Goal: Information Seeking & Learning: Find specific fact

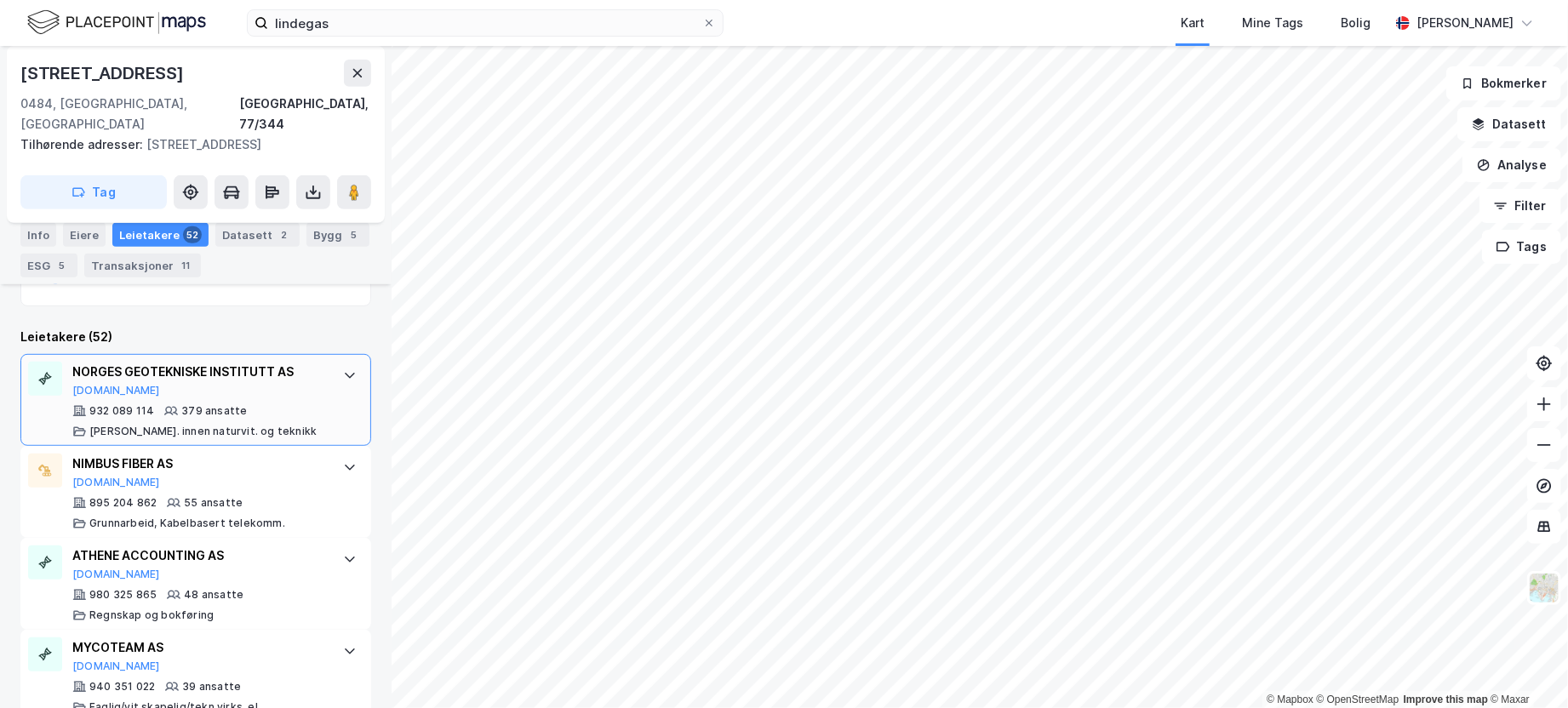
scroll to position [450, 0]
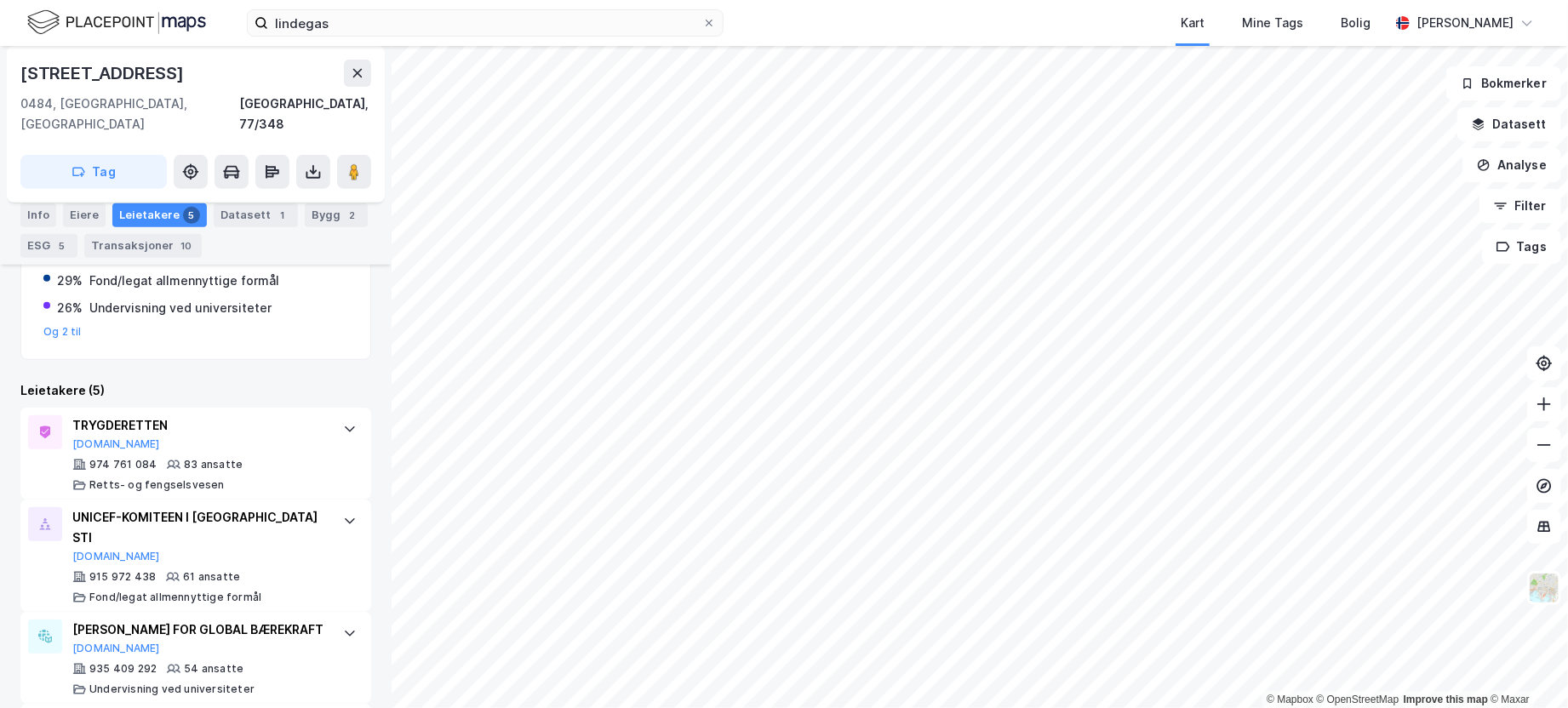
scroll to position [429, 0]
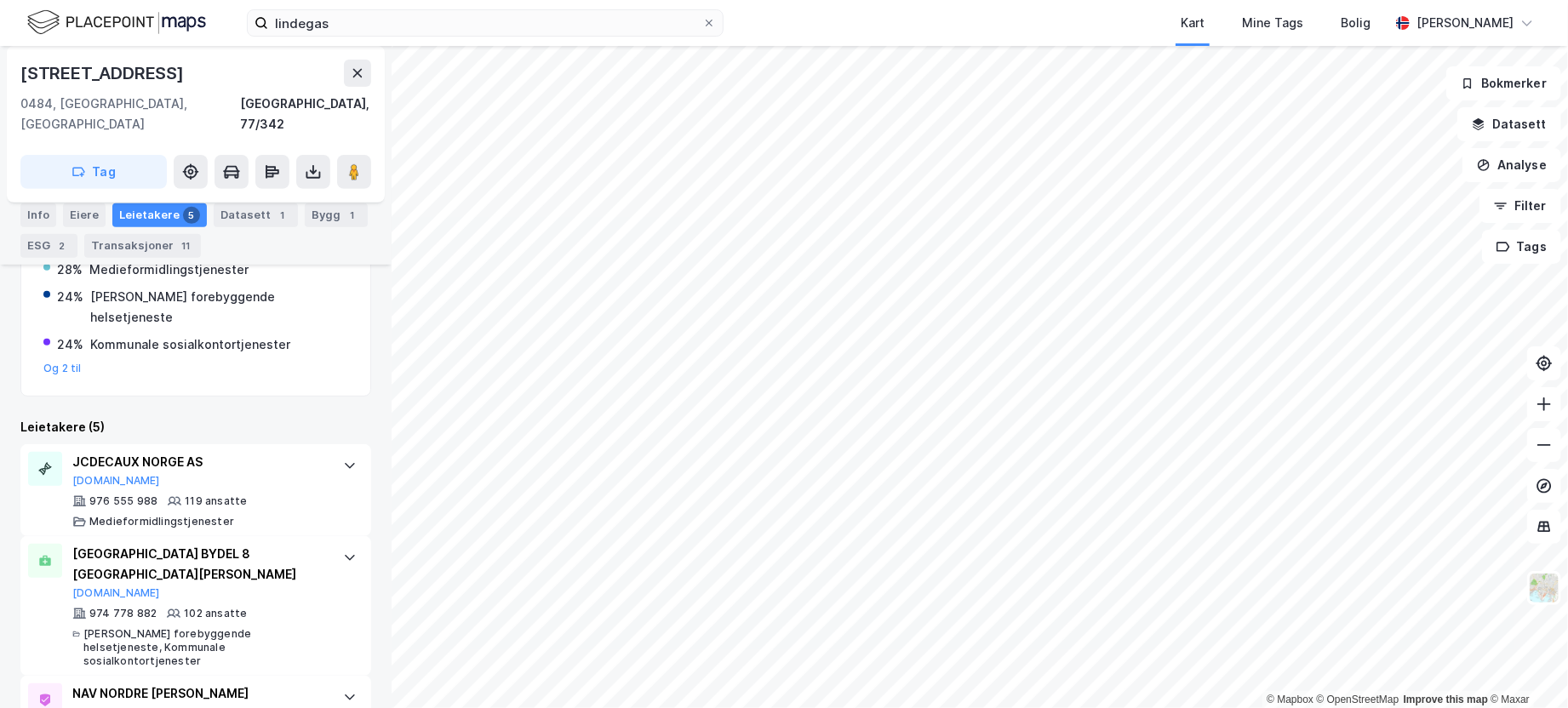
scroll to position [429, 0]
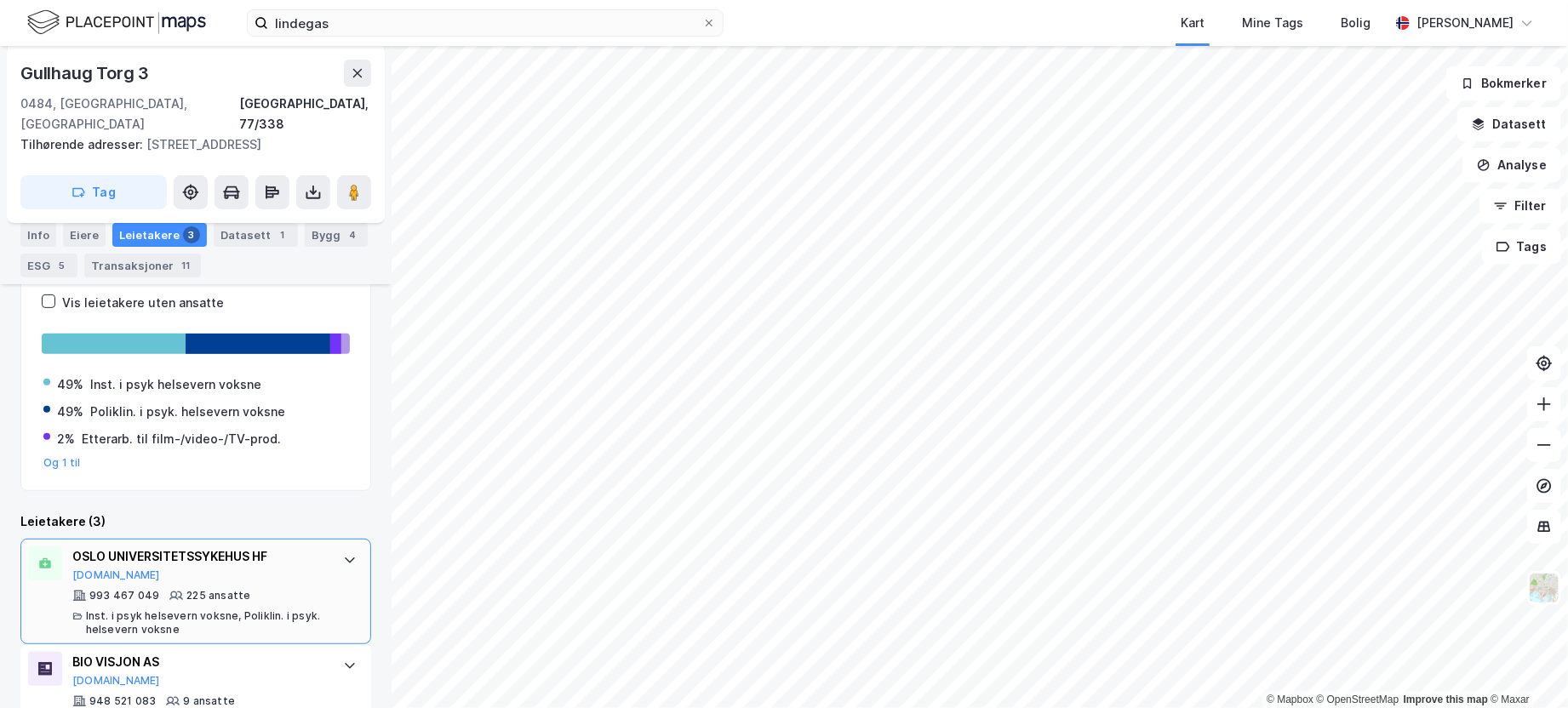
scroll to position [364, 0]
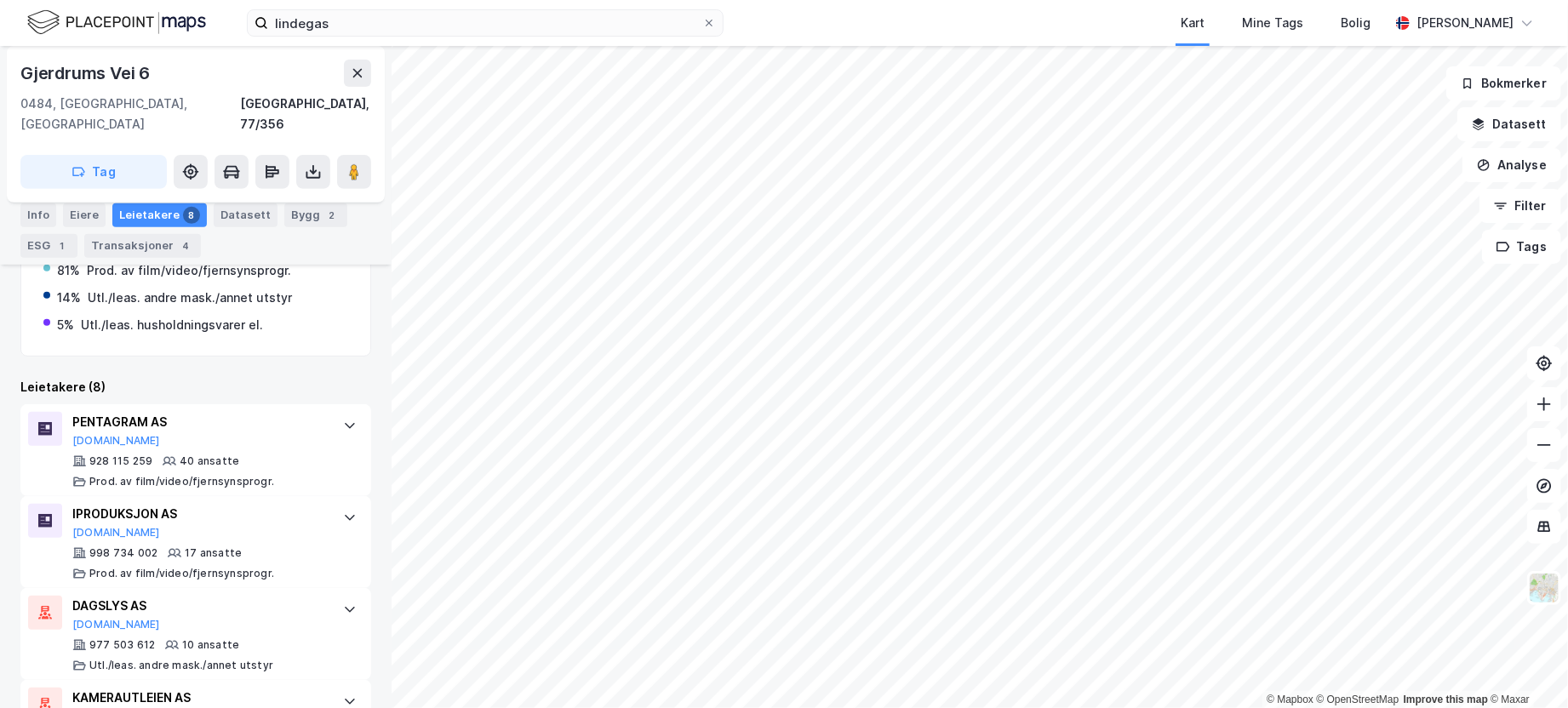
scroll to position [408, 0]
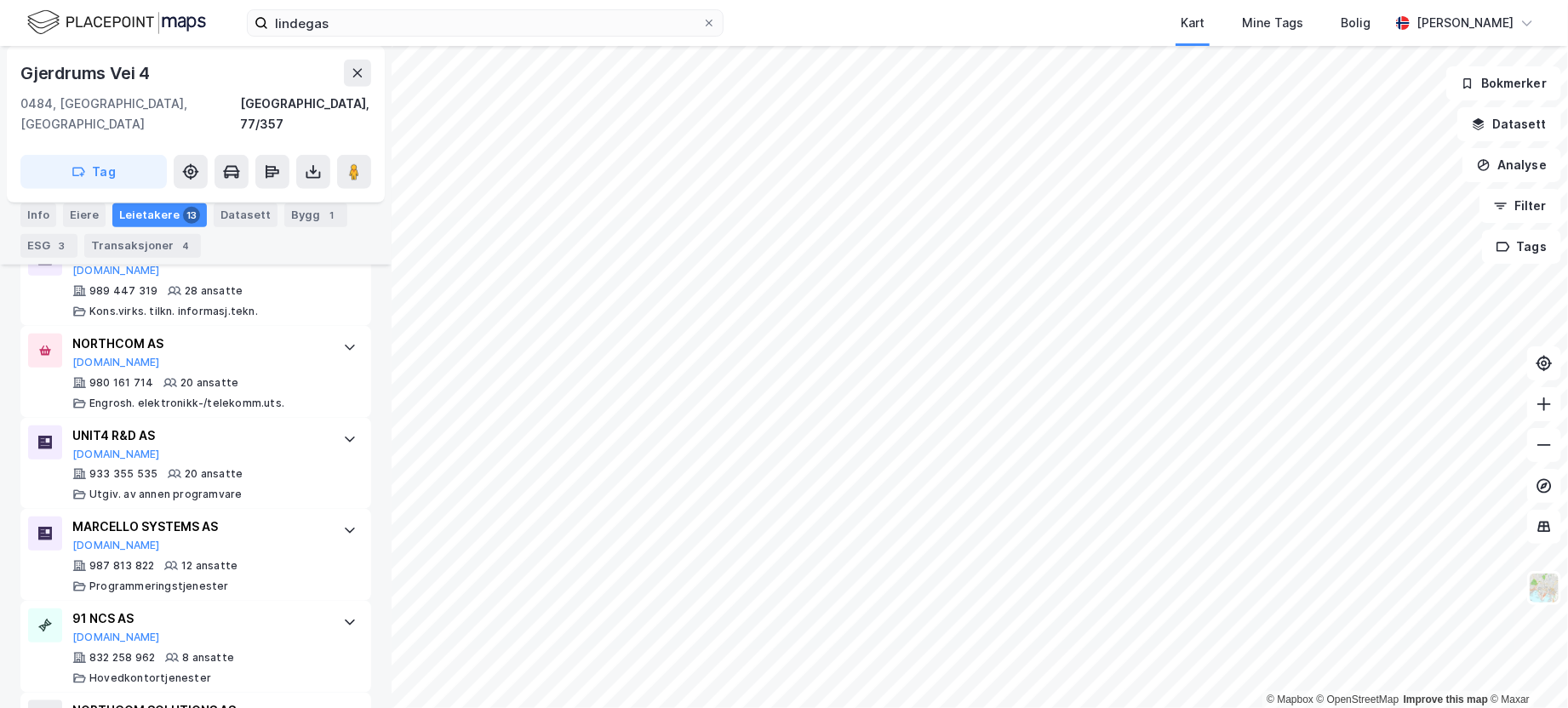
scroll to position [855, 0]
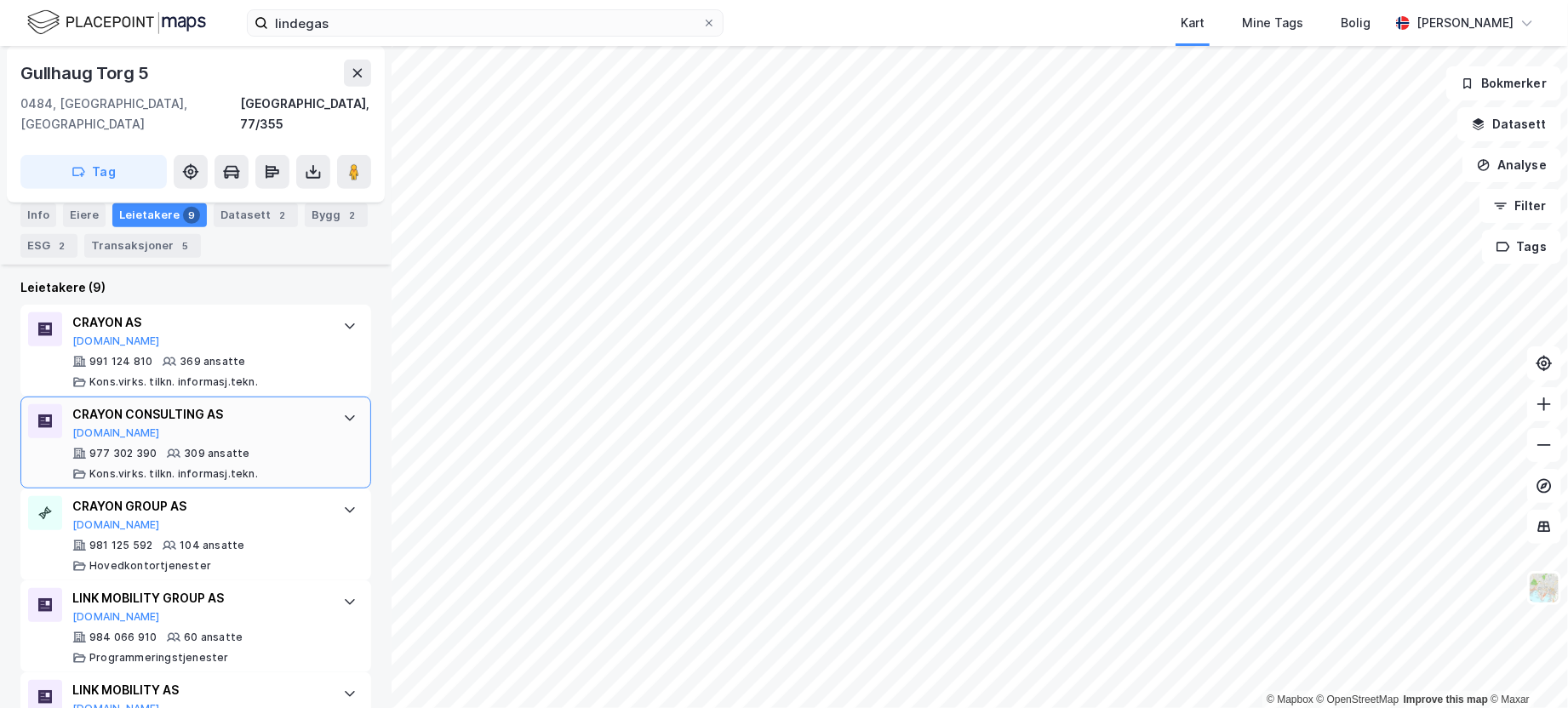
scroll to position [429, 0]
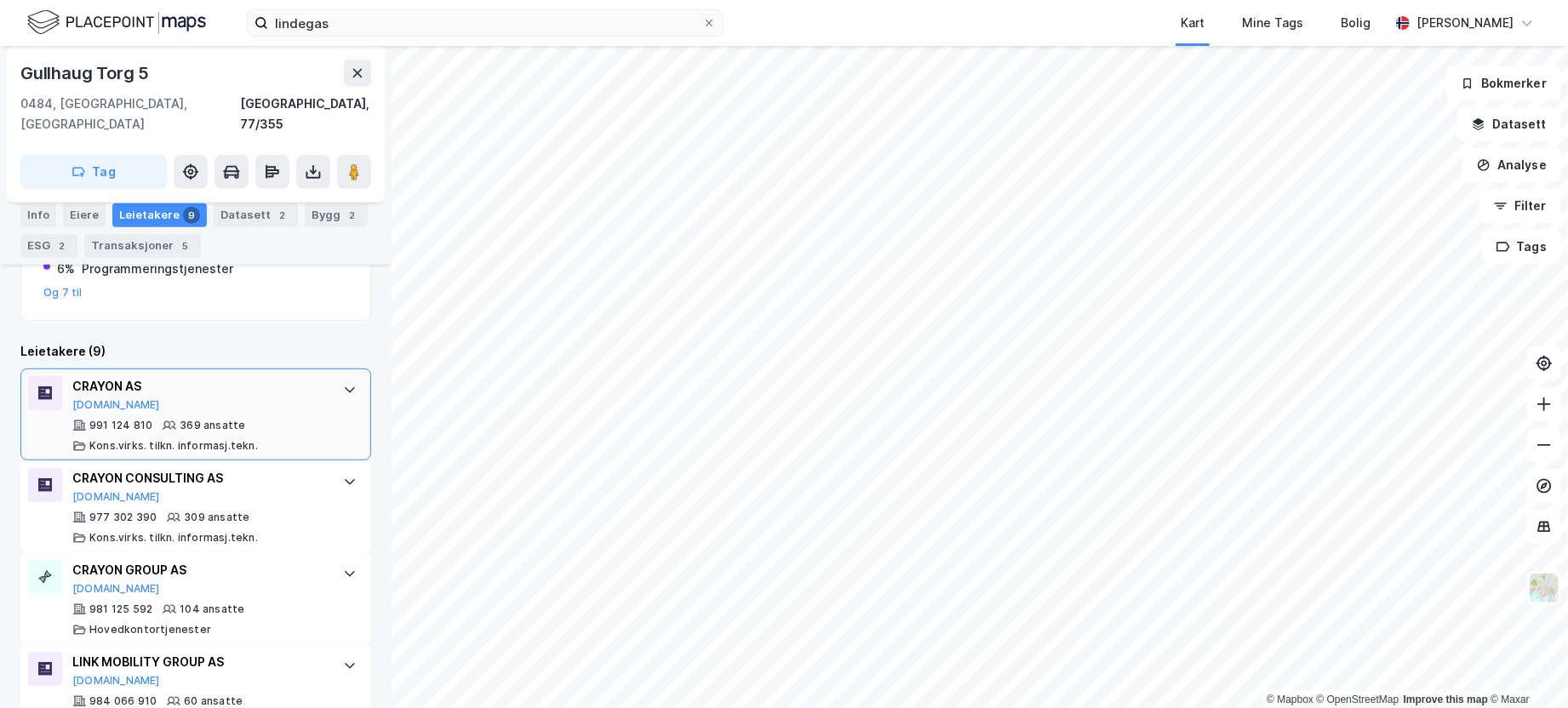
click at [112, 376] on div "CRAYON AS" at bounding box center [199, 387] width 254 height 21
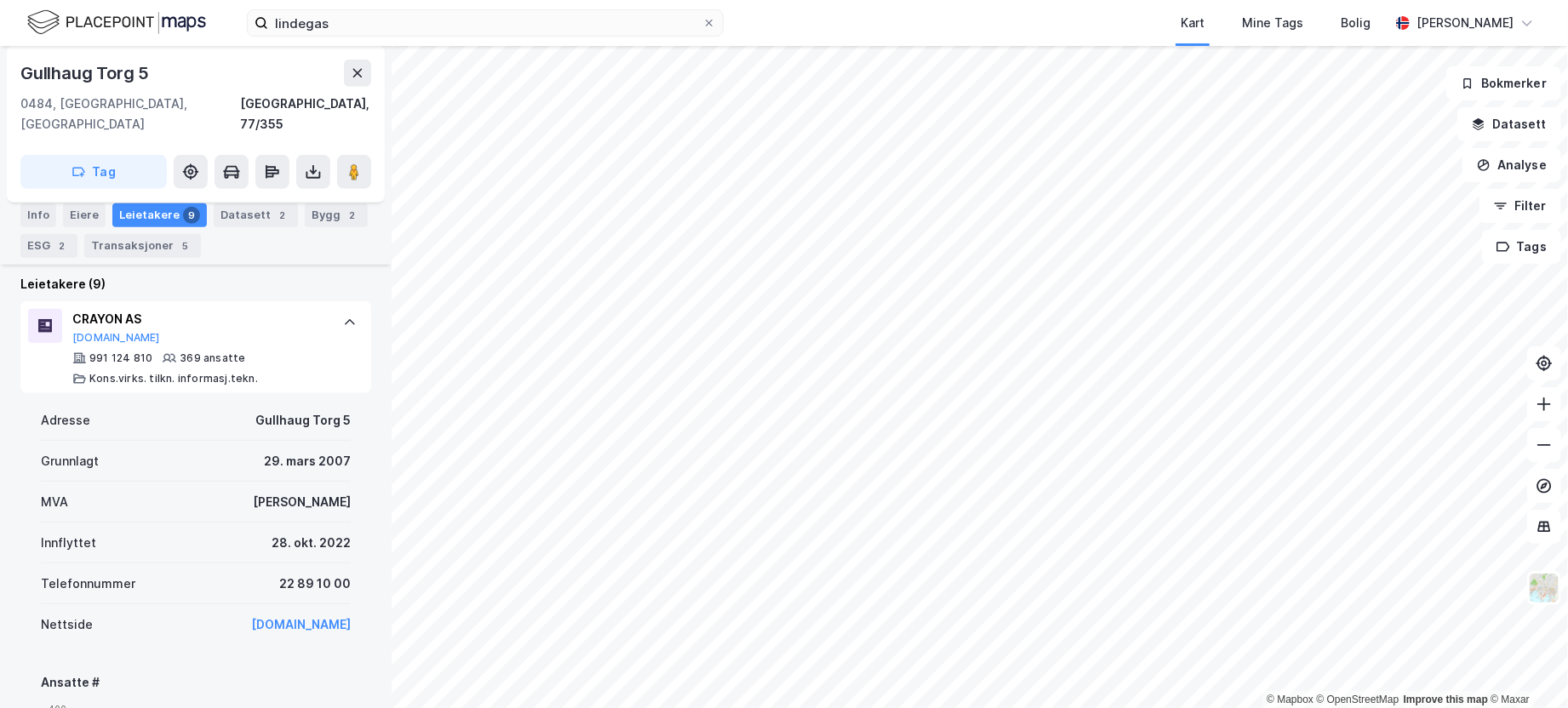
scroll to position [515, 0]
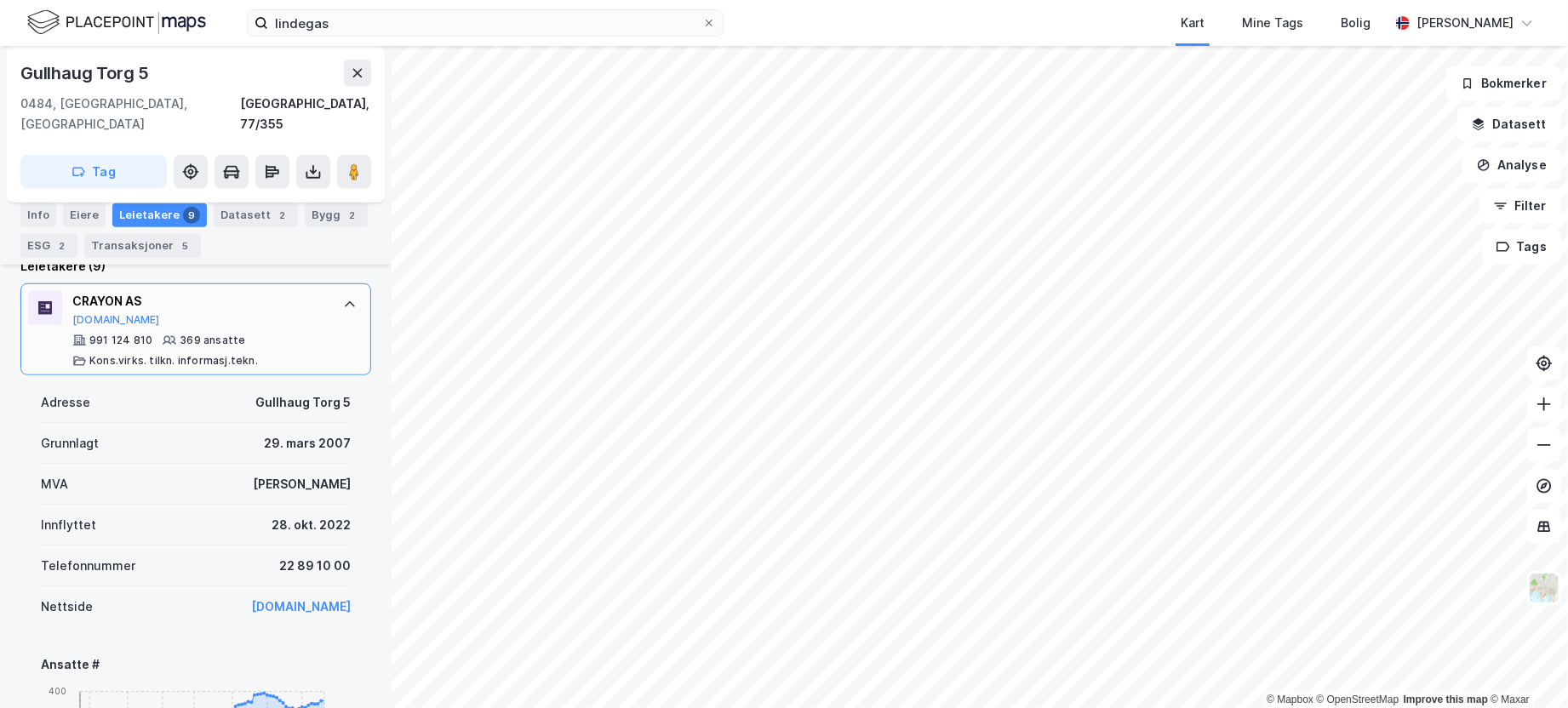
click at [343, 298] on icon at bounding box center [350, 305] width 14 height 14
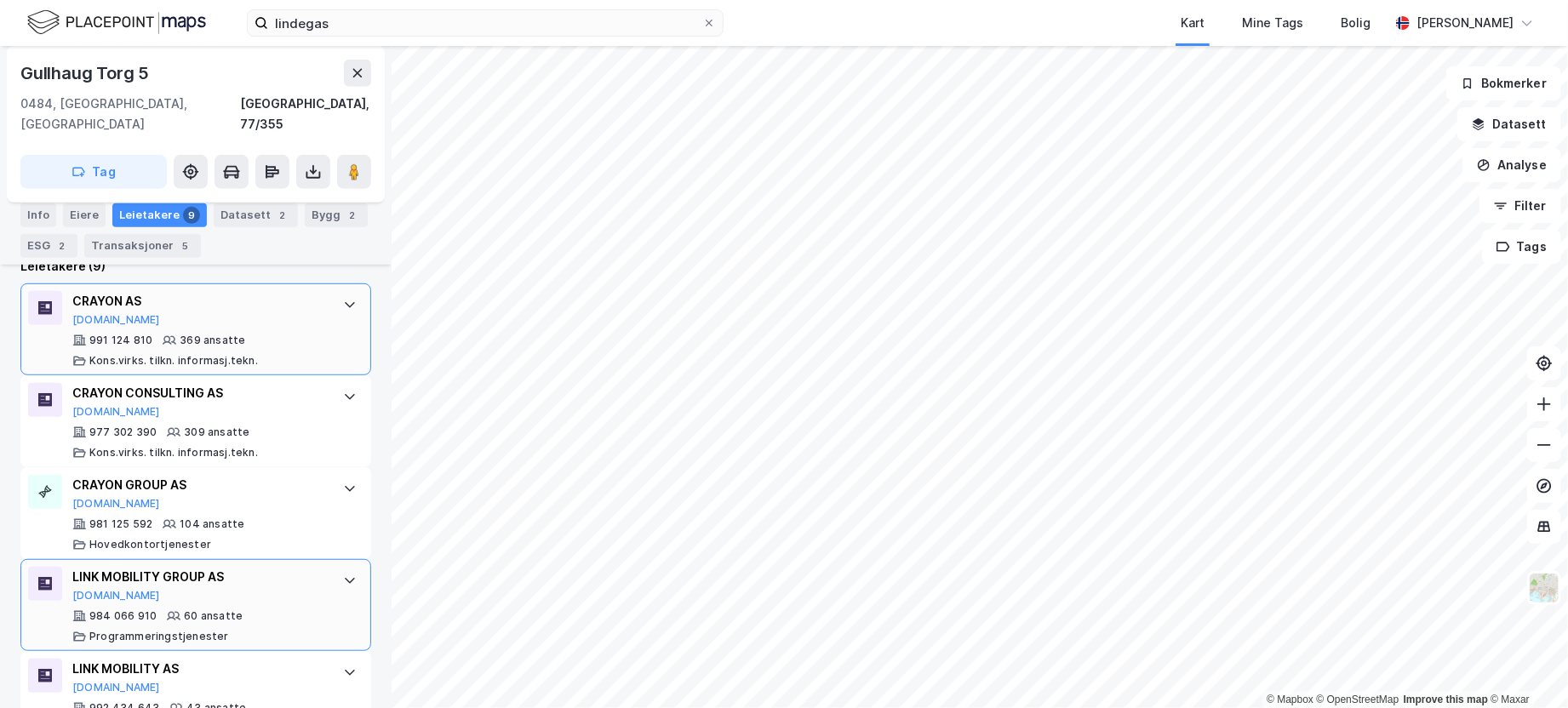
click at [174, 567] on div "LINK MOBILITY GROUP AS" at bounding box center [199, 578] width 254 height 21
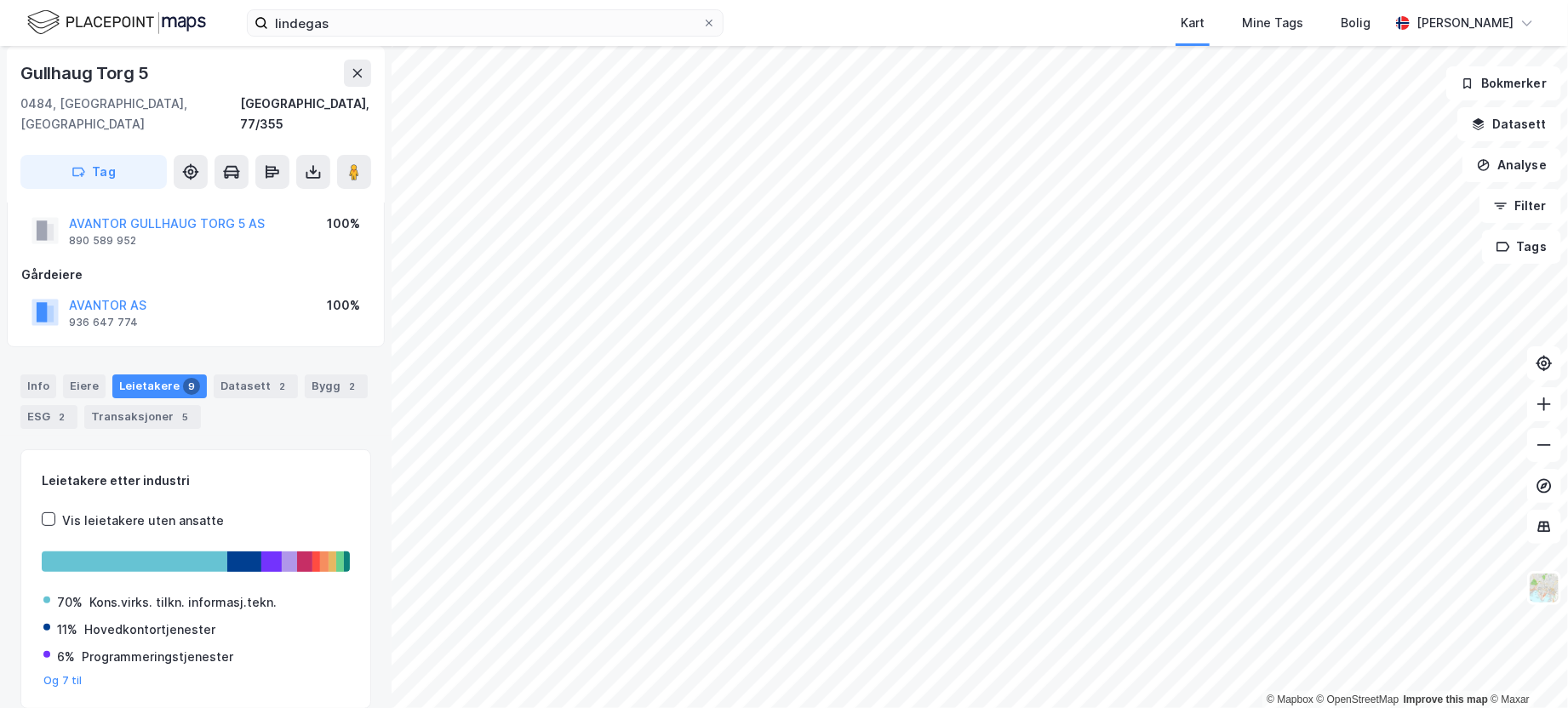
scroll to position [0, 0]
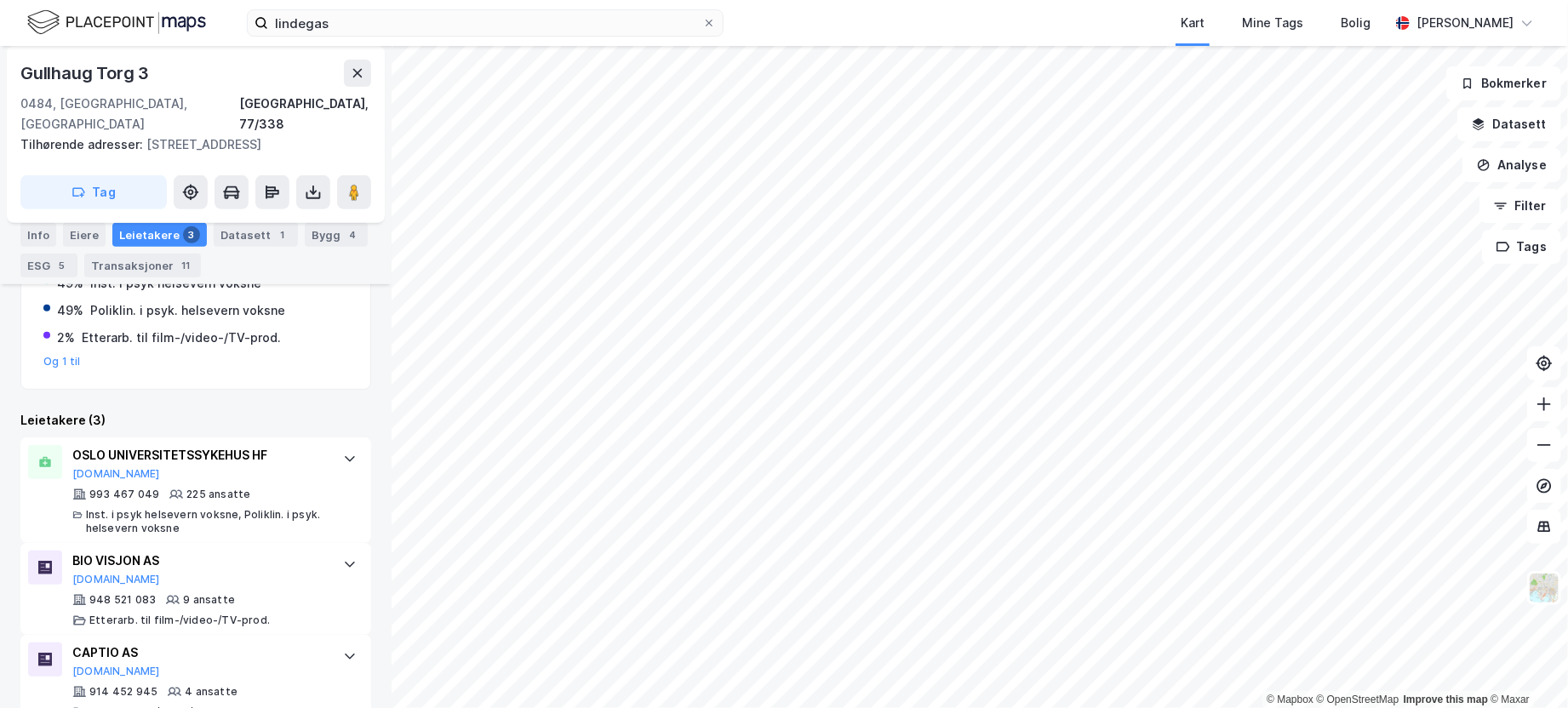
scroll to position [397, 0]
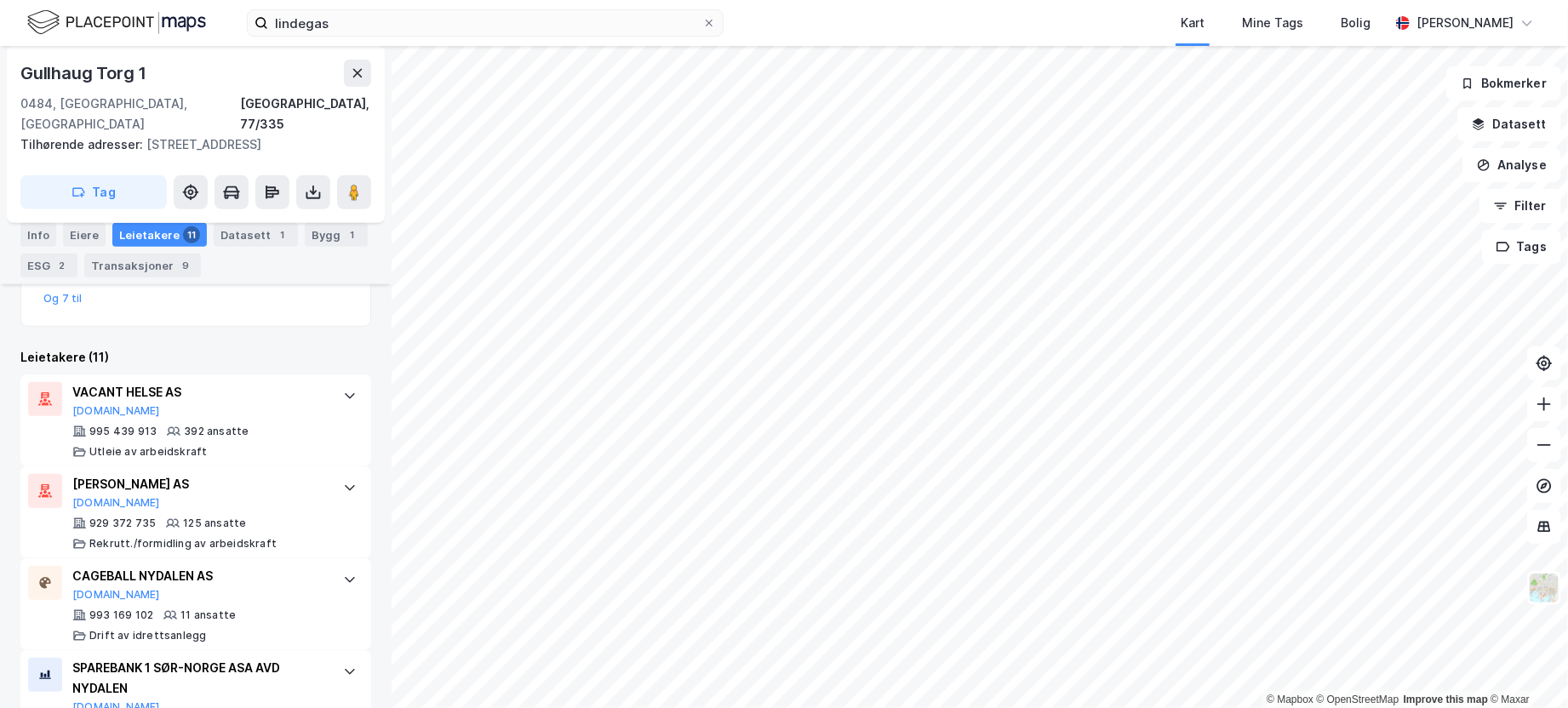
scroll to position [450, 0]
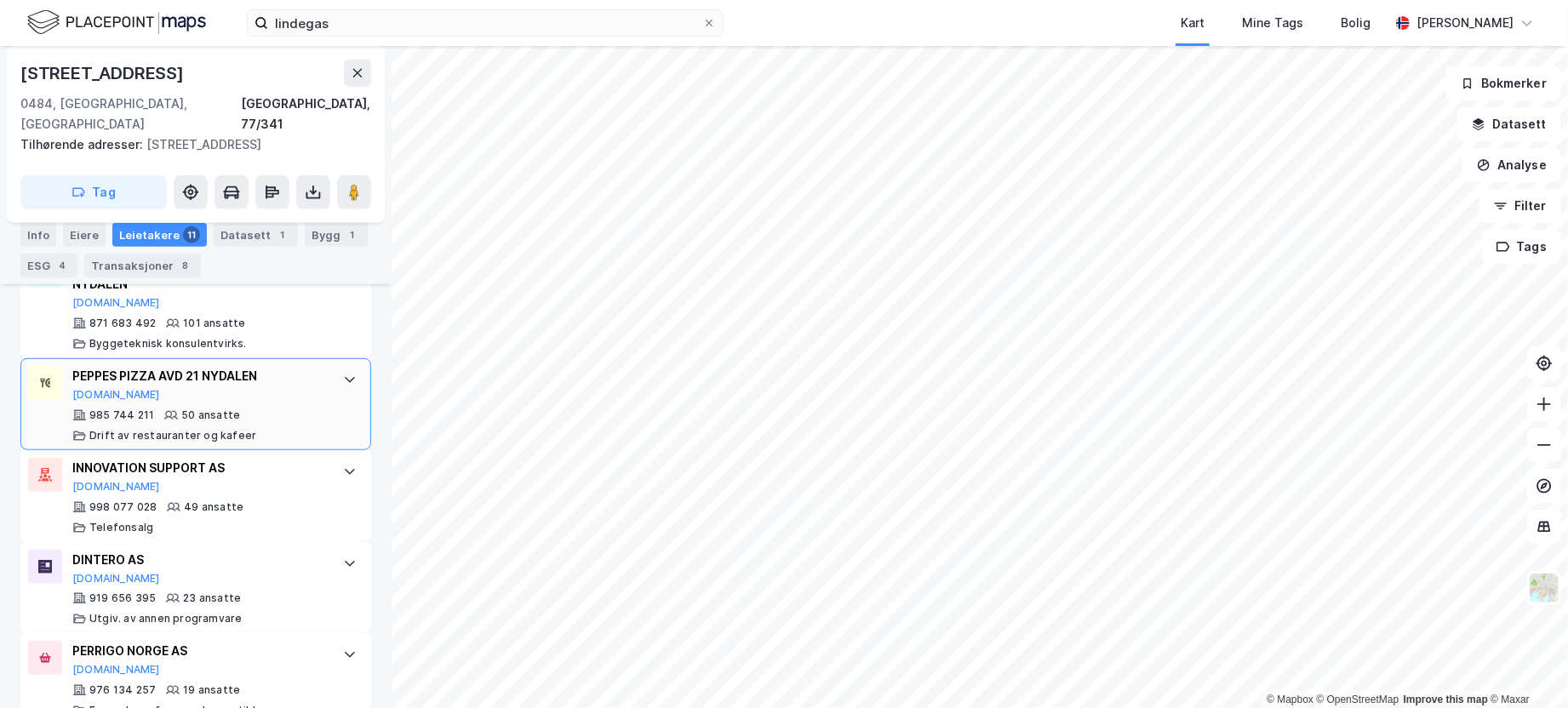
scroll to position [620, 0]
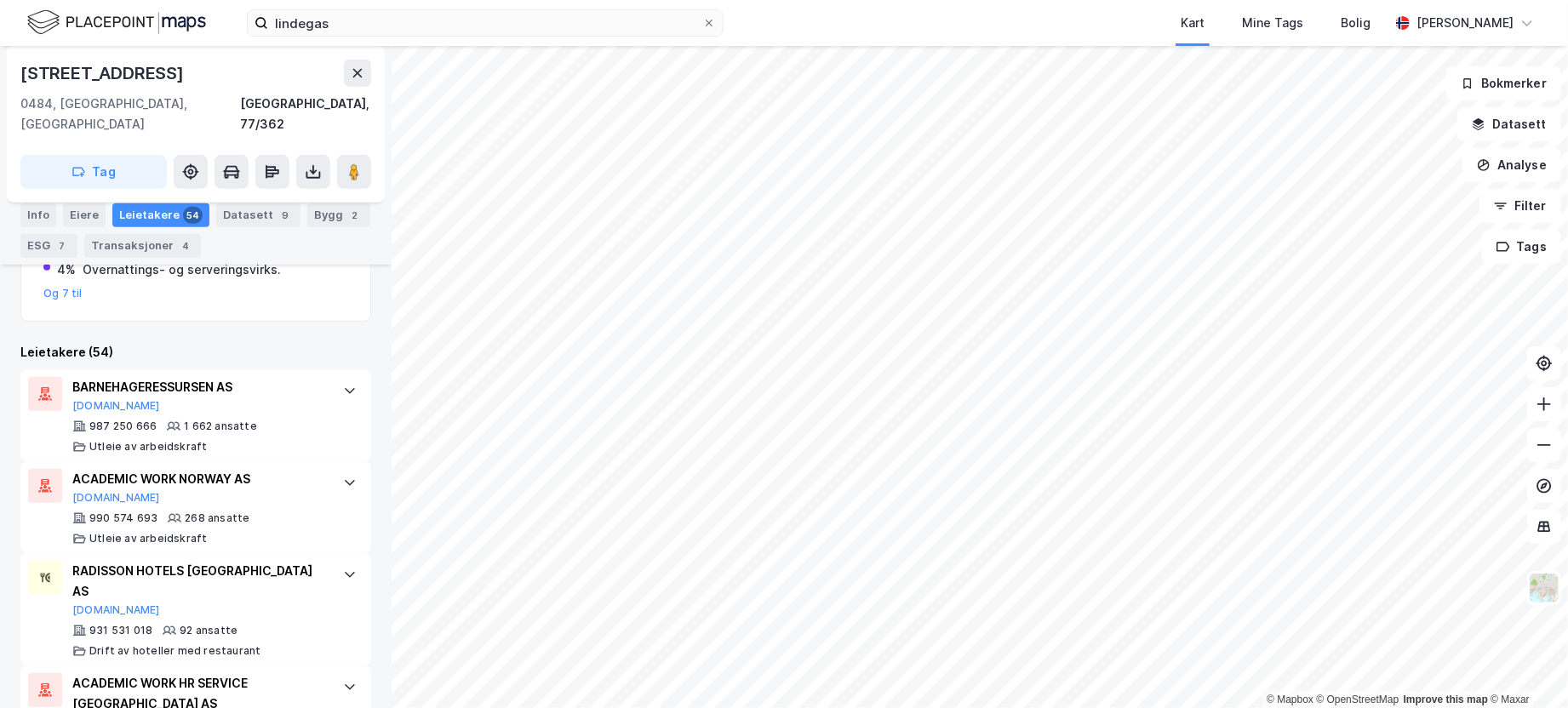
scroll to position [429, 0]
click at [343, 383] on icon at bounding box center [350, 390] width 14 height 14
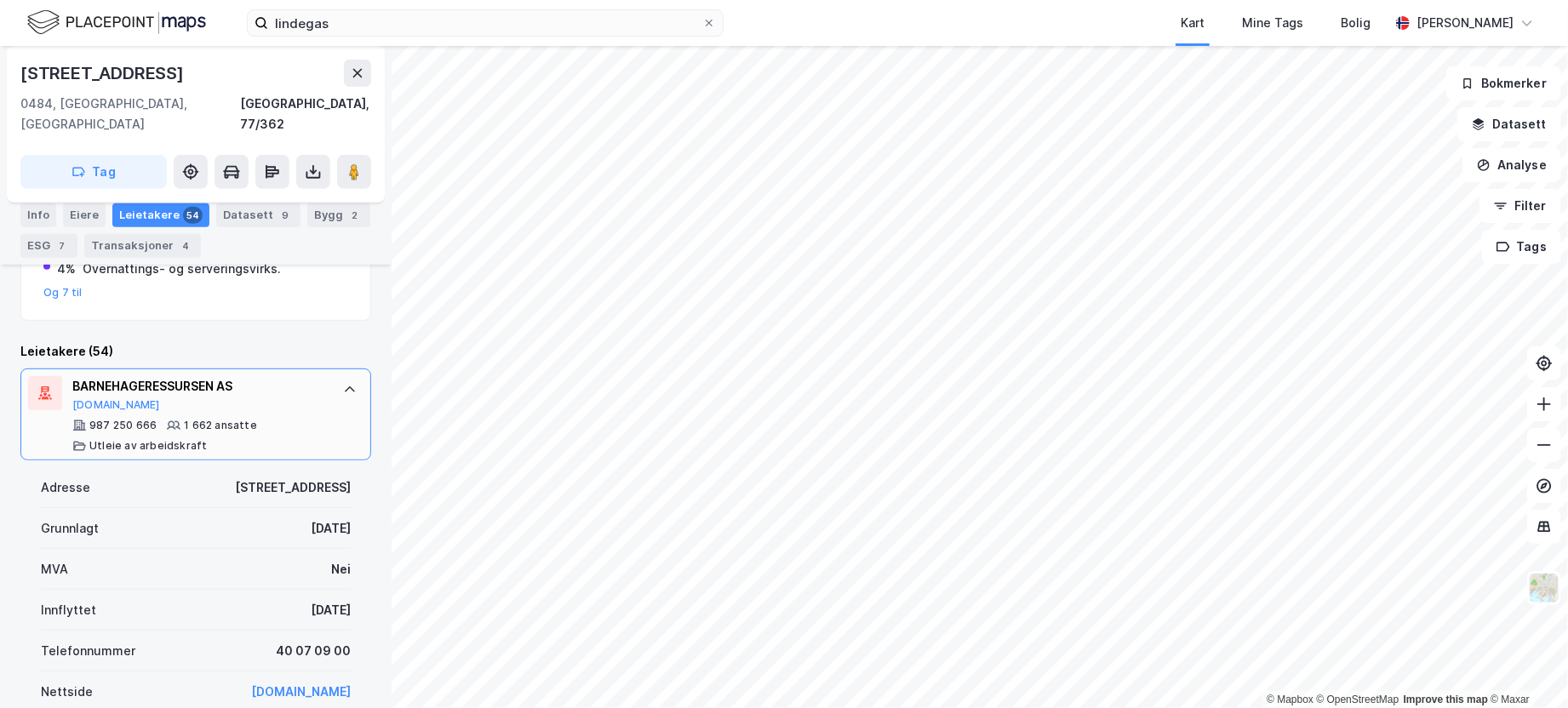
click at [343, 383] on icon at bounding box center [350, 390] width 14 height 14
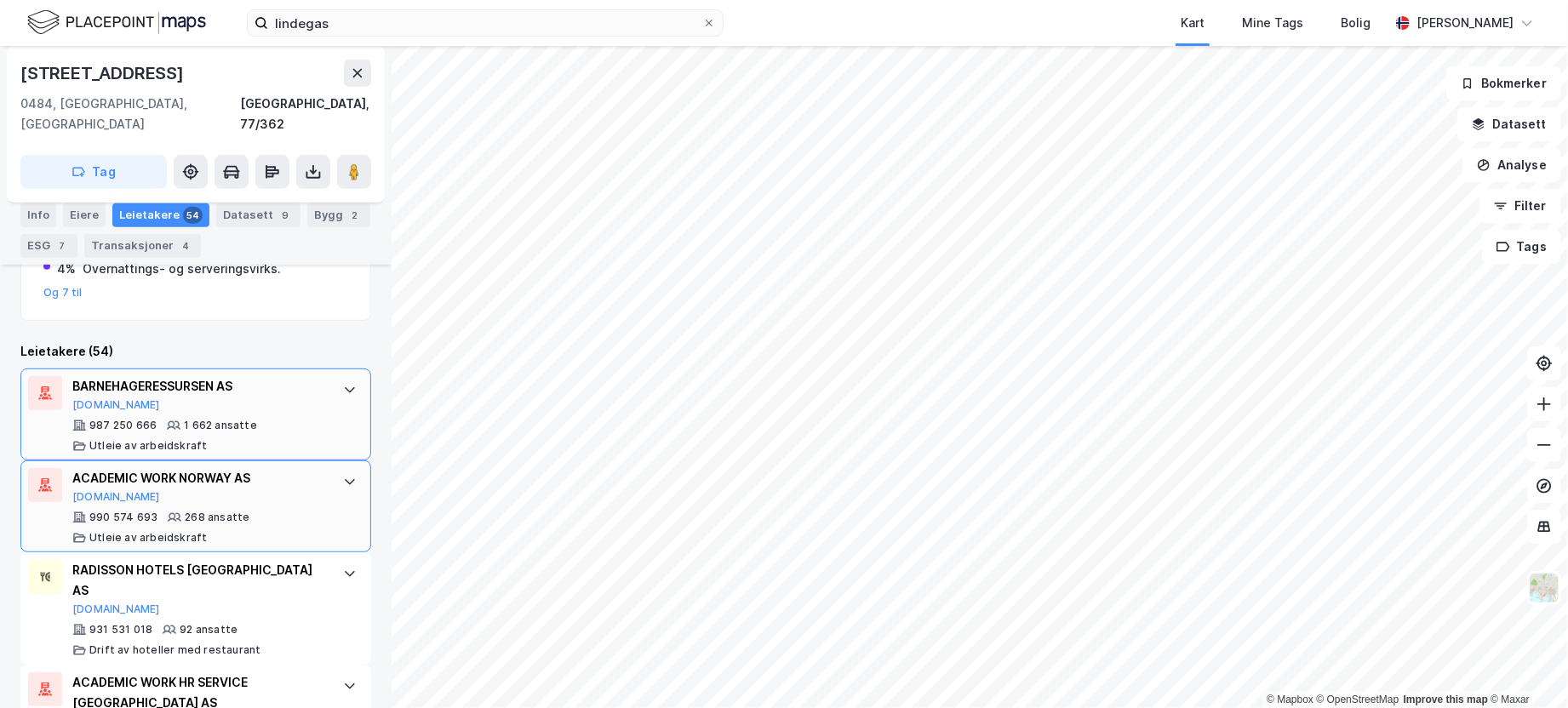
click at [170, 468] on div "ACADEMIC WORK NORWAY AS" at bounding box center [199, 478] width 254 height 21
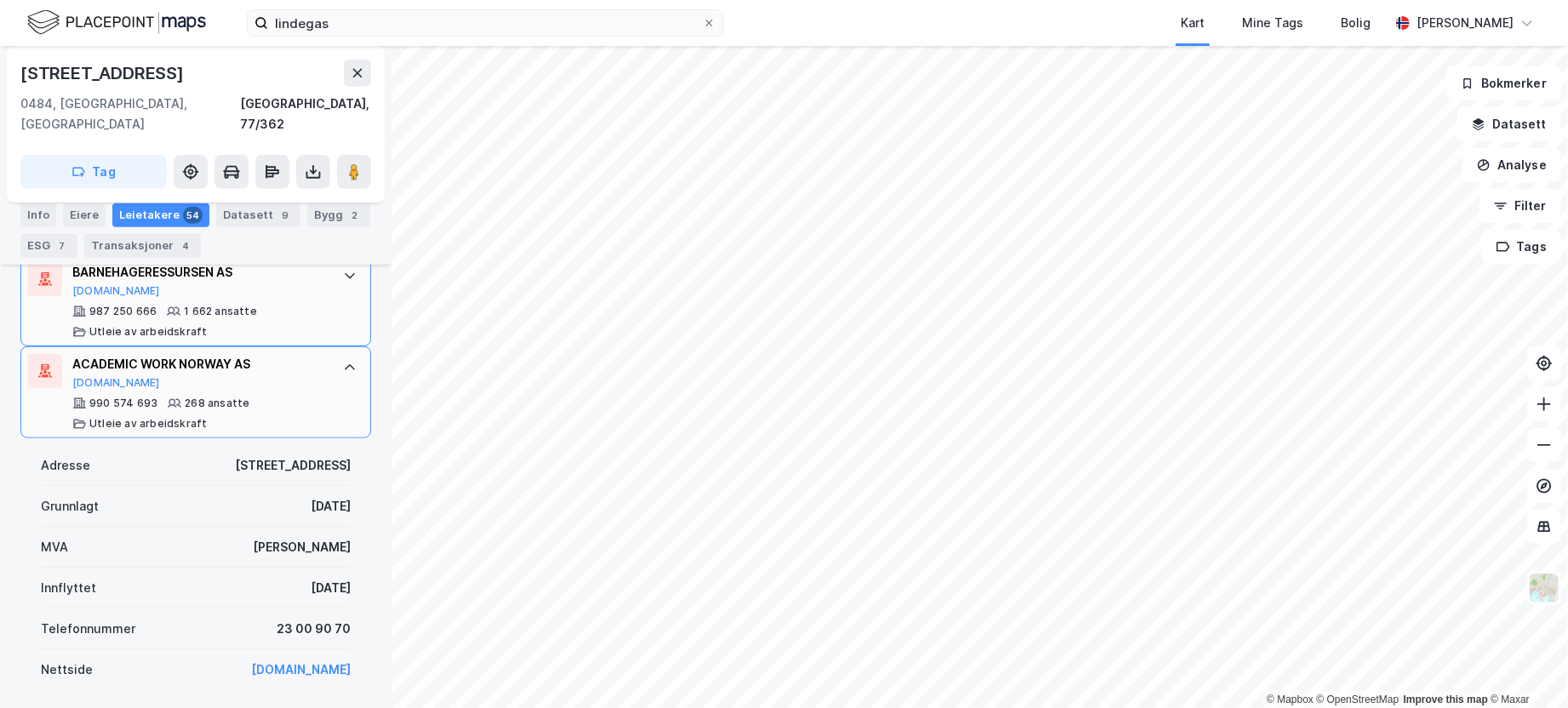
scroll to position [515, 0]
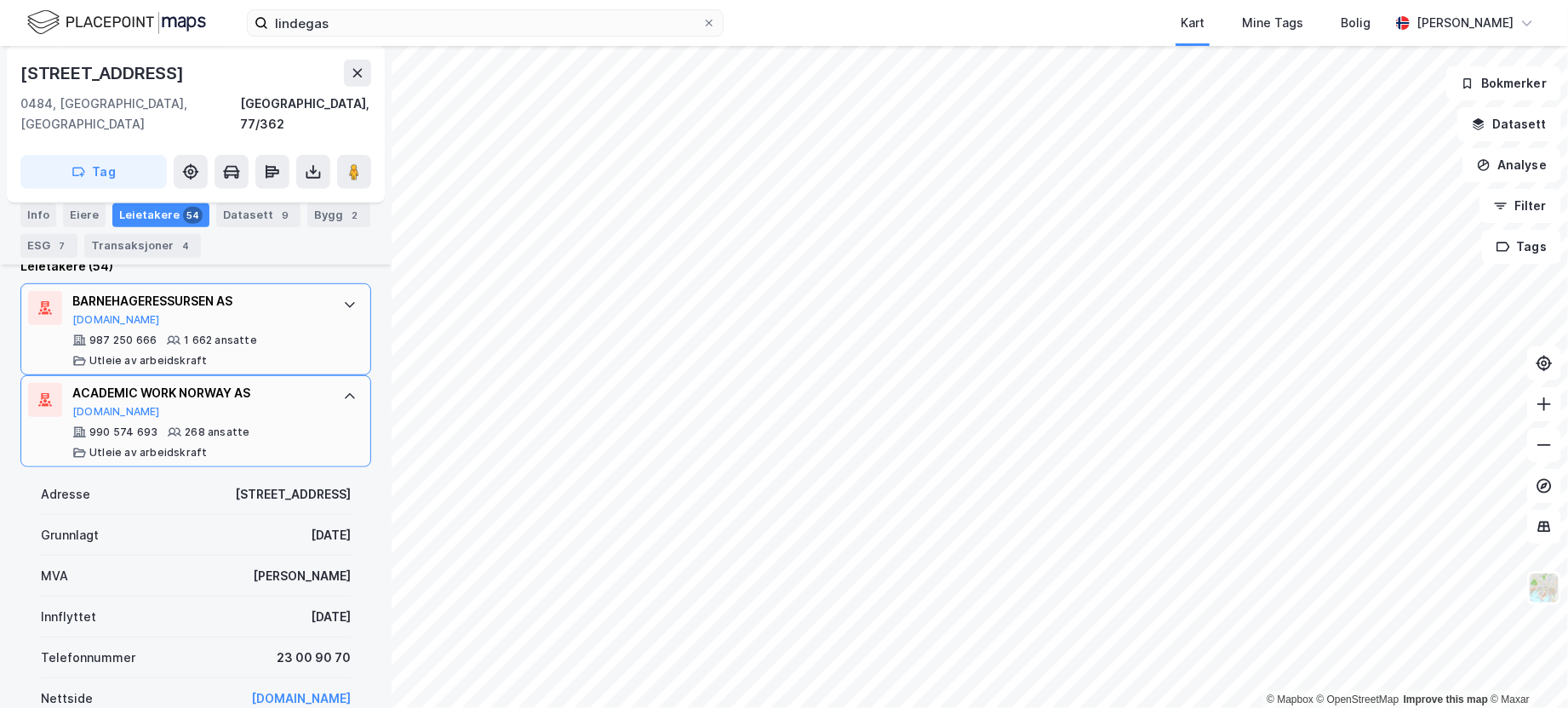
click at [343, 390] on icon at bounding box center [350, 397] width 14 height 14
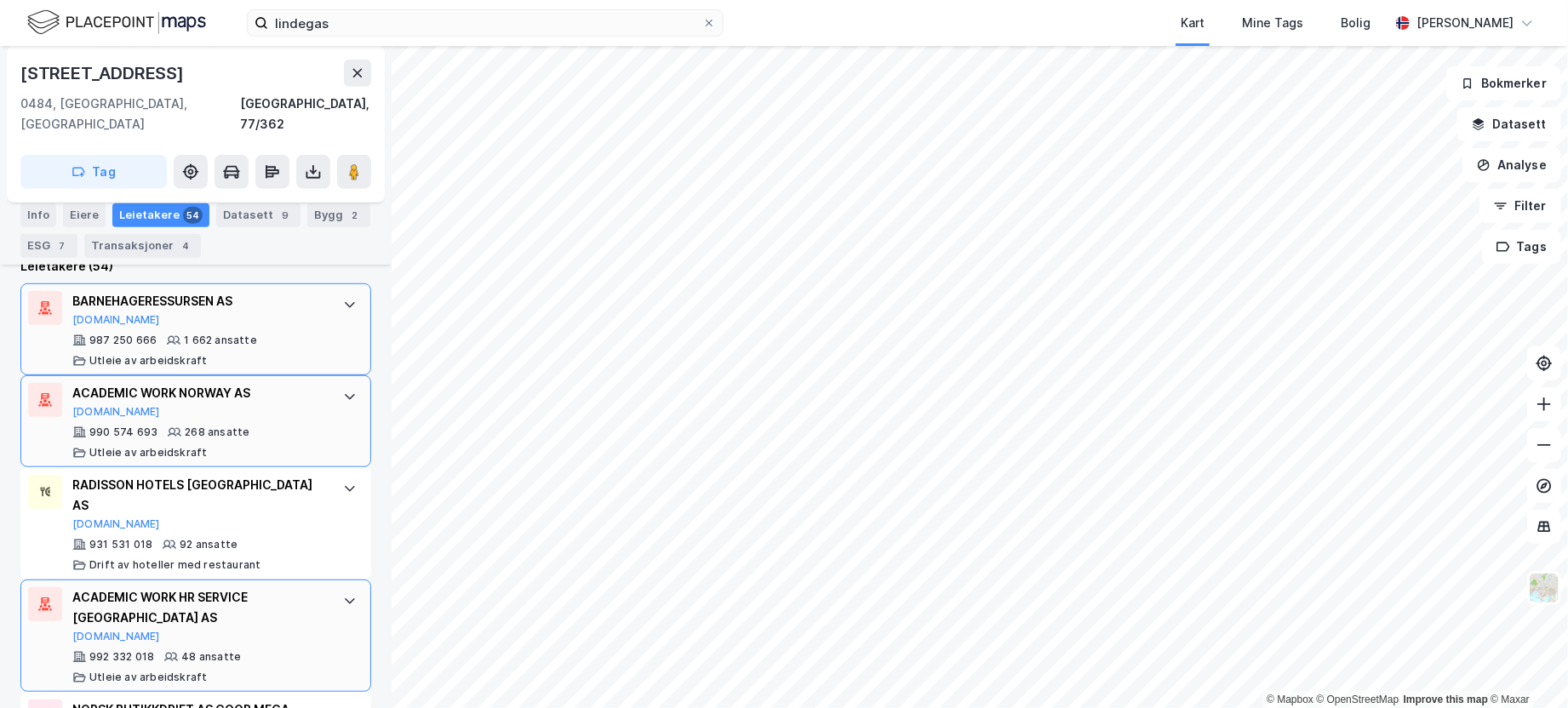
click at [221, 587] on div "ACADEMIC WORK HR SERVICE [GEOGRAPHIC_DATA] AS" at bounding box center [199, 607] width 254 height 41
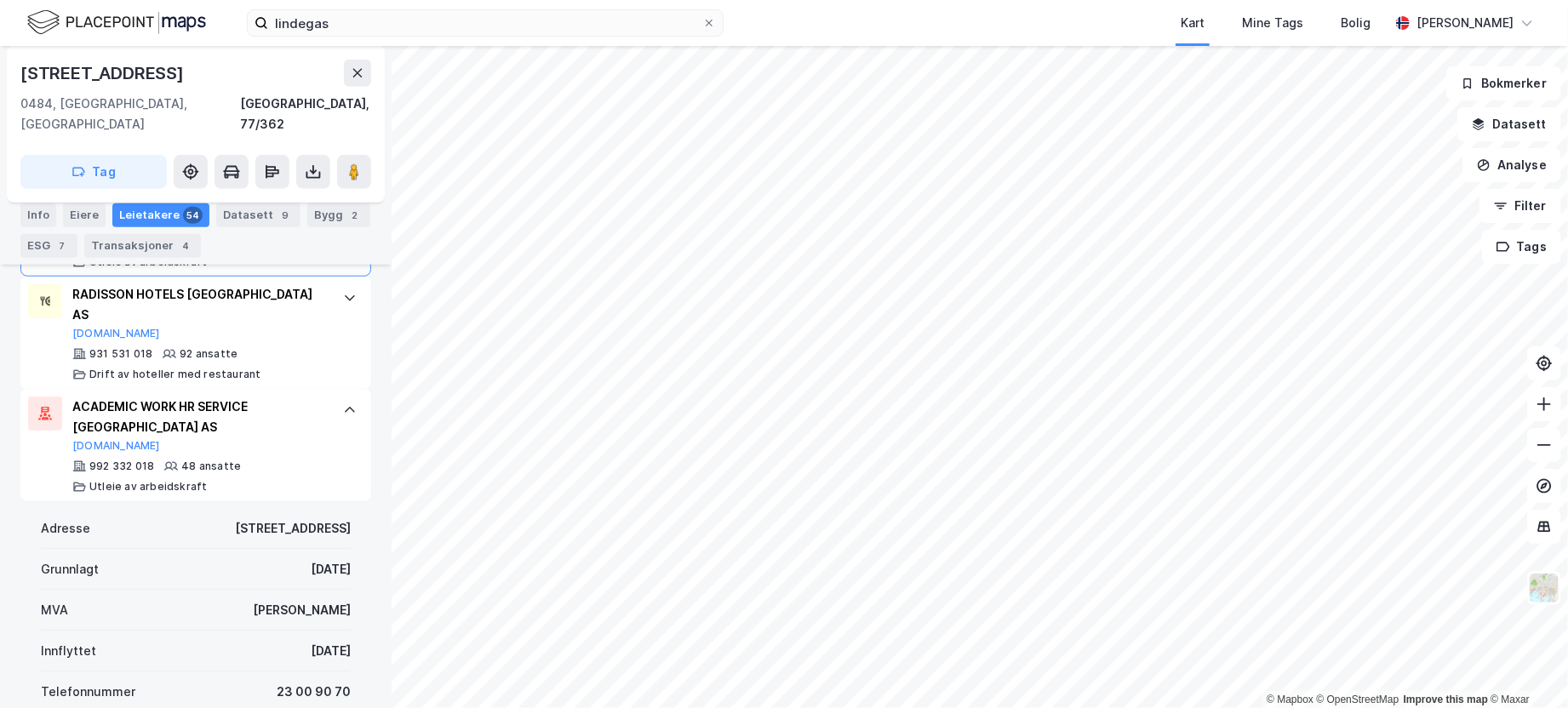
scroll to position [685, 0]
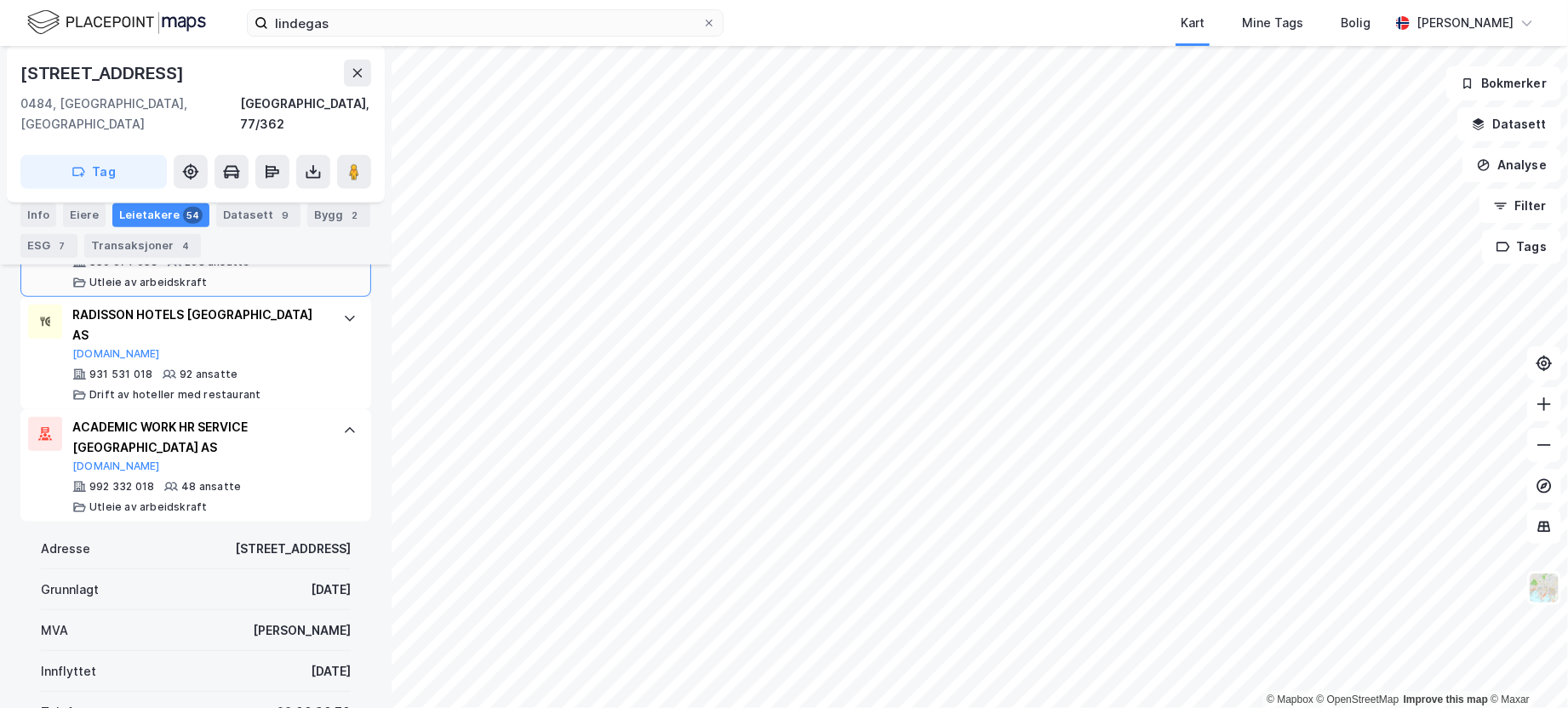
click at [187, 79] on div "[STREET_ADDRESS]" at bounding box center [196, 73] width 351 height 28
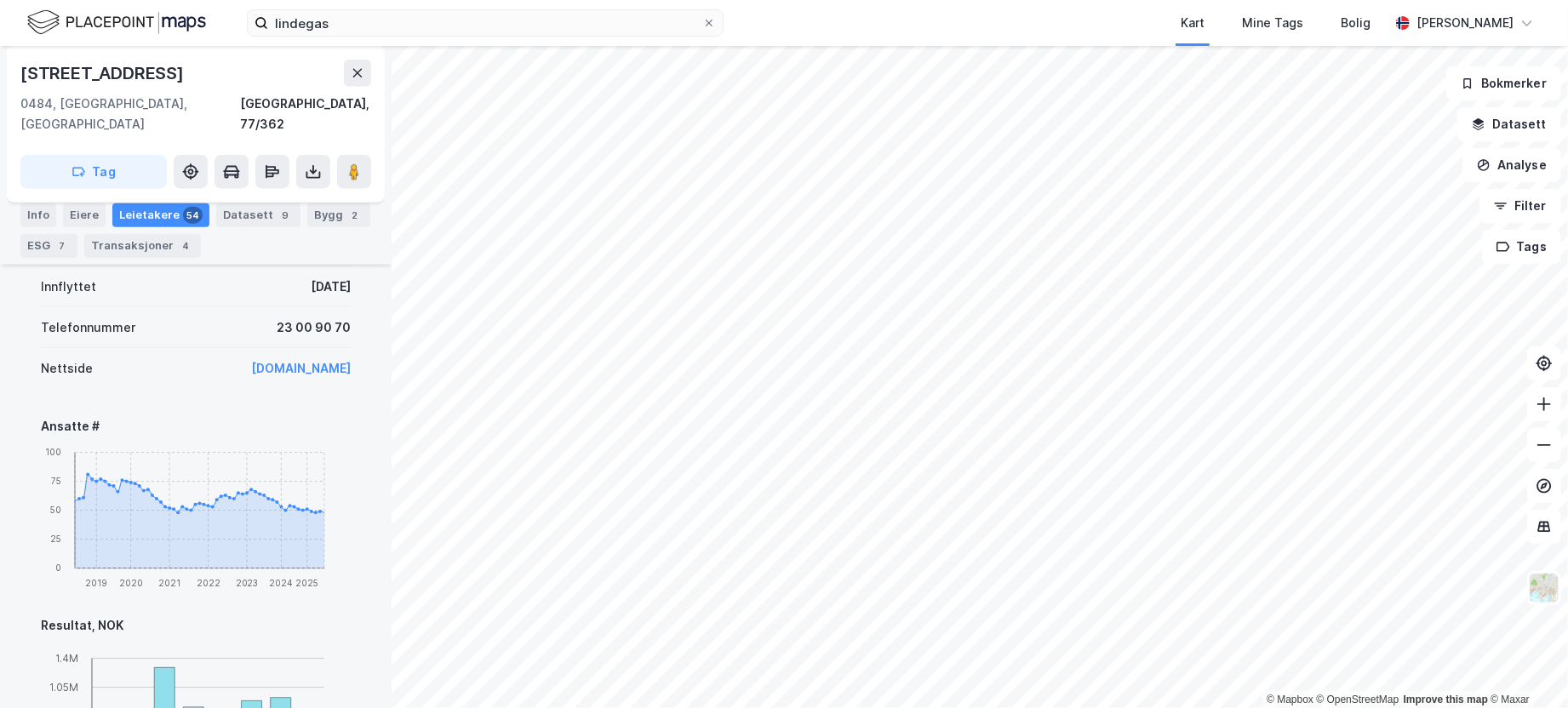
scroll to position [769, 0]
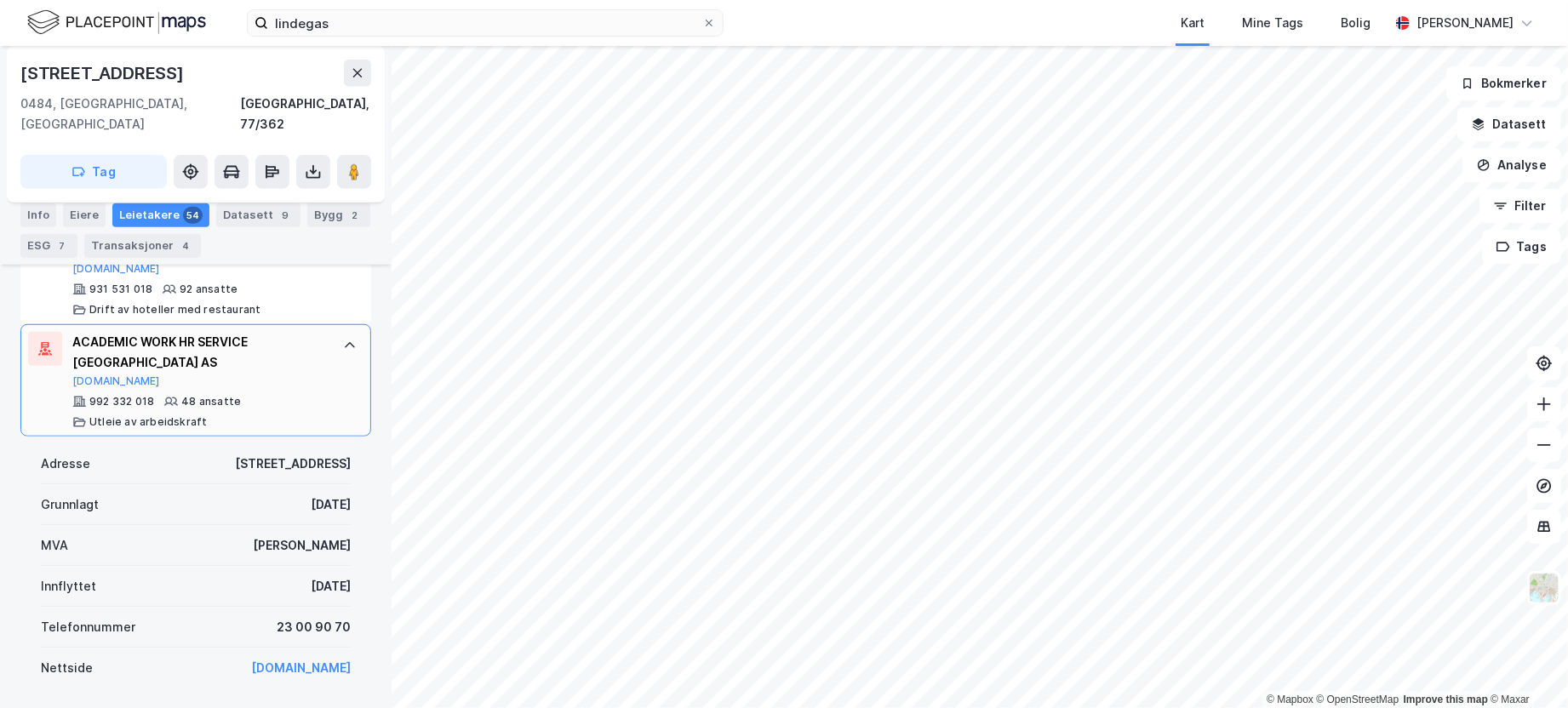
click at [343, 338] on icon at bounding box center [350, 345] width 14 height 14
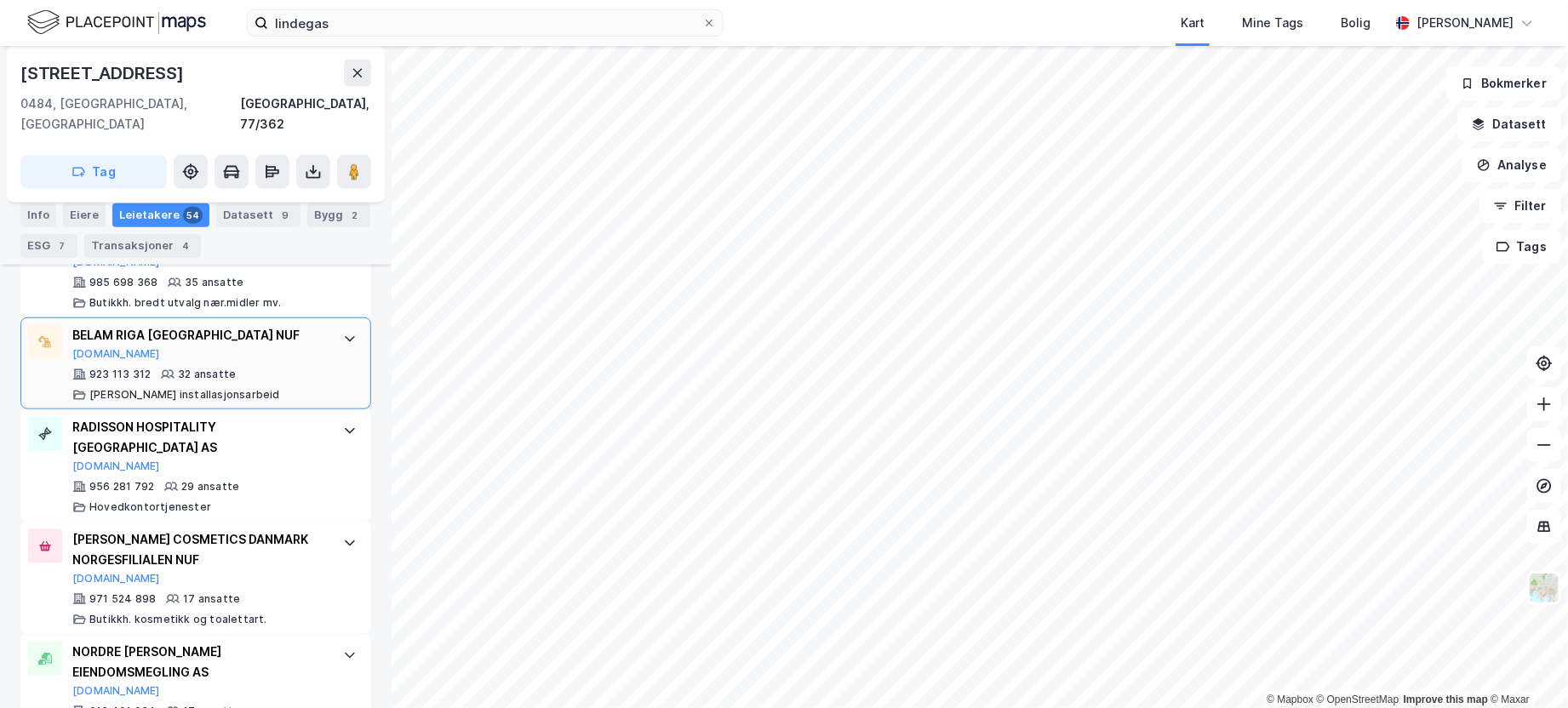
scroll to position [1025, 0]
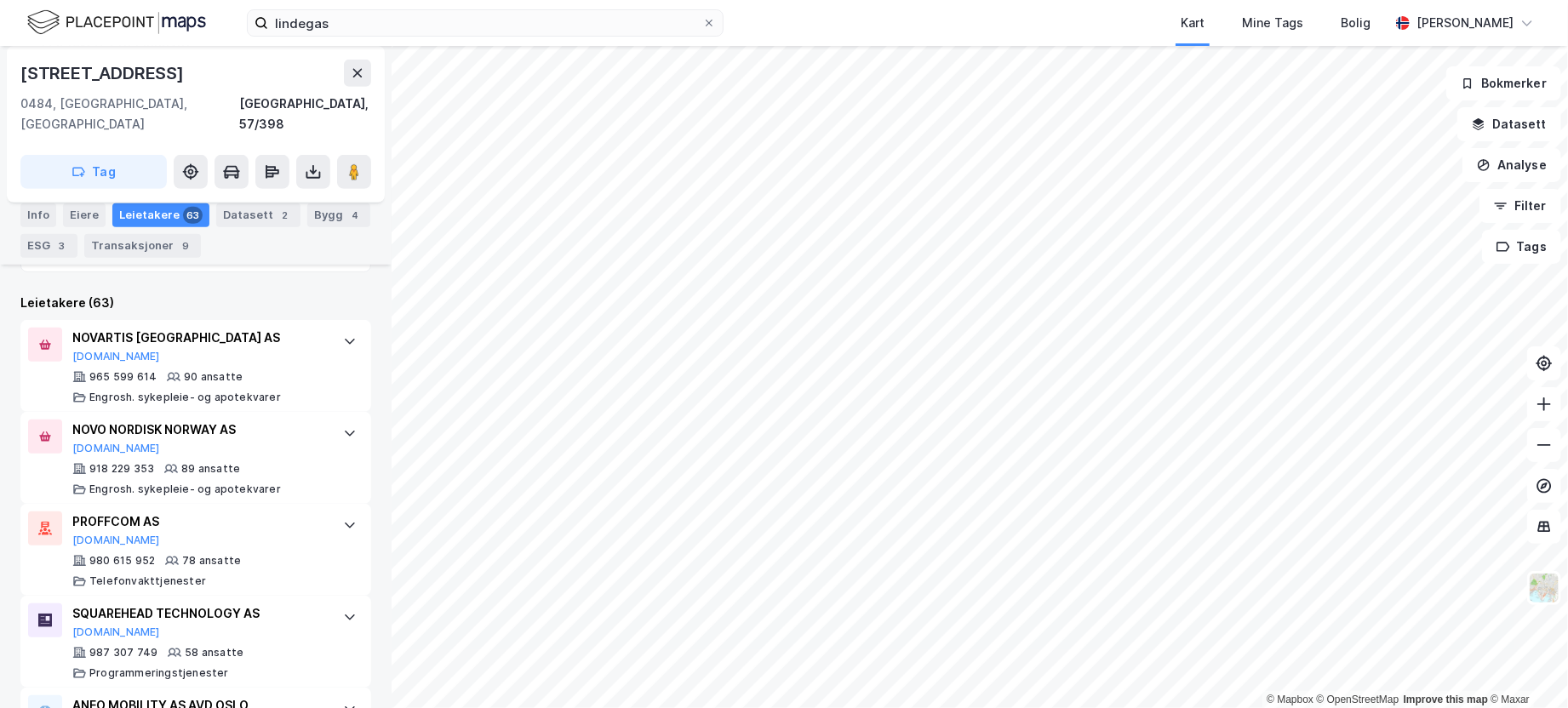
scroll to position [515, 0]
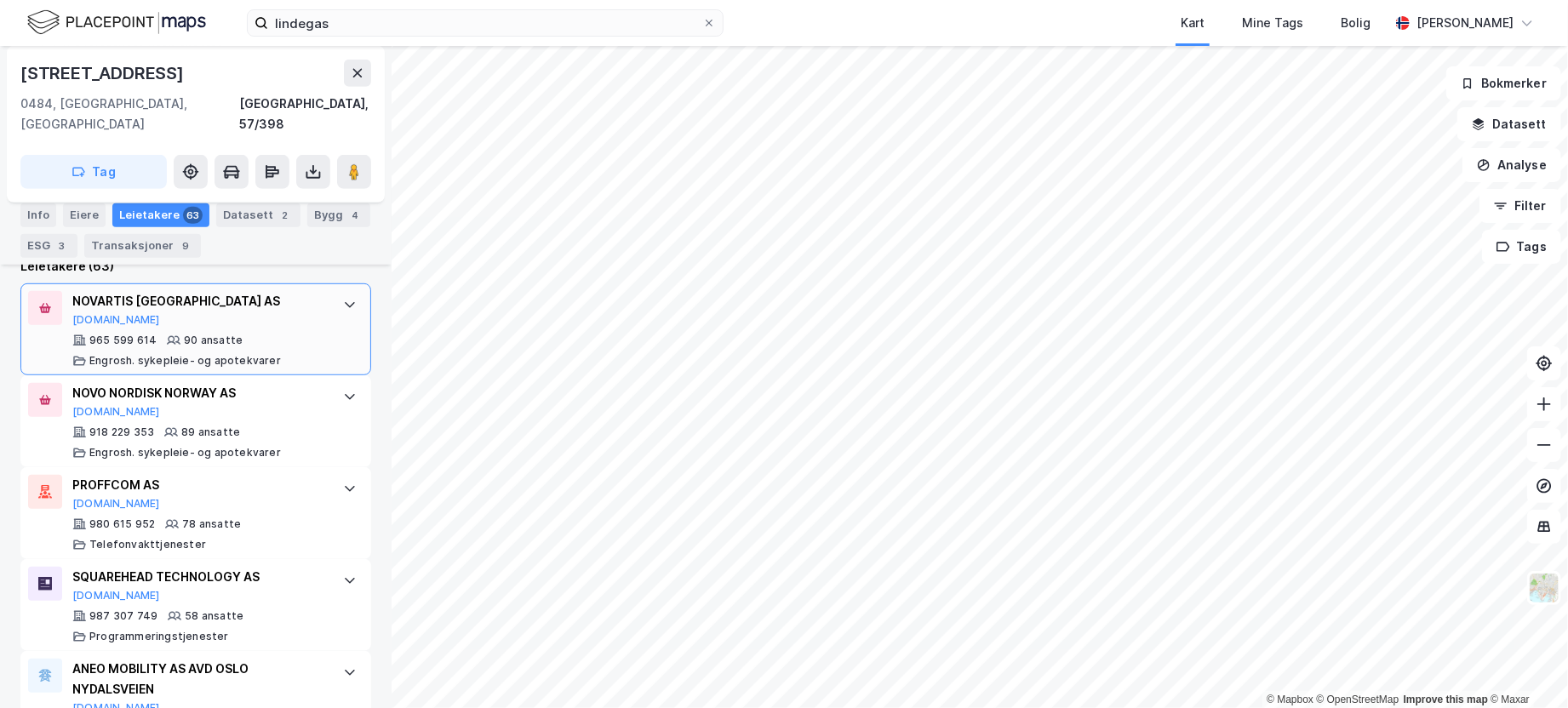
click at [343, 298] on icon at bounding box center [350, 305] width 14 height 14
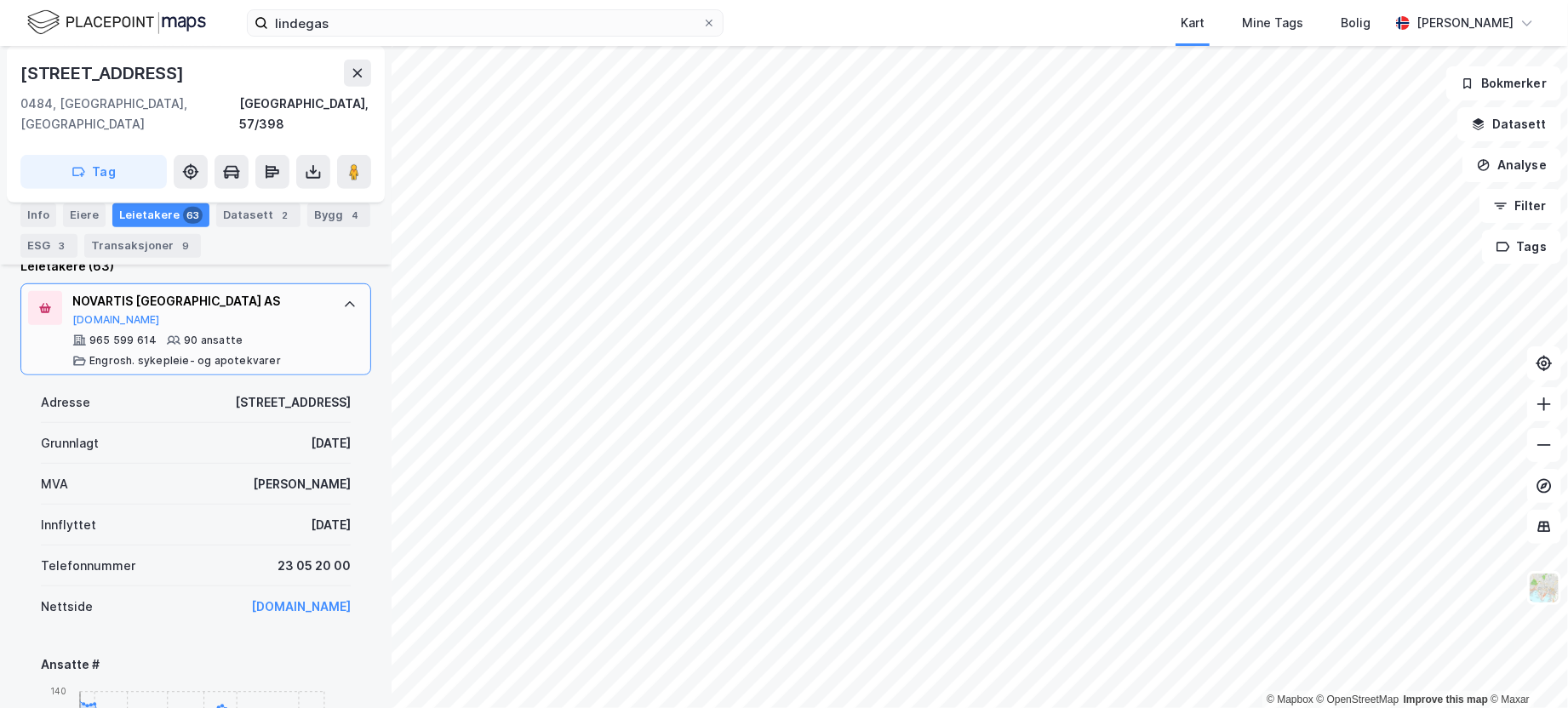
click at [343, 298] on icon at bounding box center [350, 305] width 14 height 14
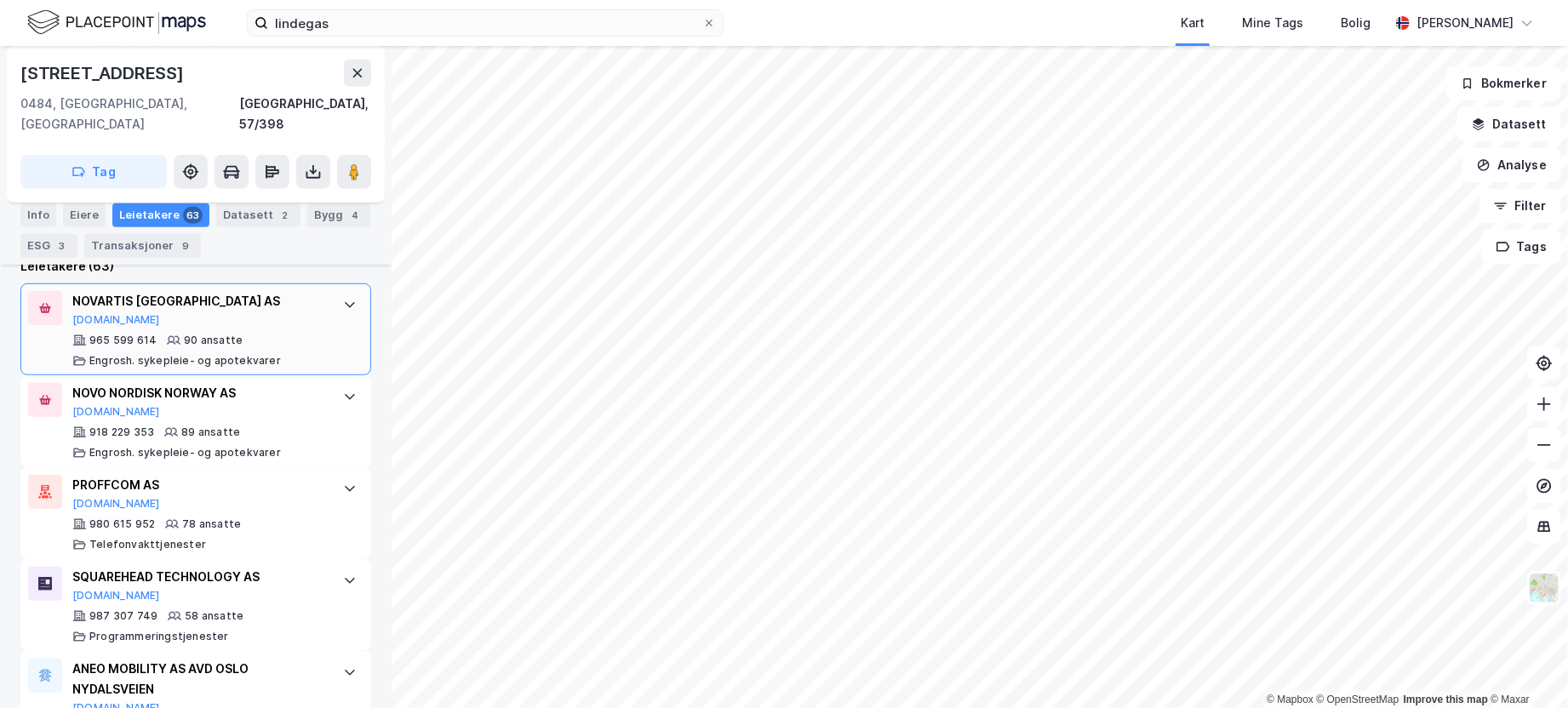
click at [343, 298] on icon at bounding box center [350, 305] width 14 height 14
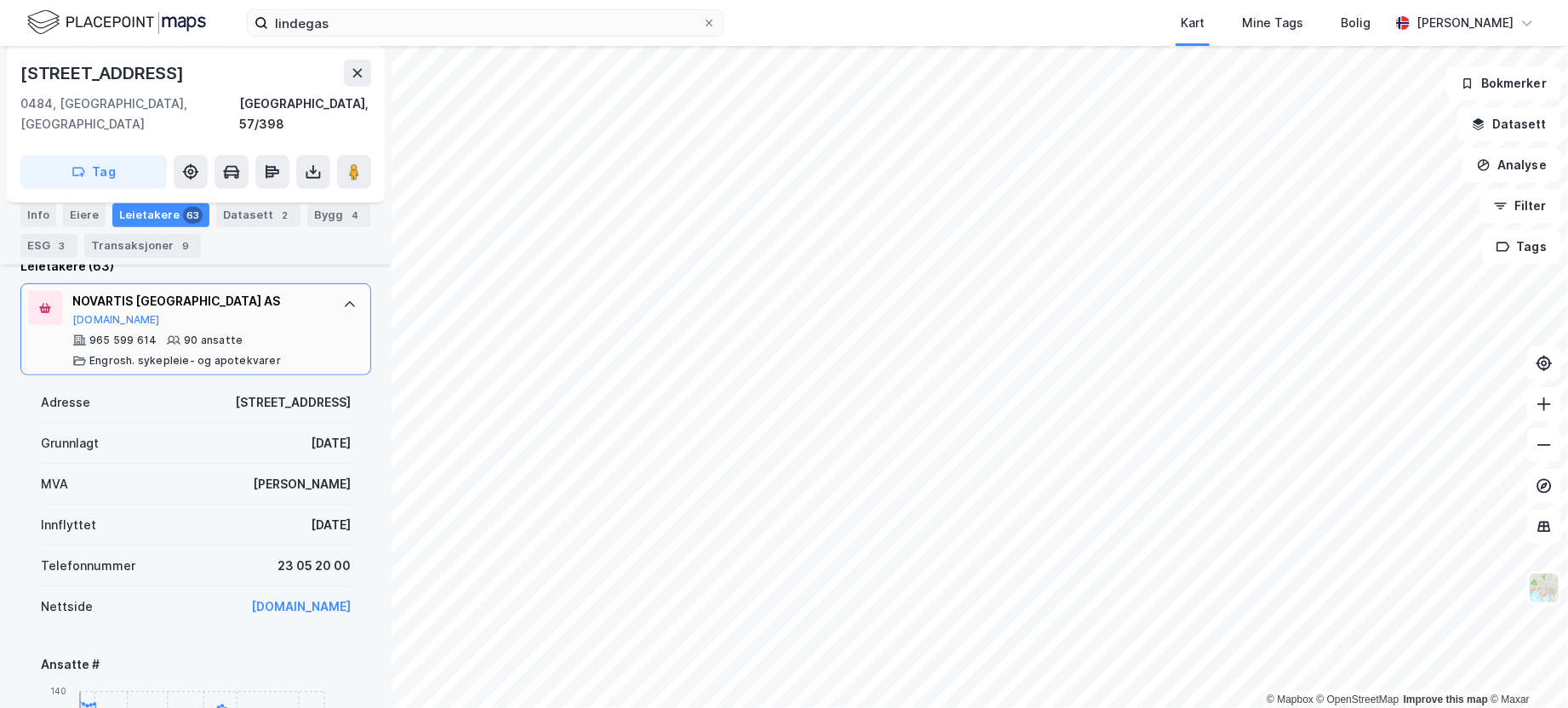
click at [343, 298] on icon at bounding box center [350, 305] width 14 height 14
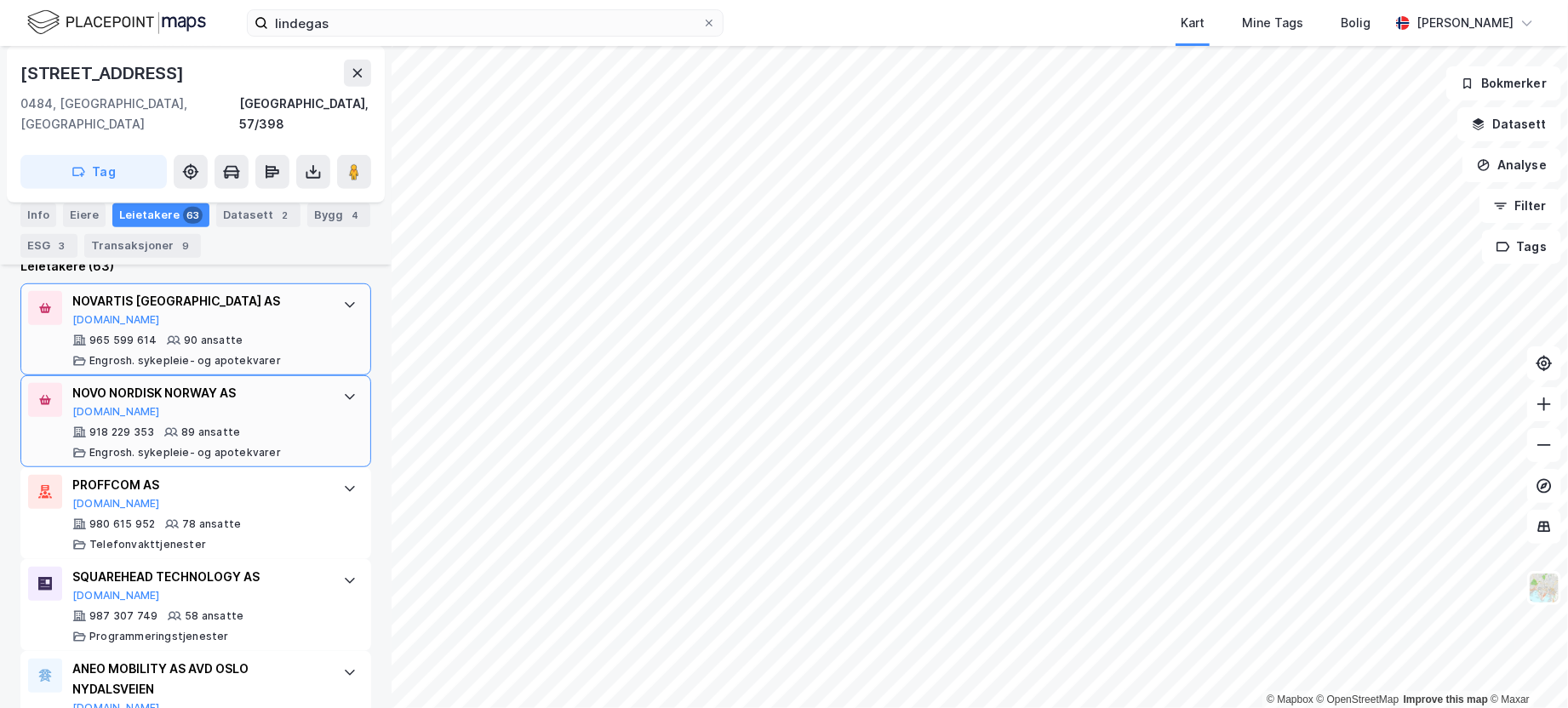
click at [343, 390] on icon at bounding box center [350, 397] width 14 height 14
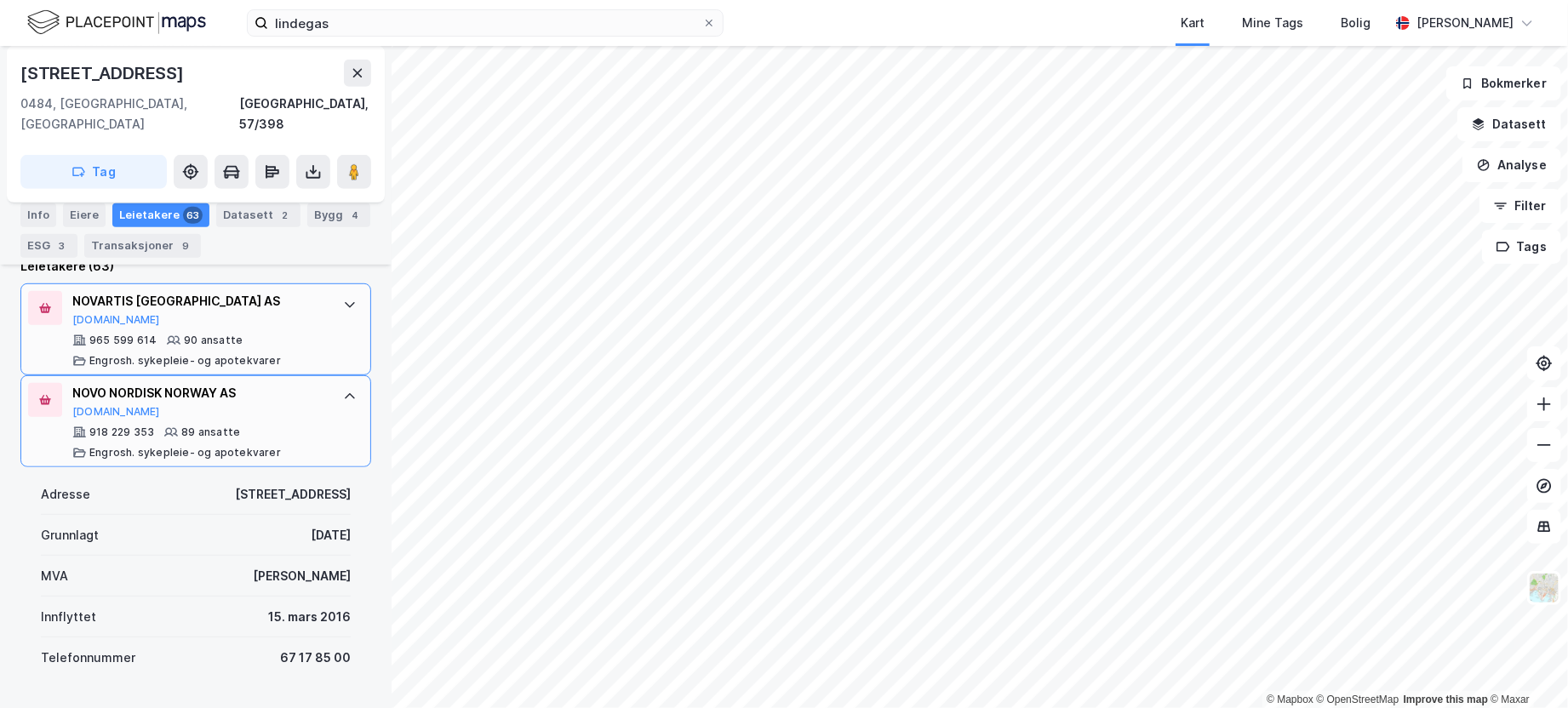
click at [343, 390] on icon at bounding box center [350, 397] width 14 height 14
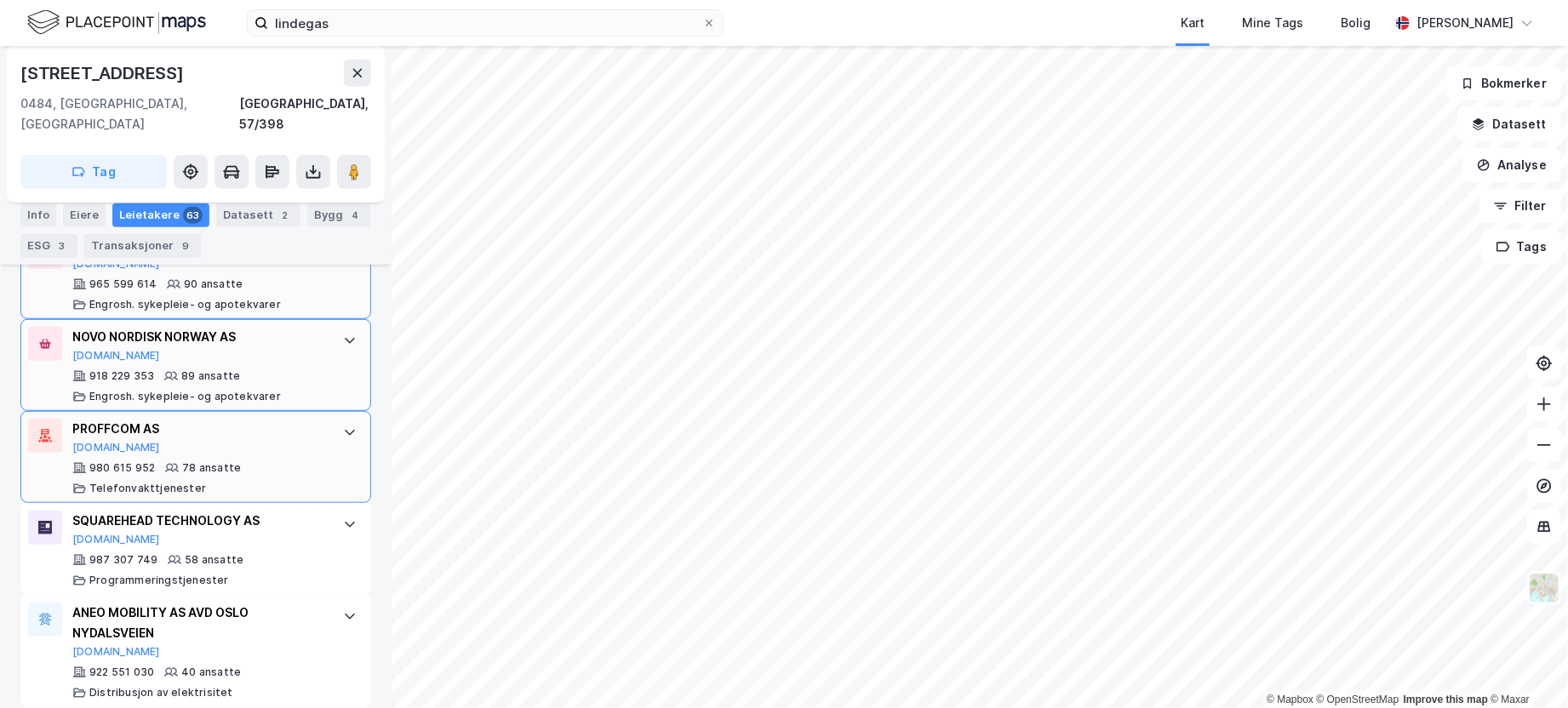
scroll to position [599, 0]
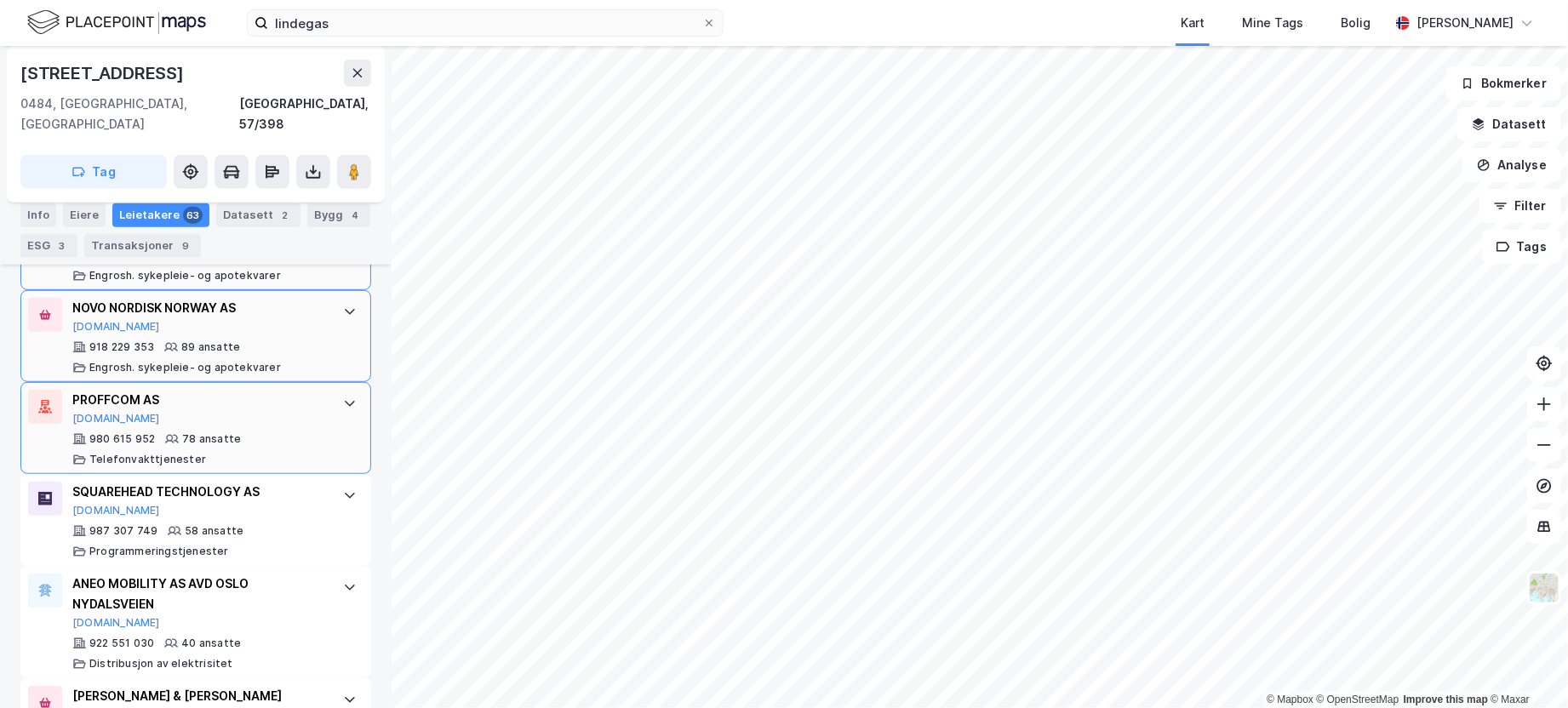
click at [345, 401] on icon at bounding box center [350, 403] width 10 height 6
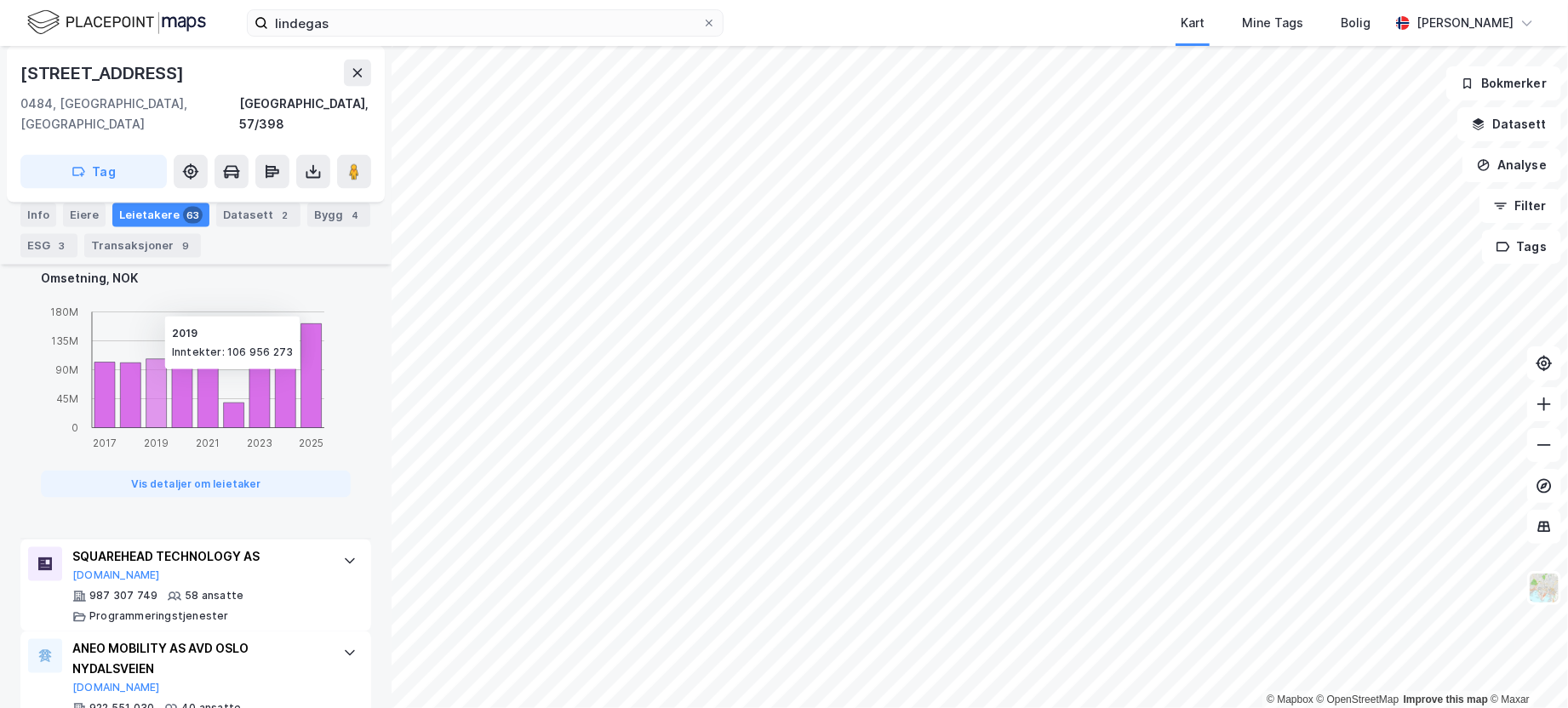
scroll to position [1621, 0]
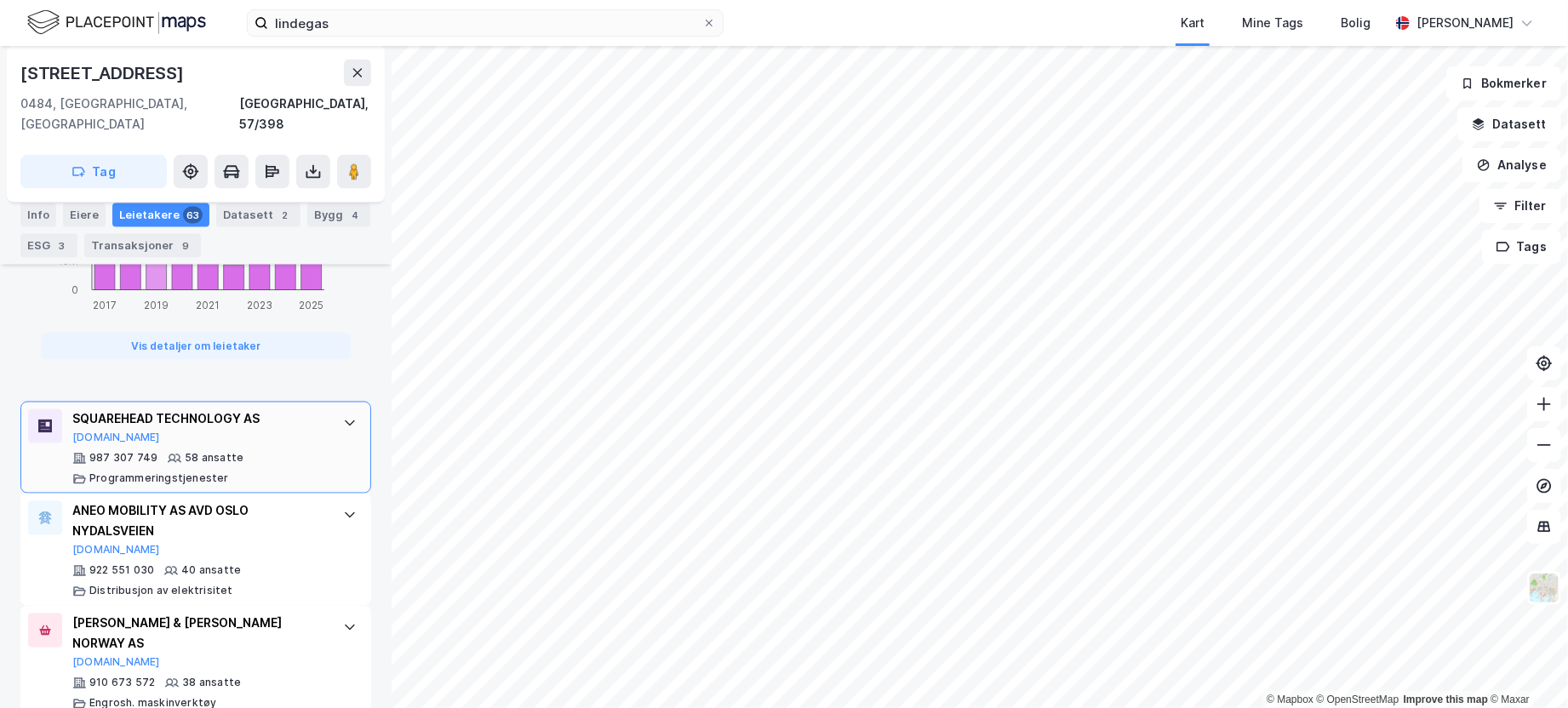
click at [232, 452] on div "987 307 749 58 ansatte Programmeringstjenester" at bounding box center [199, 469] width 254 height 34
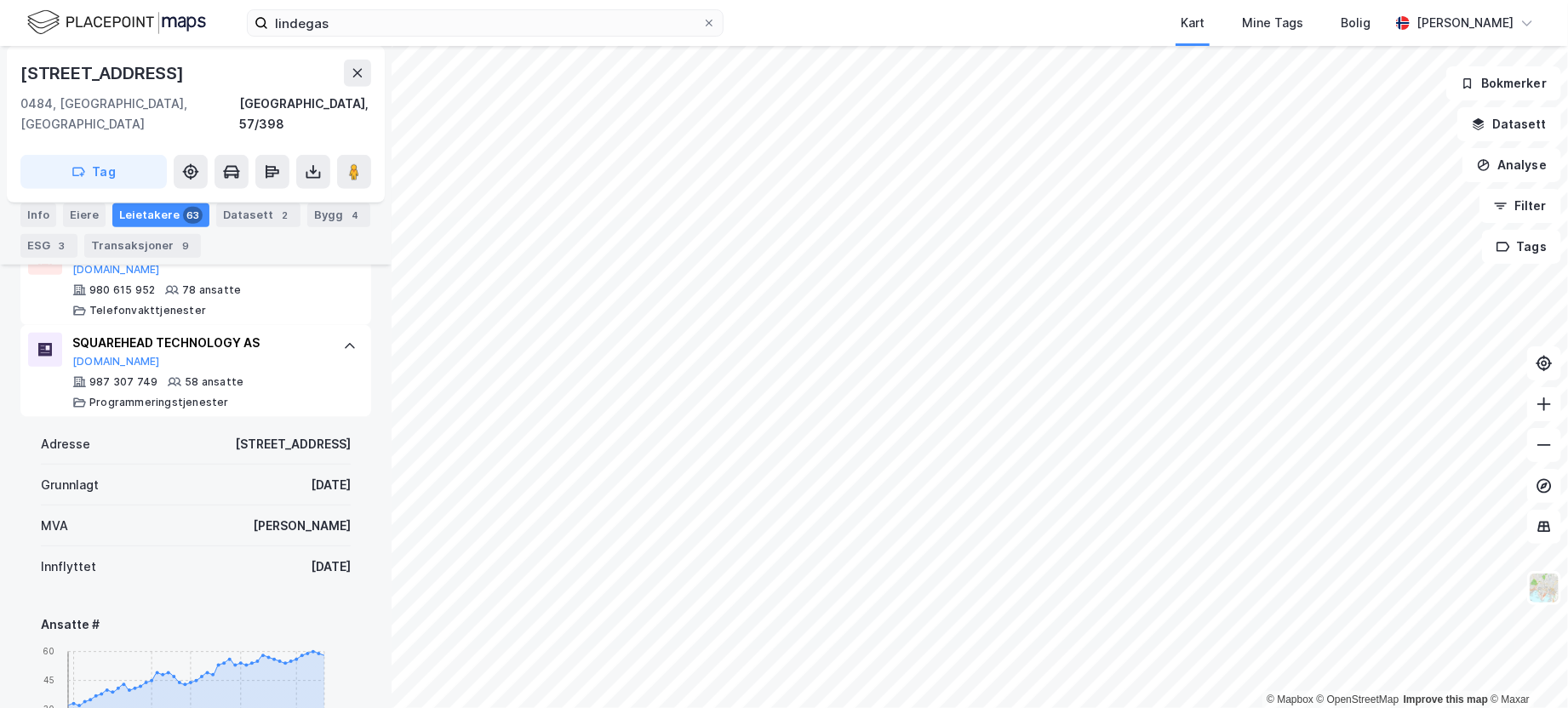
scroll to position [769, 0]
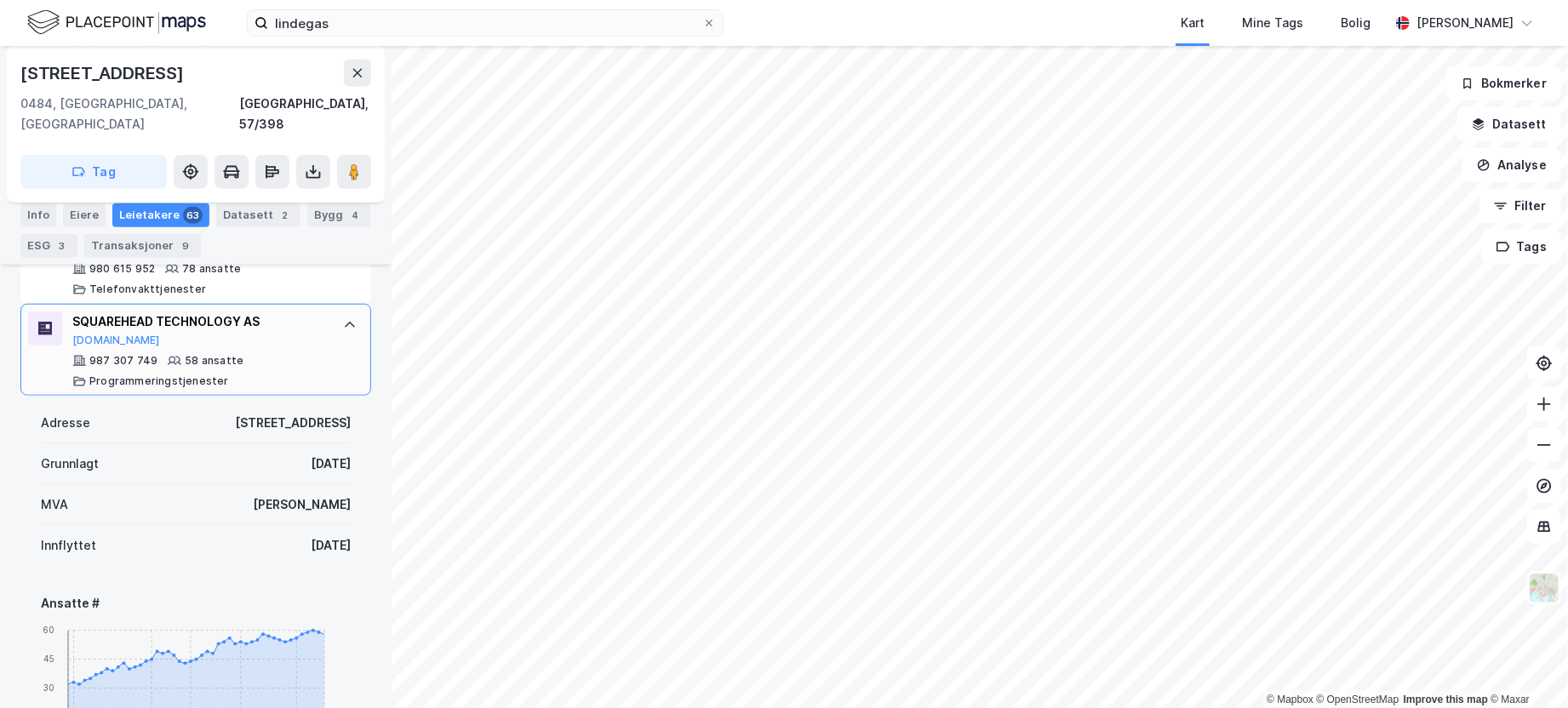
click at [343, 319] on icon at bounding box center [350, 326] width 14 height 14
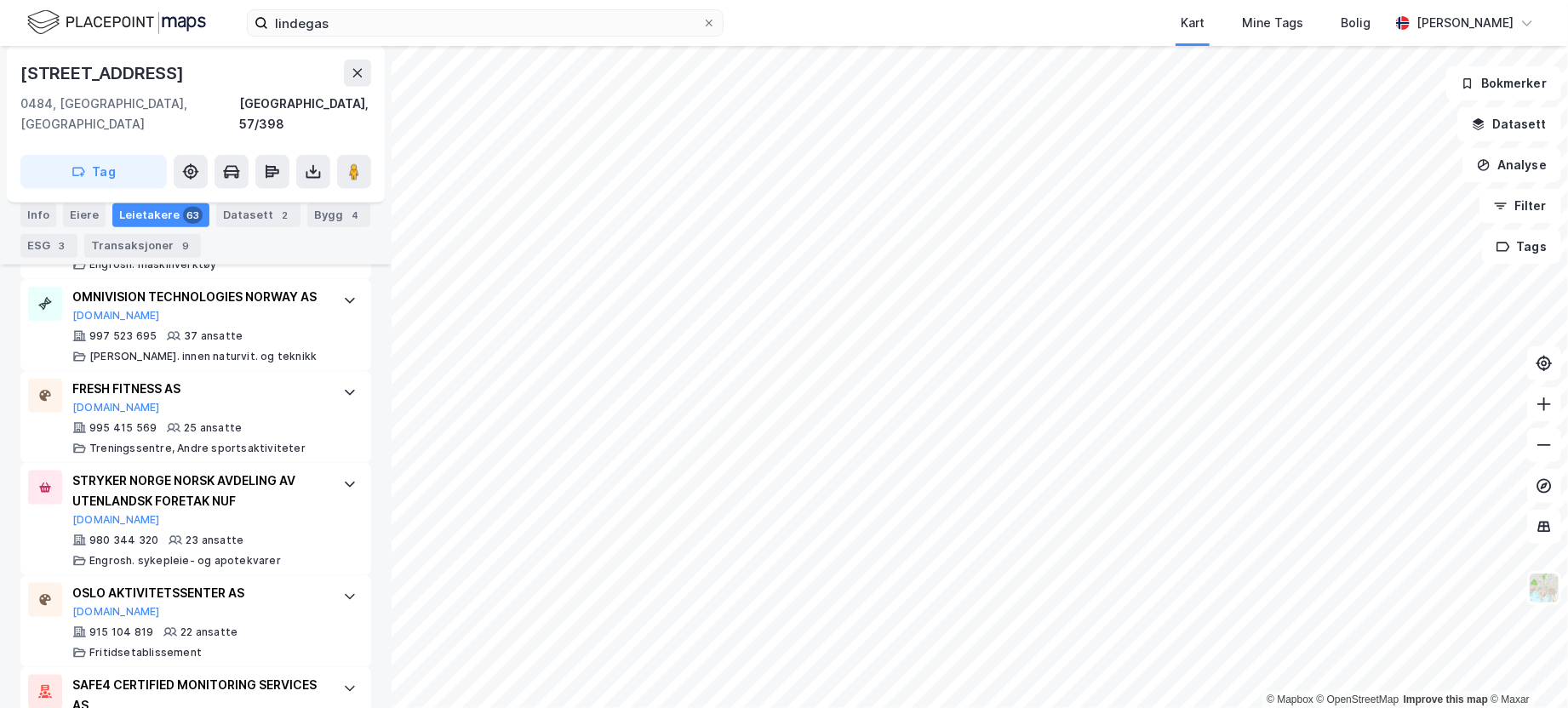
scroll to position [1110, 0]
click at [336, 379] on div at bounding box center [350, 393] width 28 height 28
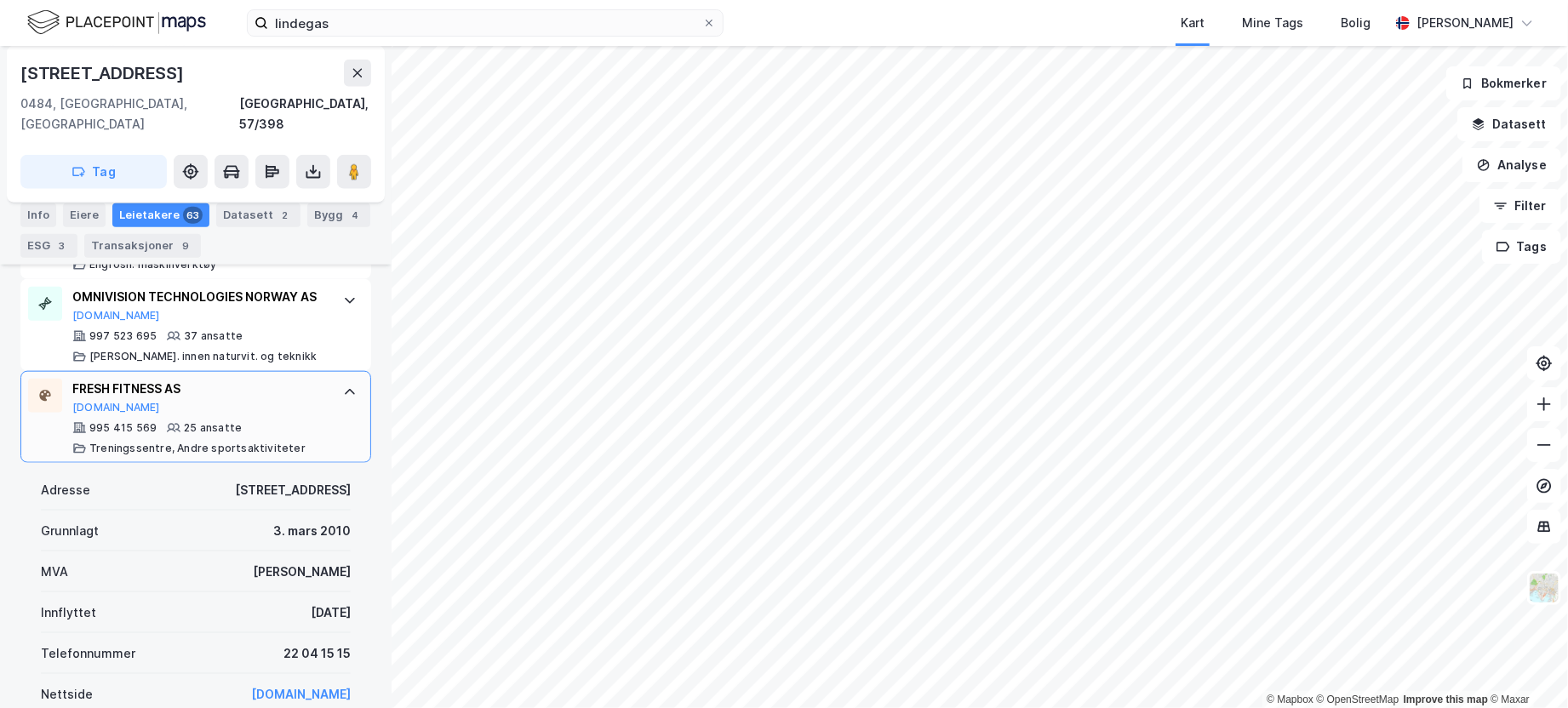
click at [343, 386] on icon at bounding box center [350, 393] width 14 height 14
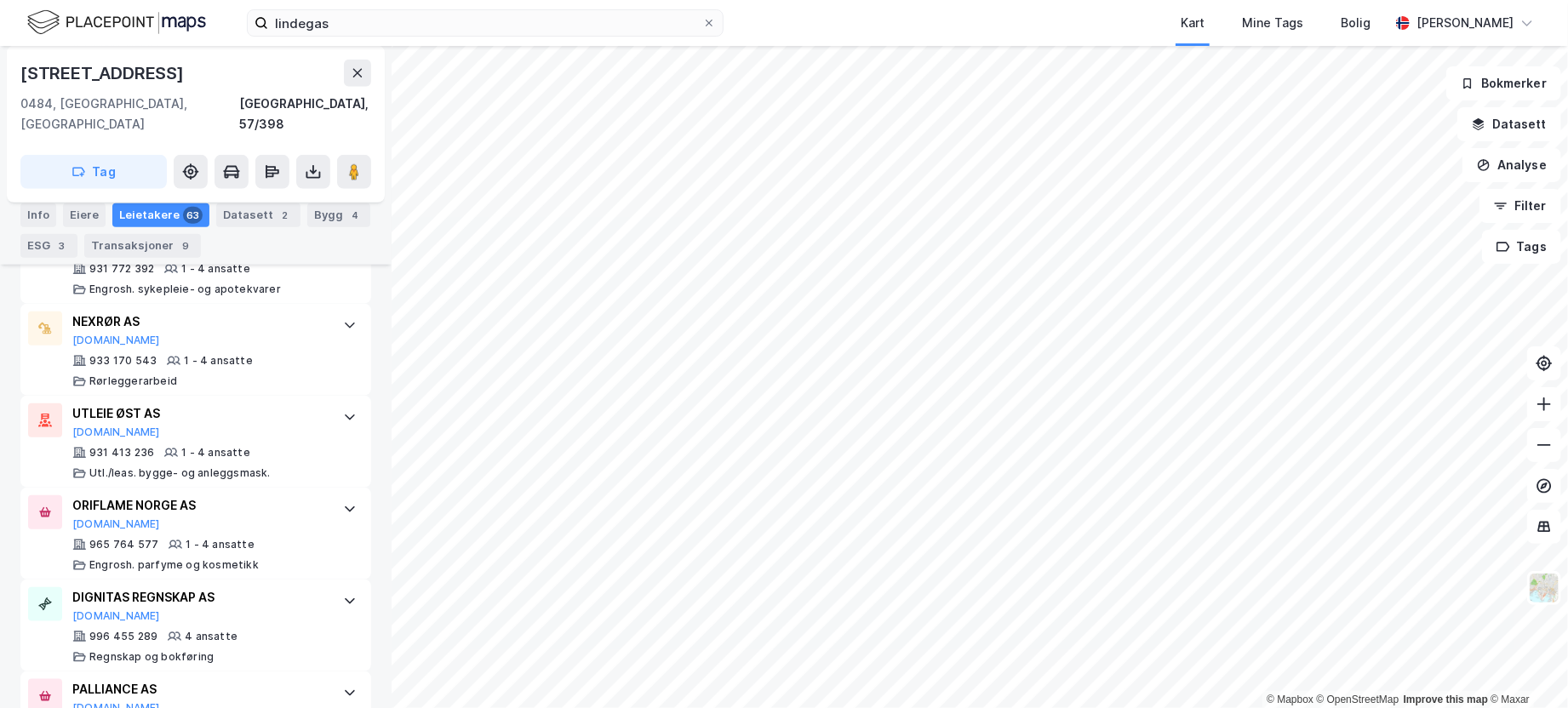
scroll to position [4856, 0]
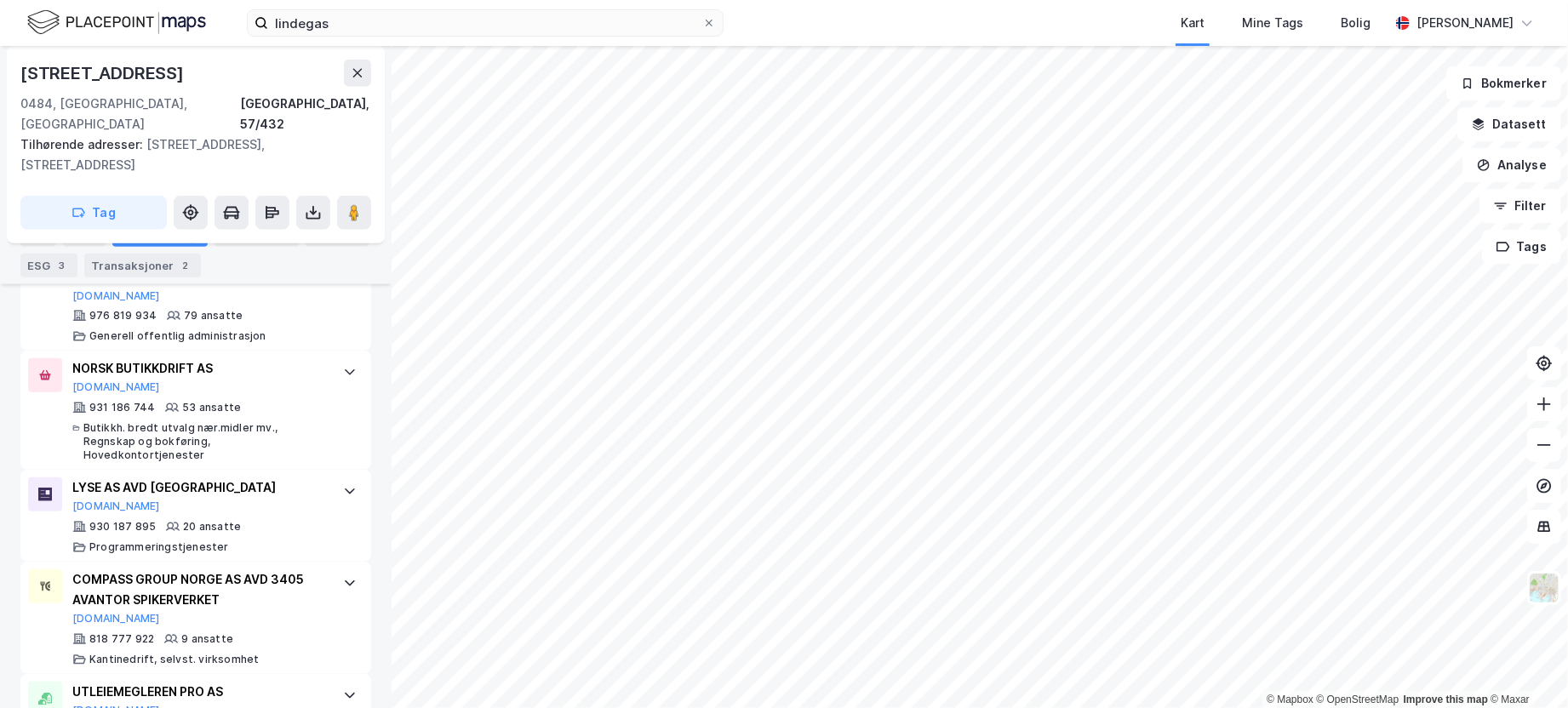
scroll to position [960, 0]
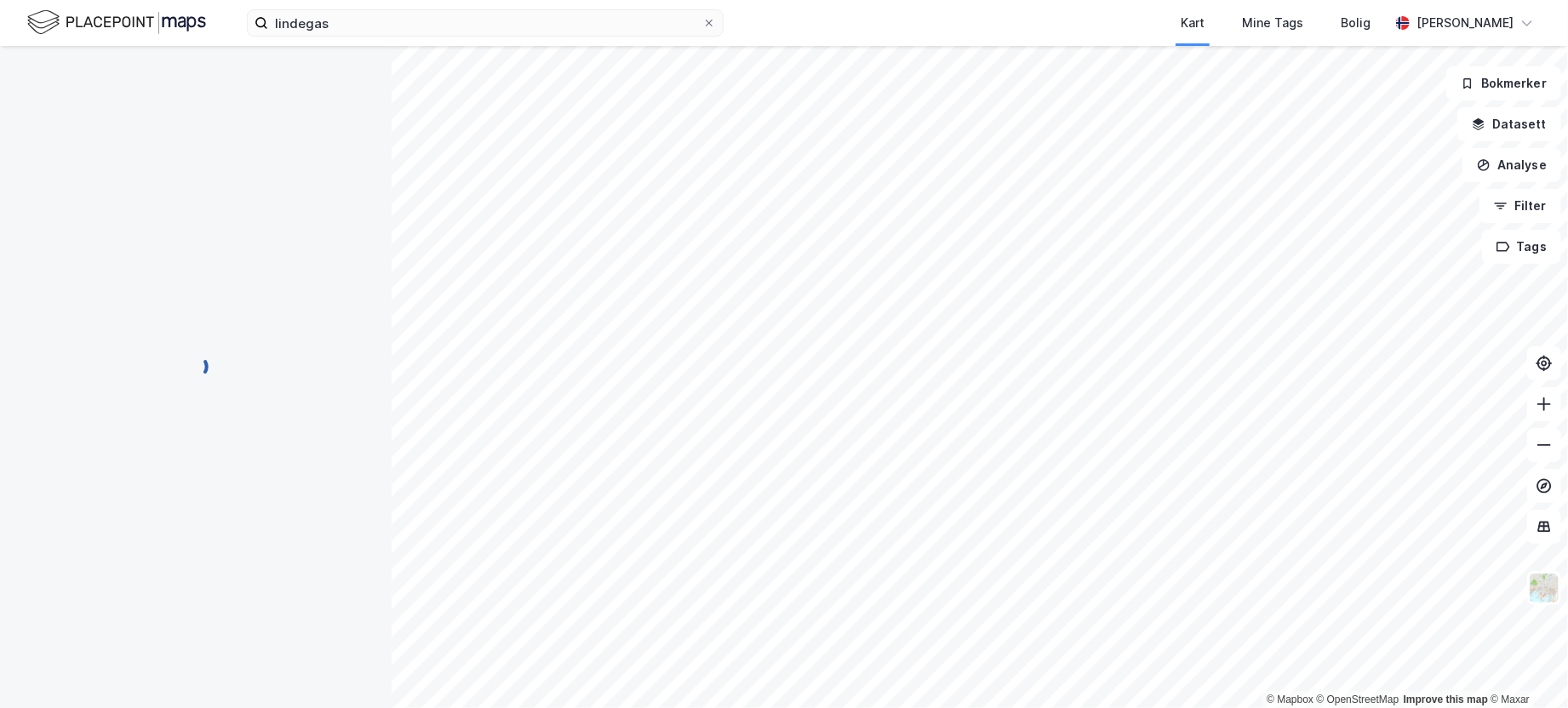
scroll to position [21, 0]
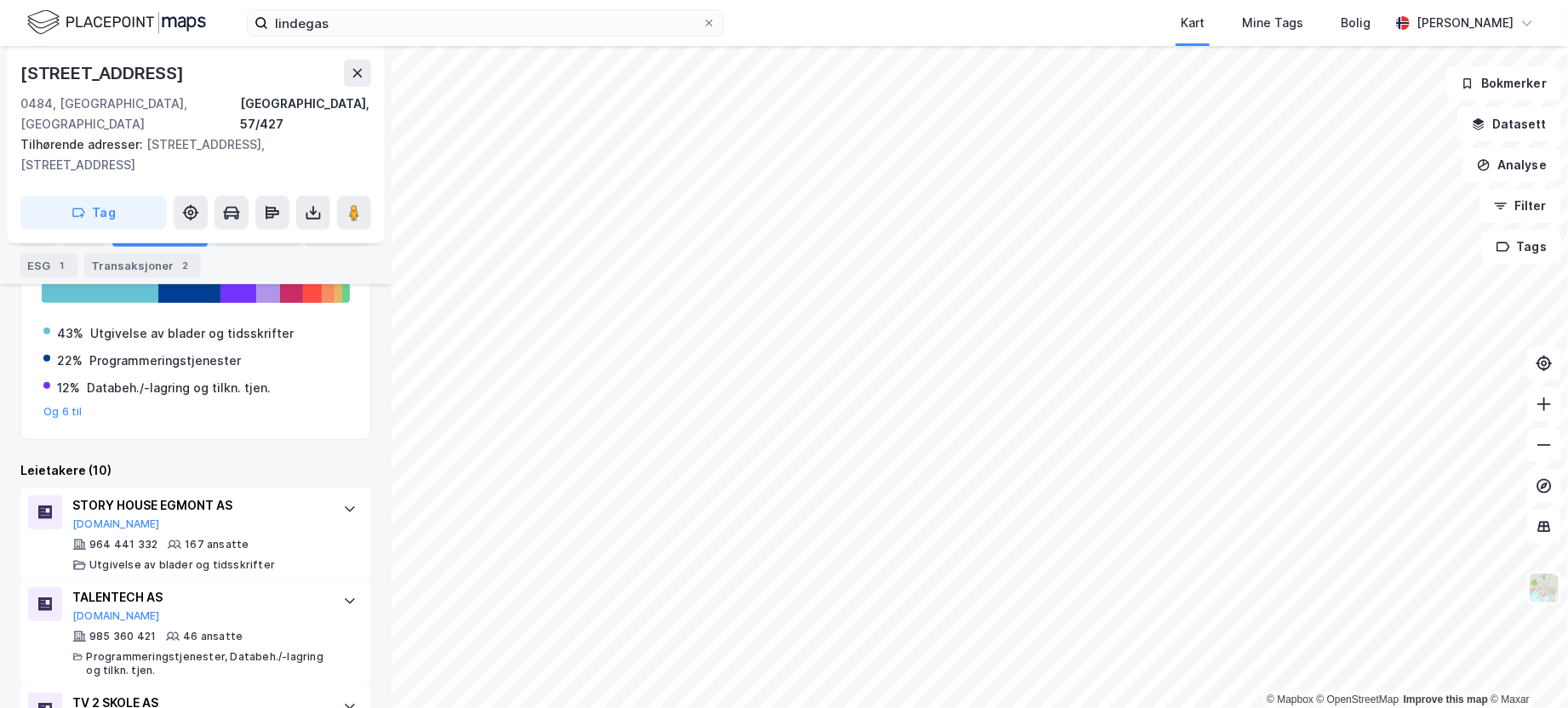
scroll to position [436, 0]
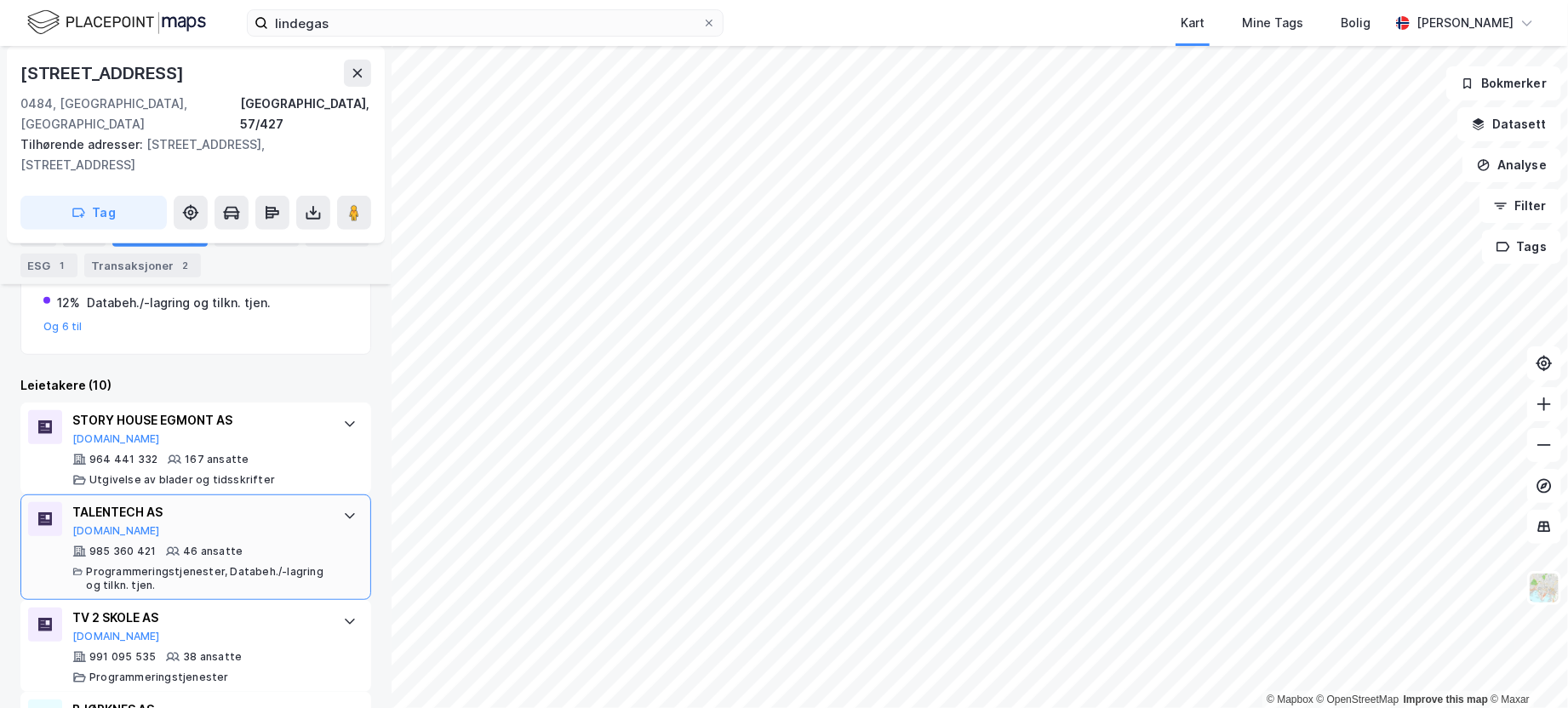
click at [343, 509] on icon at bounding box center [350, 516] width 14 height 14
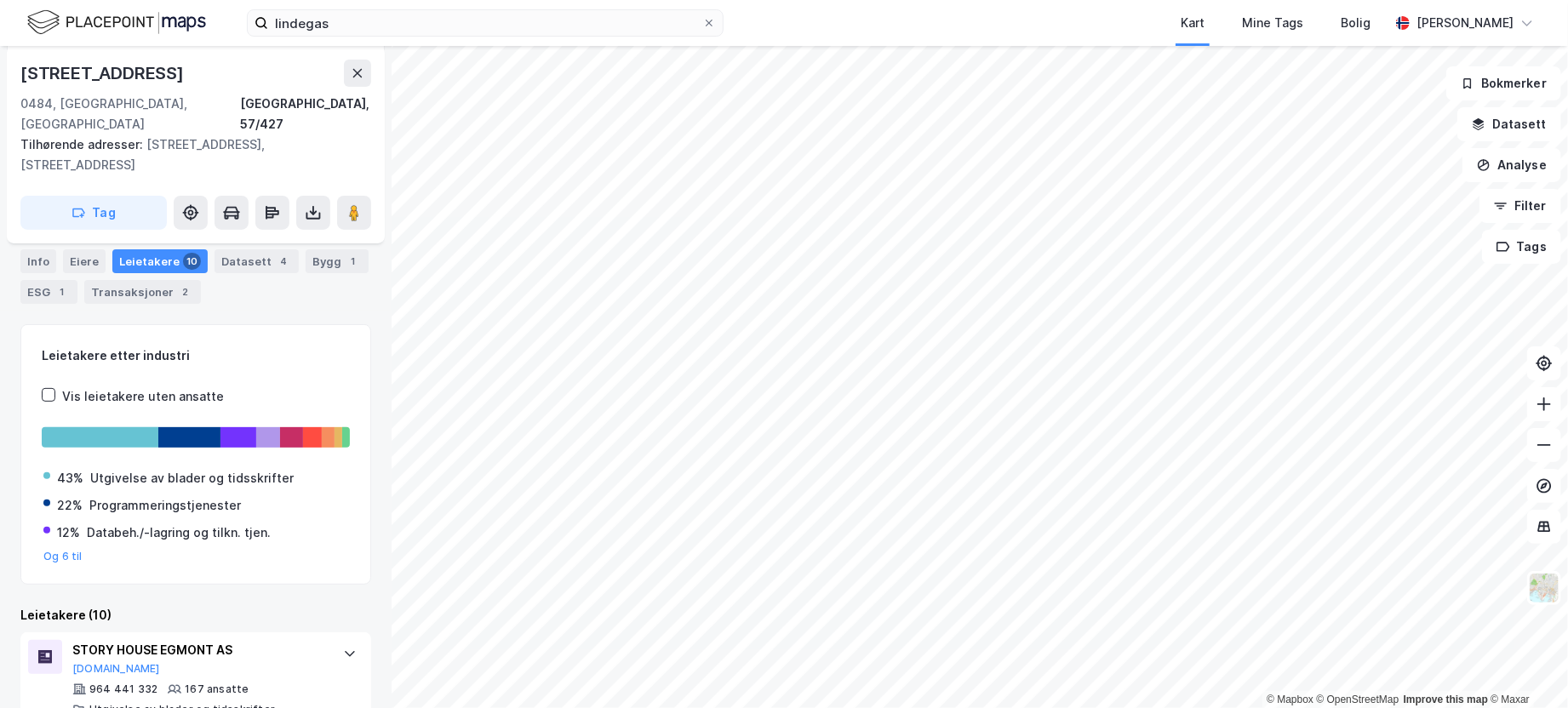
scroll to position [180, 0]
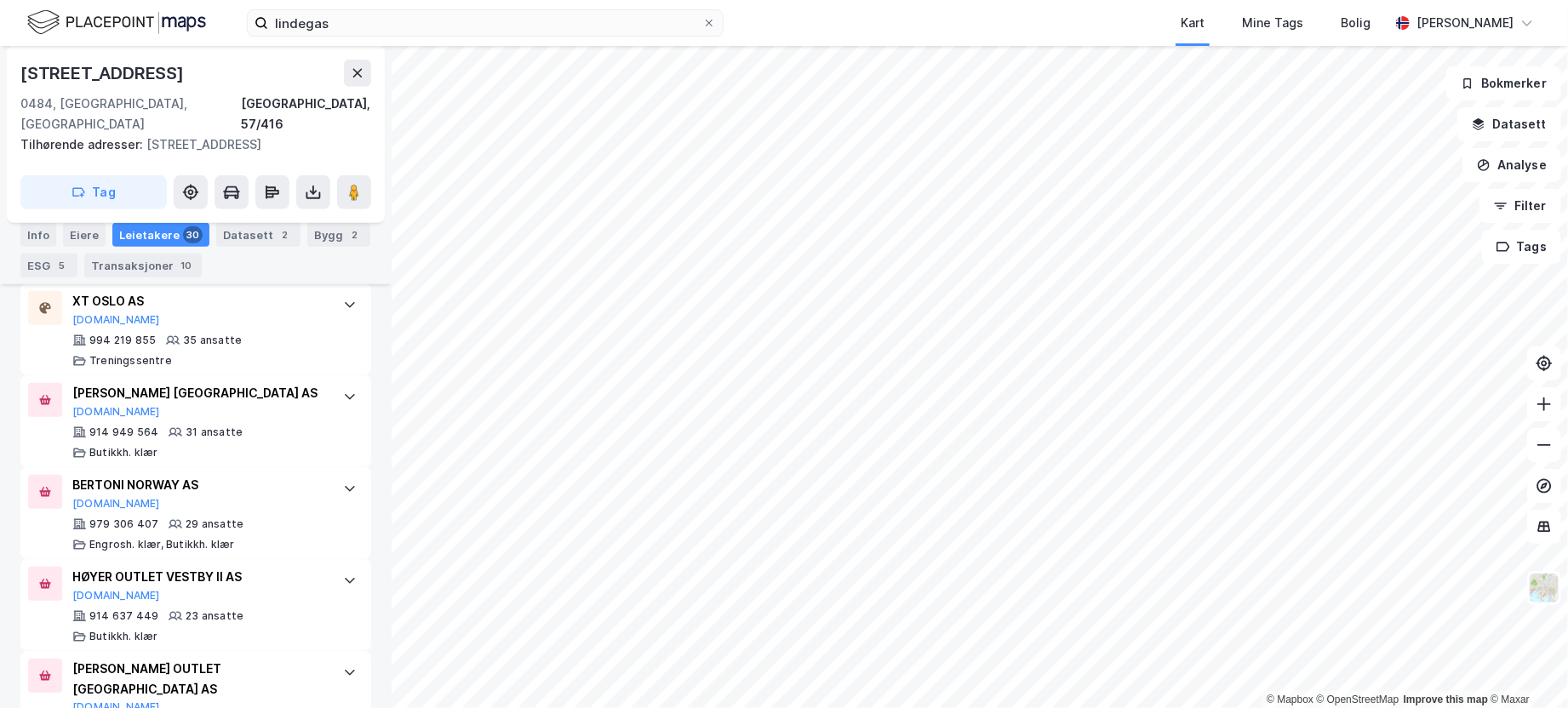
scroll to position [450, 0]
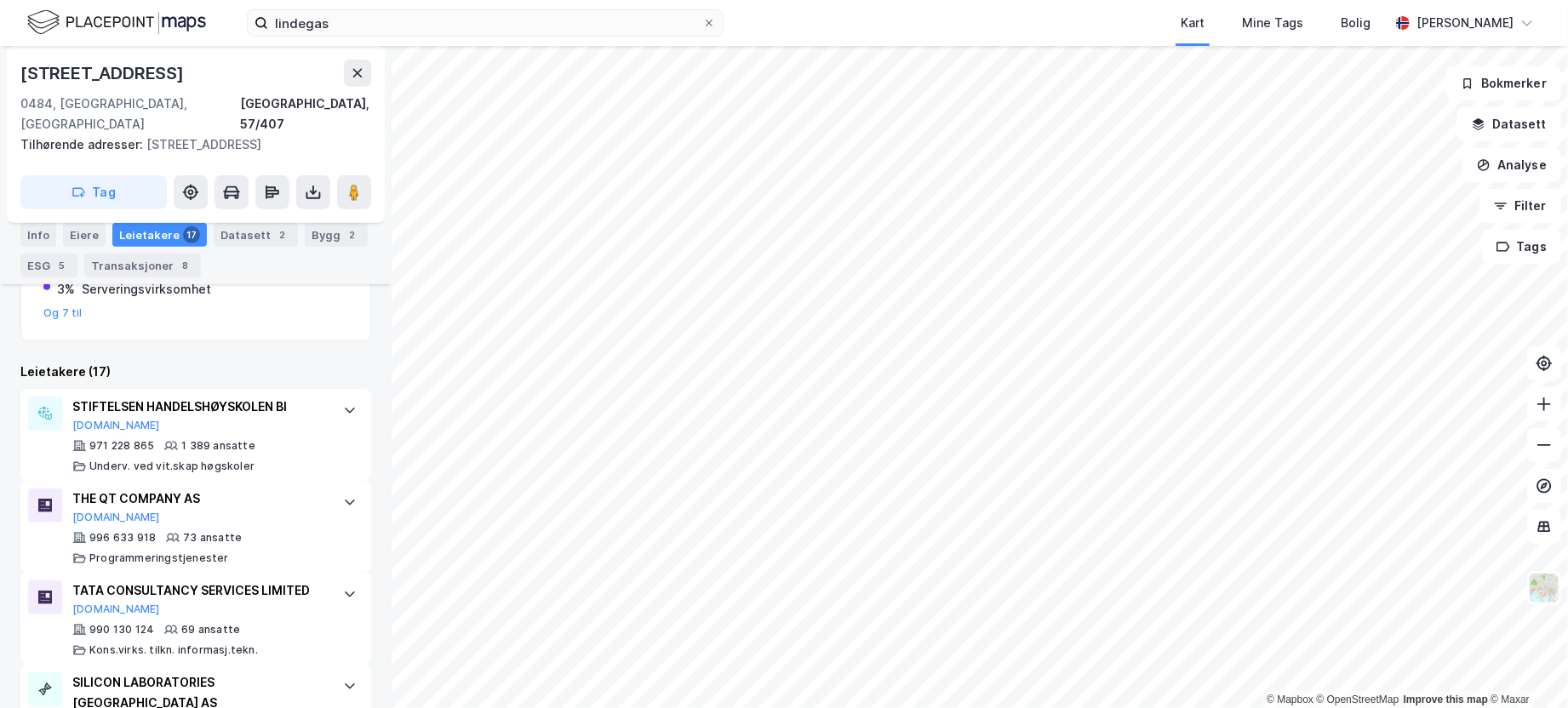
scroll to position [490, 0]
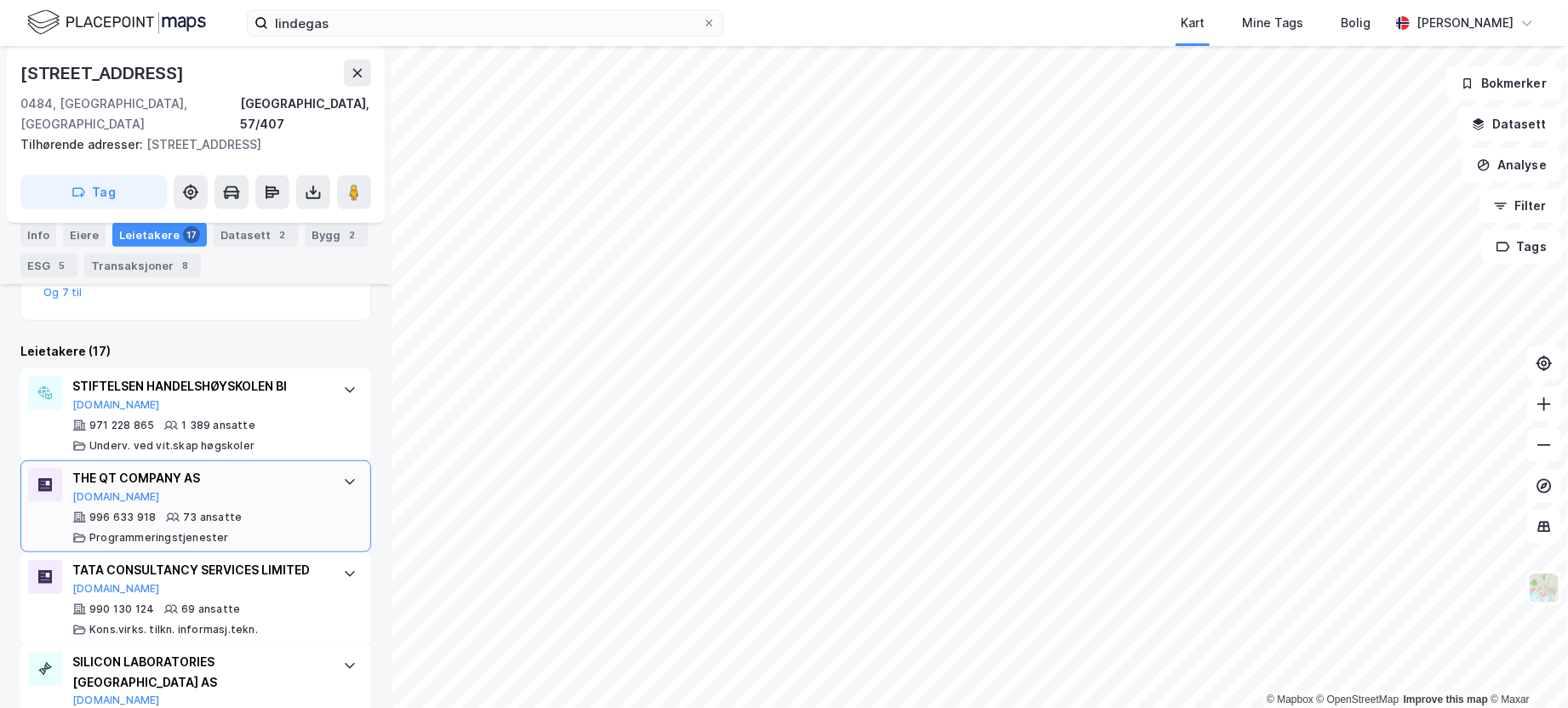
click at [343, 475] on icon at bounding box center [350, 482] width 14 height 14
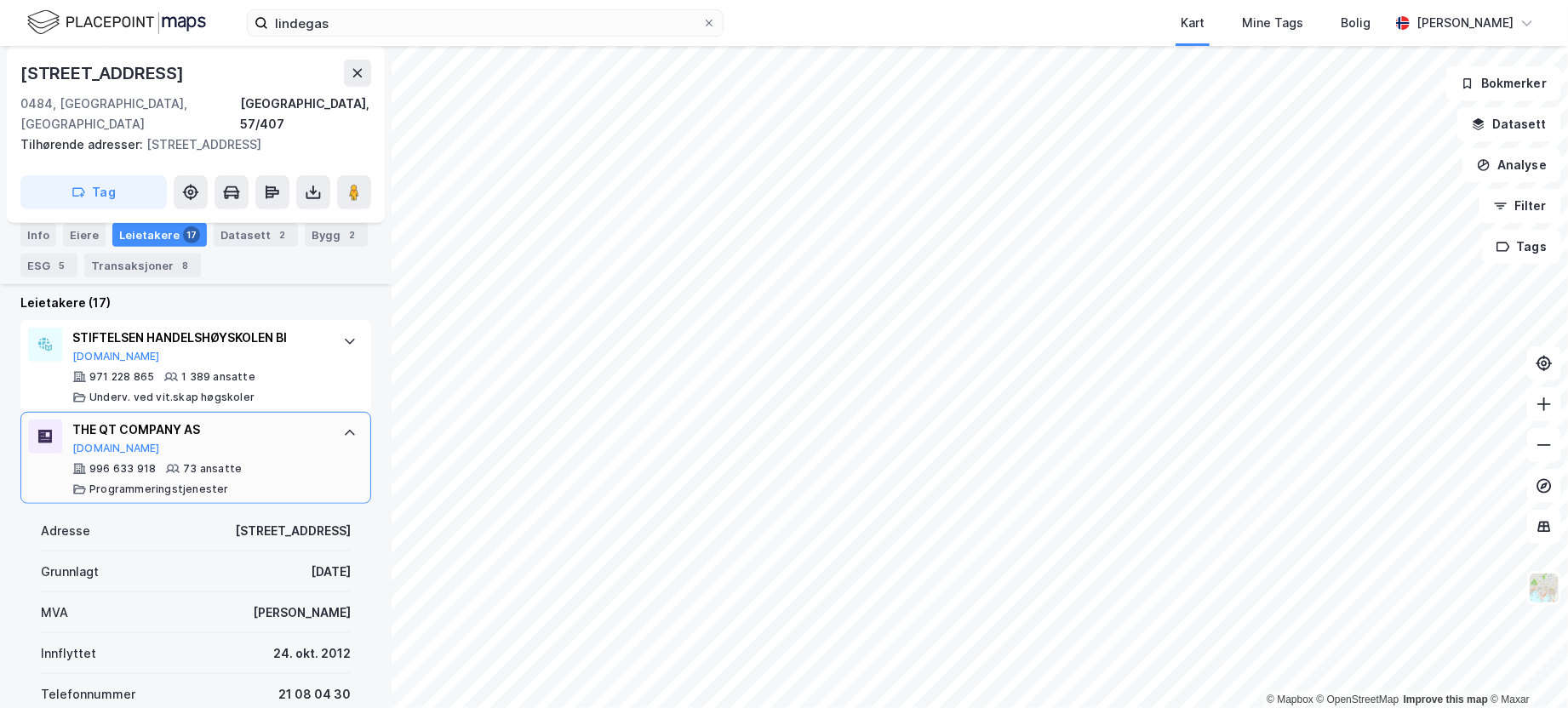
scroll to position [576, 0]
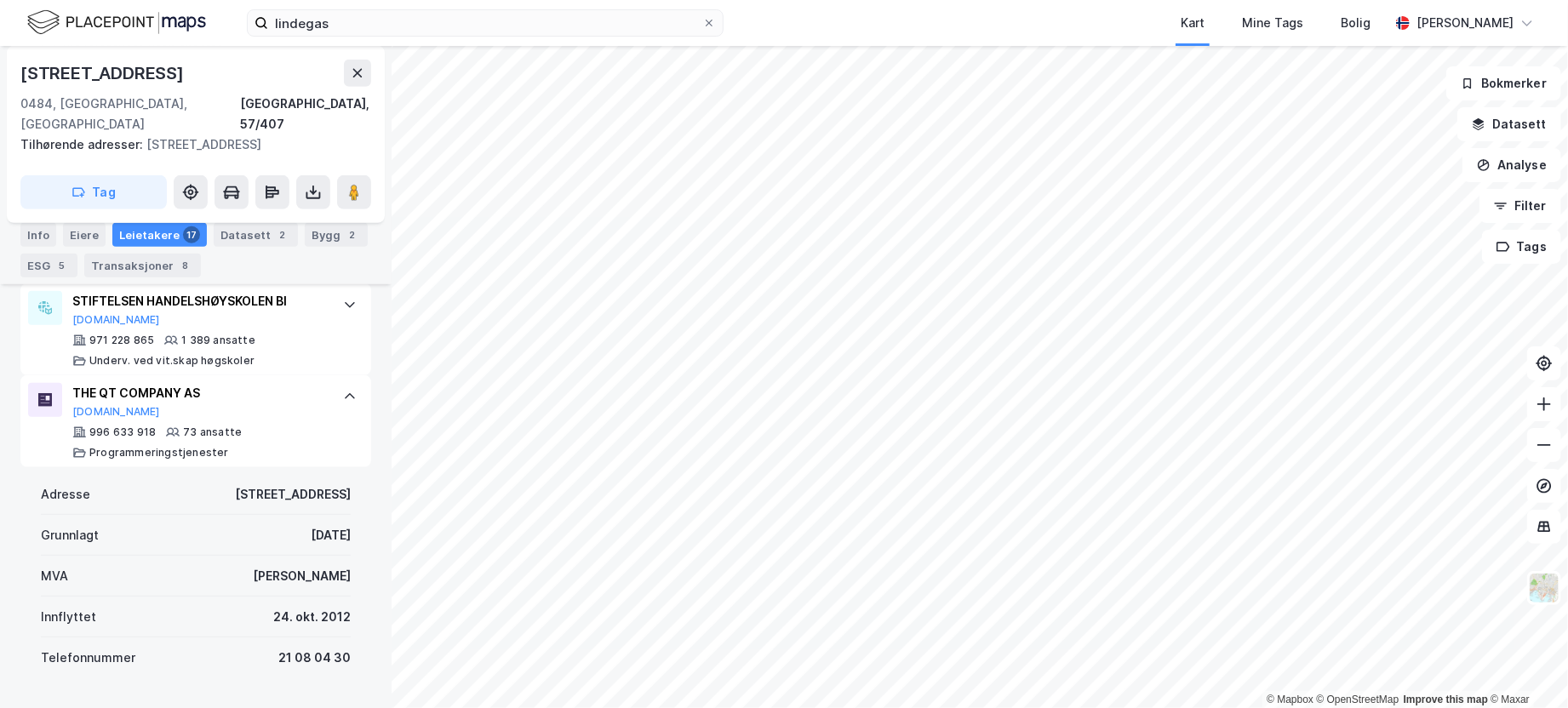
click at [345, 394] on icon at bounding box center [350, 396] width 10 height 6
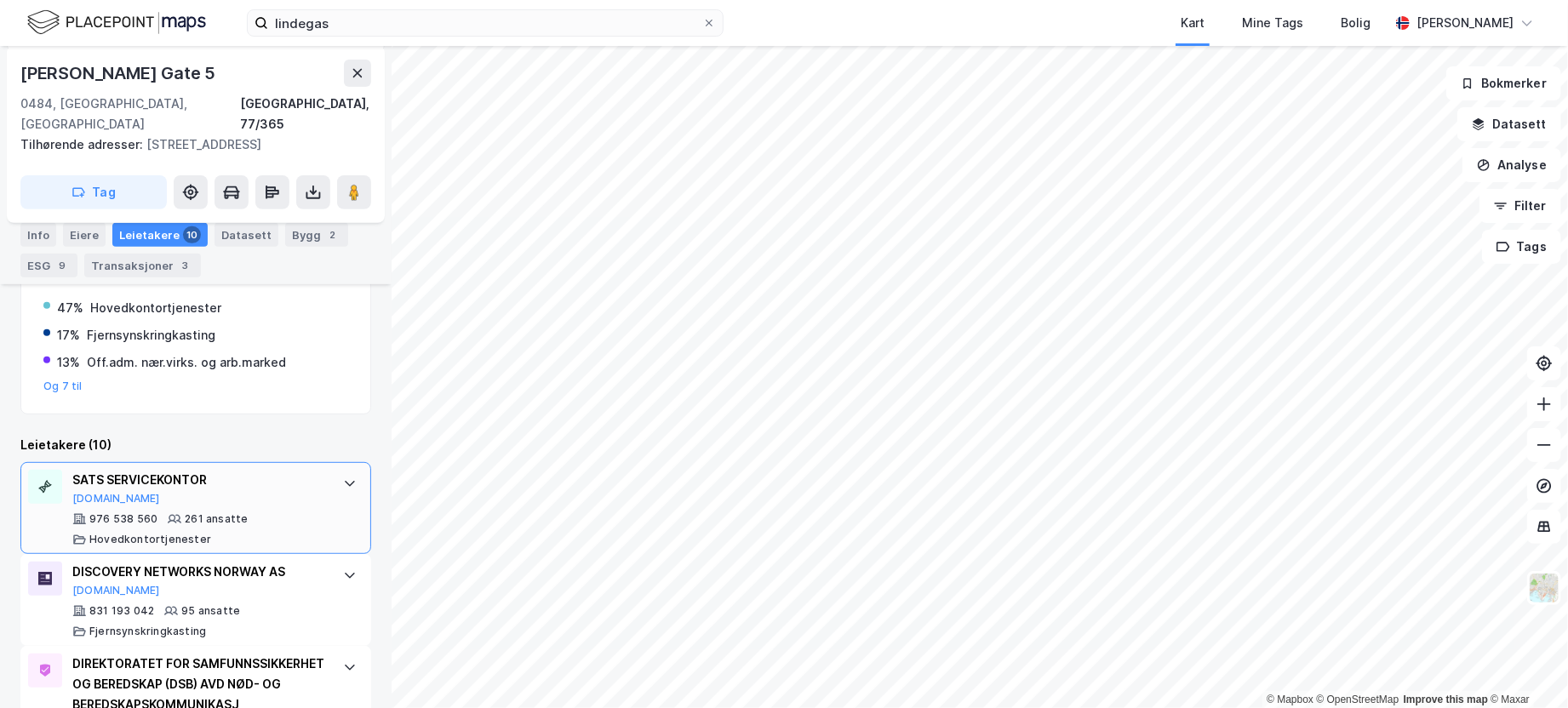
scroll to position [364, 0]
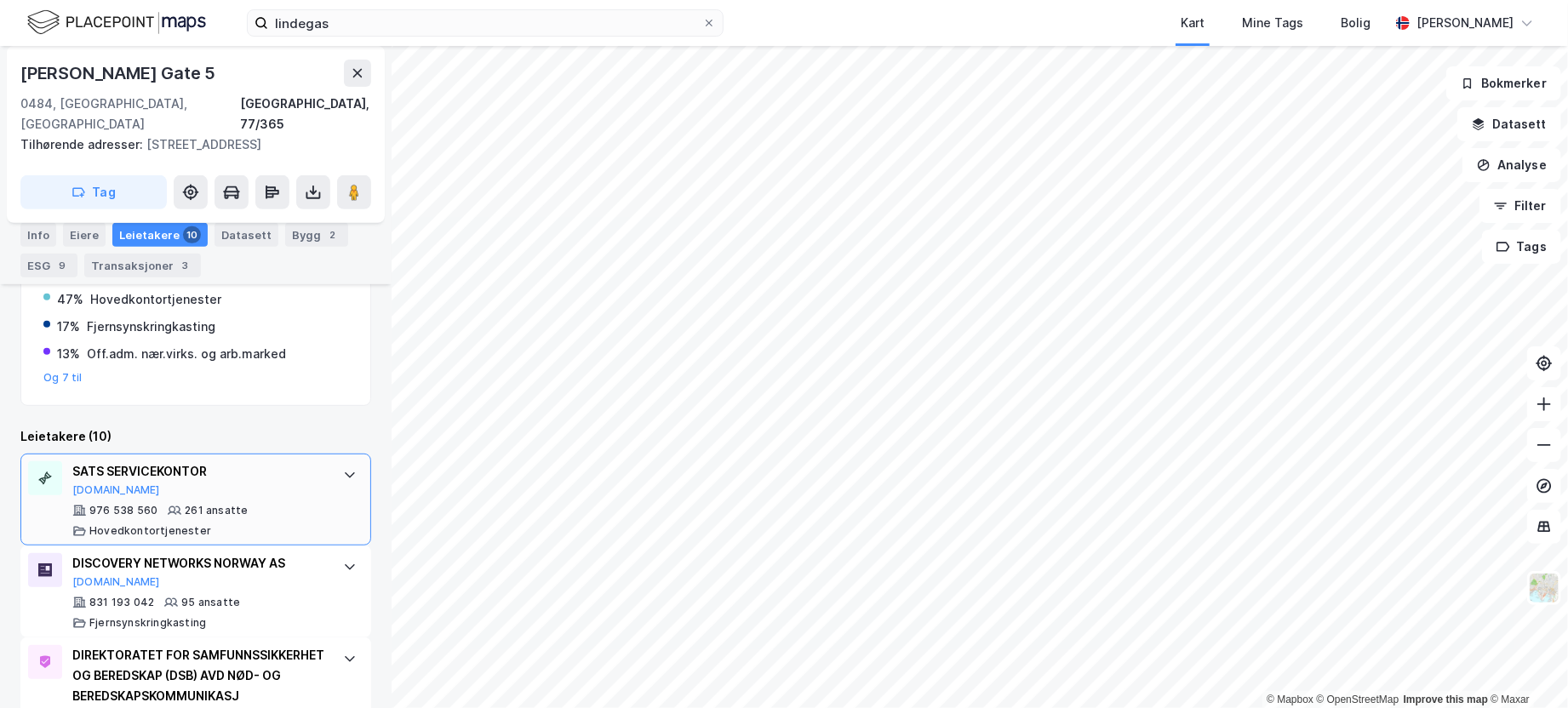
click at [343, 468] on icon at bounding box center [350, 475] width 14 height 14
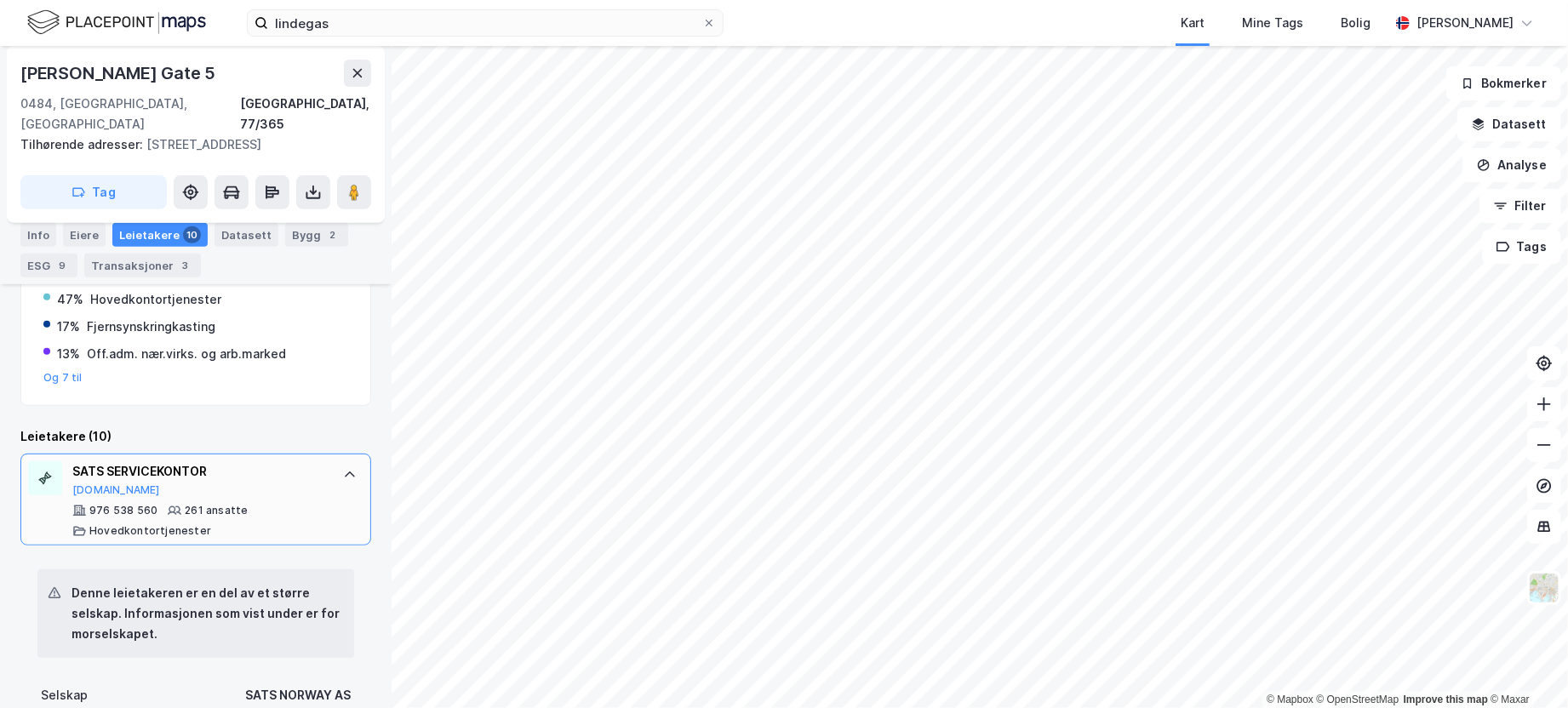
click at [343, 468] on icon at bounding box center [350, 475] width 14 height 14
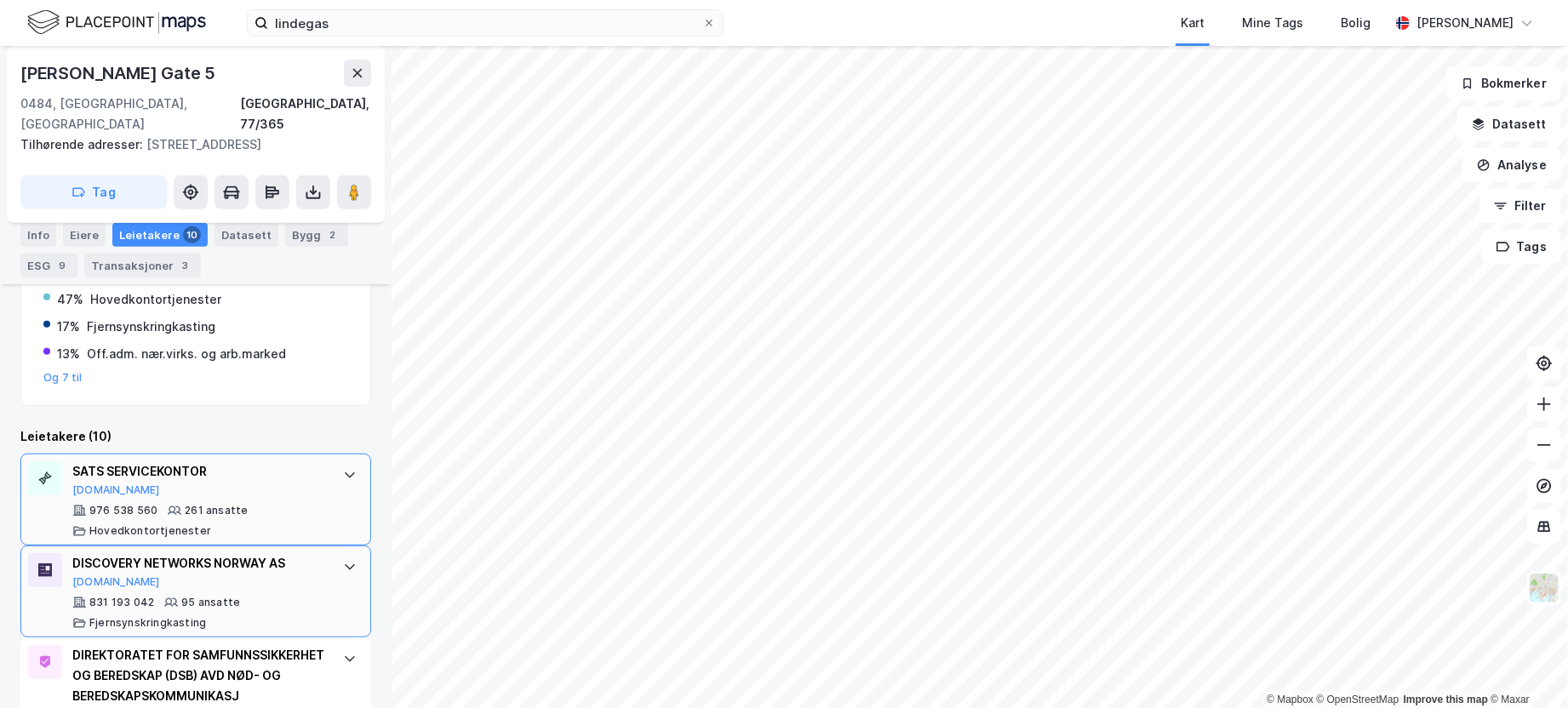
click at [345, 565] on icon at bounding box center [350, 567] width 10 height 6
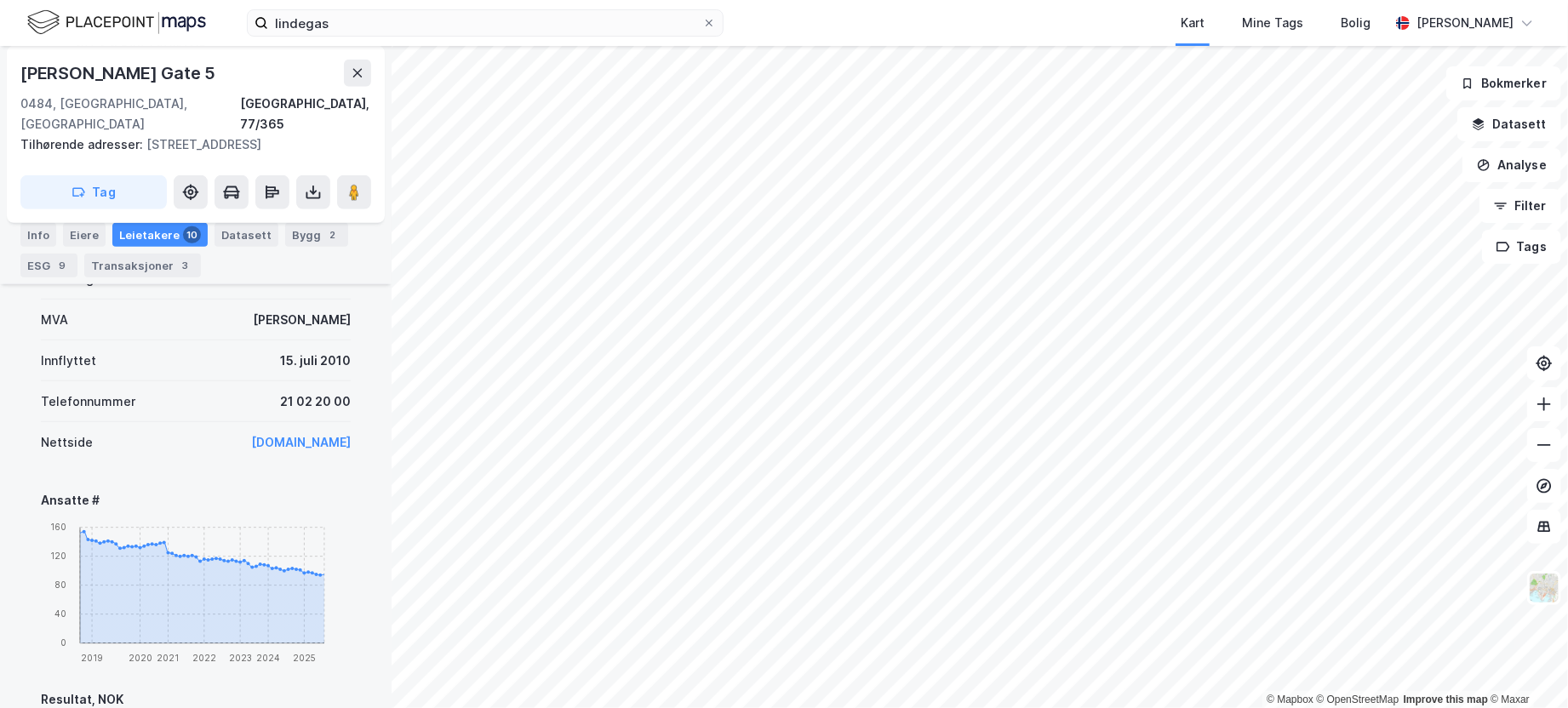
scroll to position [620, 0]
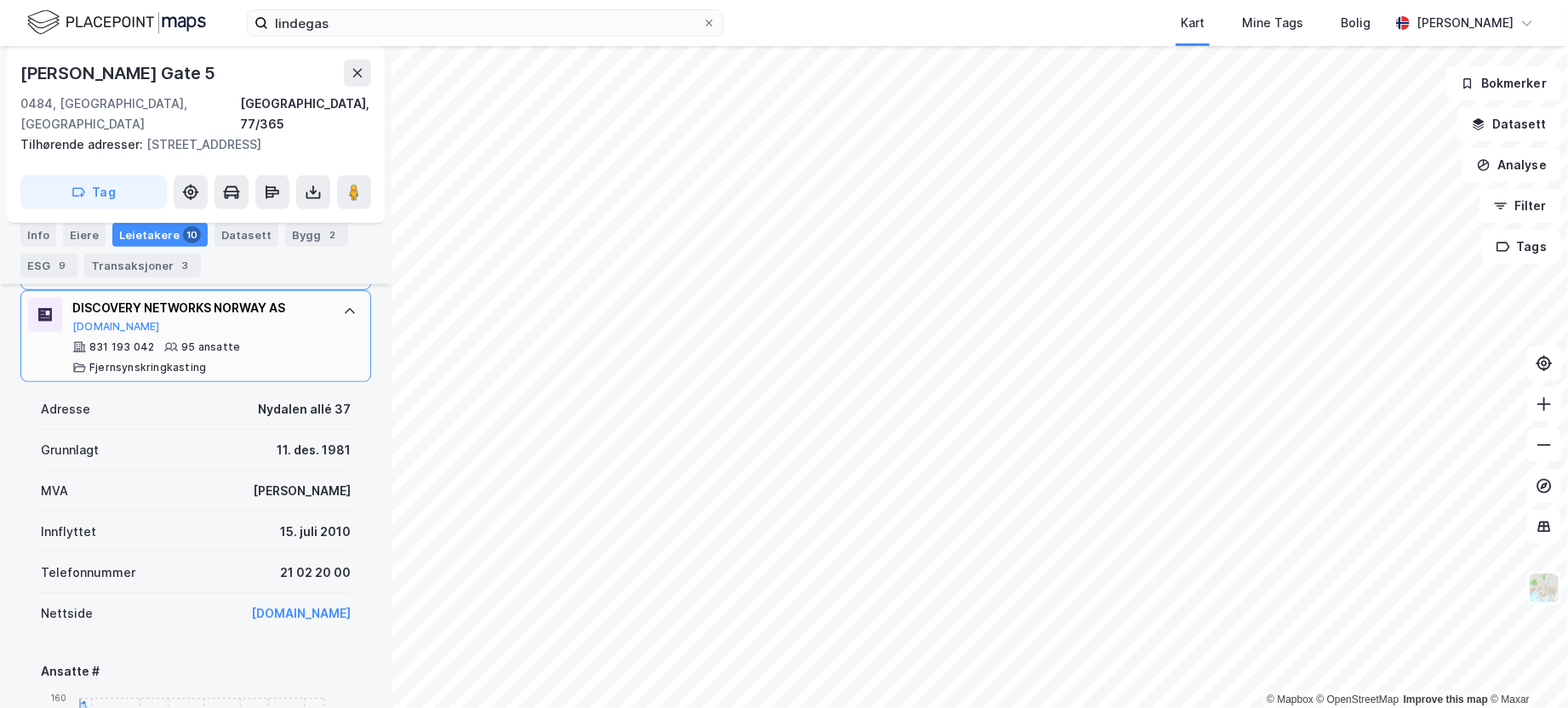
click at [344, 298] on div at bounding box center [350, 312] width 28 height 28
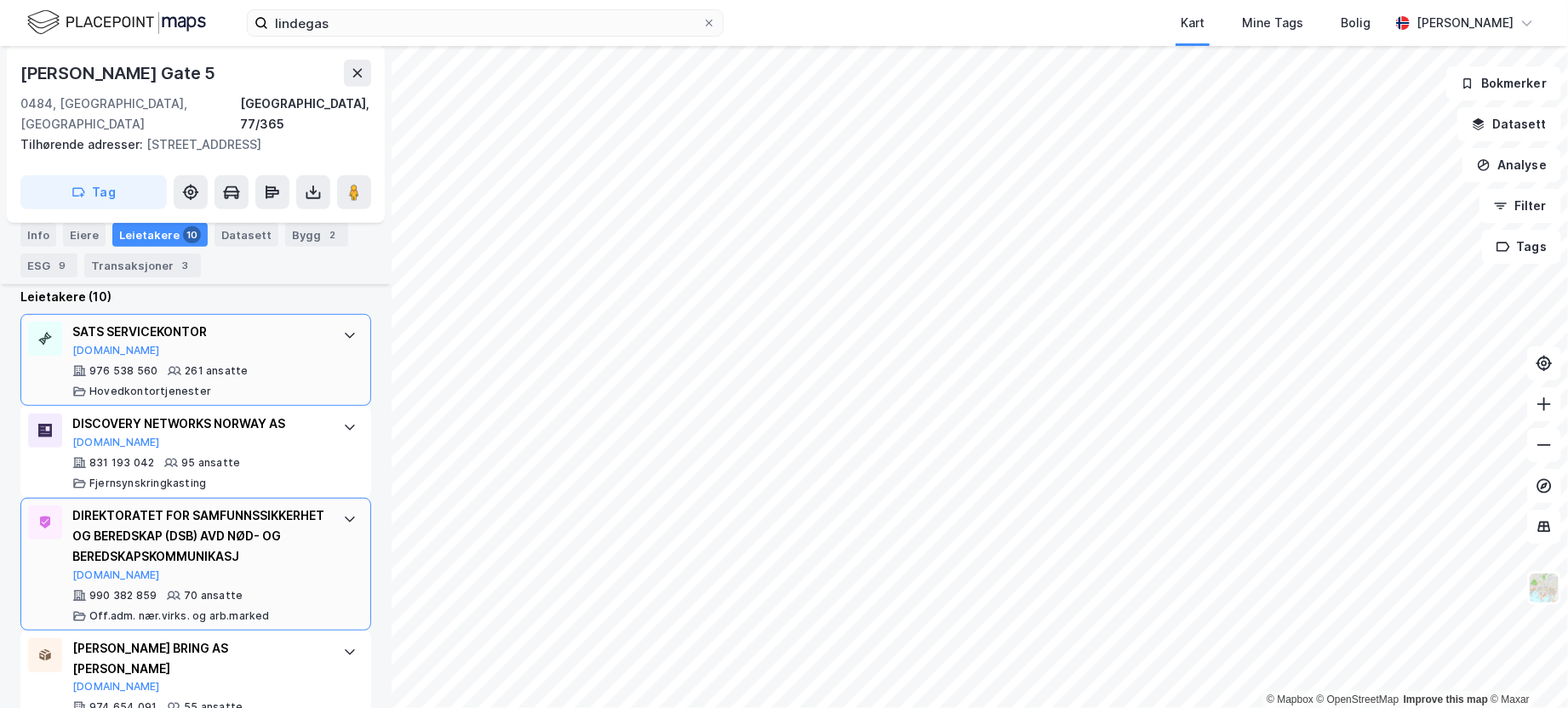
scroll to position [534, 0]
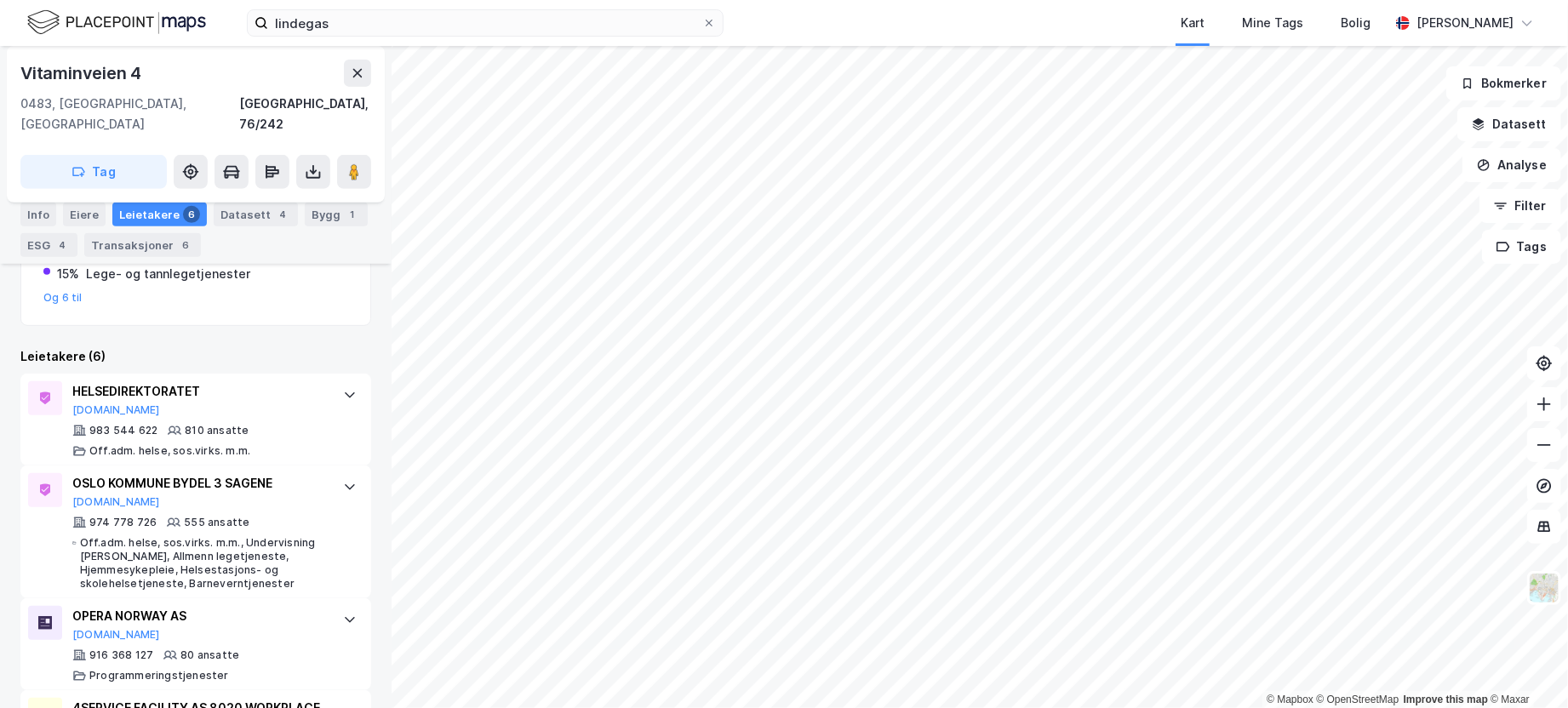
scroll to position [534, 0]
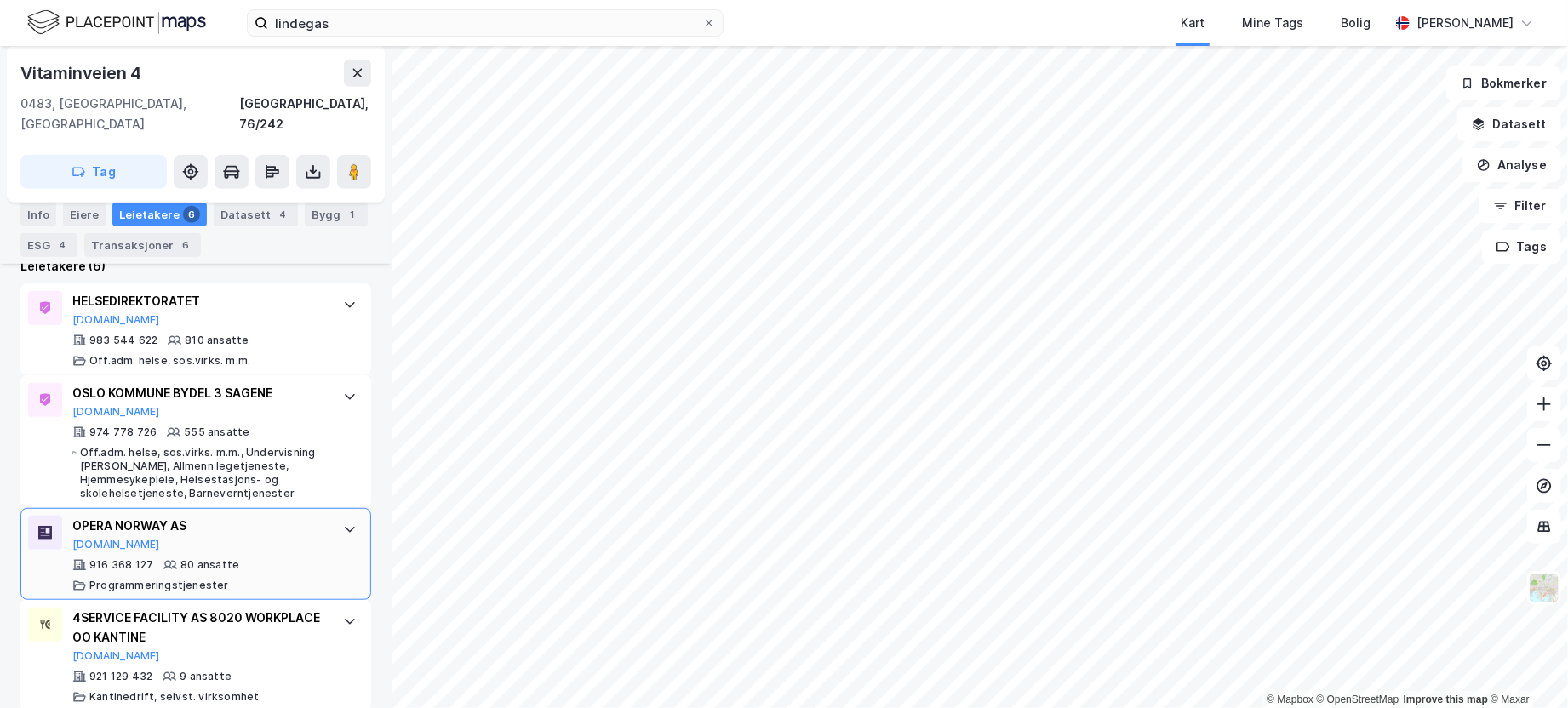
click at [336, 516] on div at bounding box center [350, 530] width 28 height 28
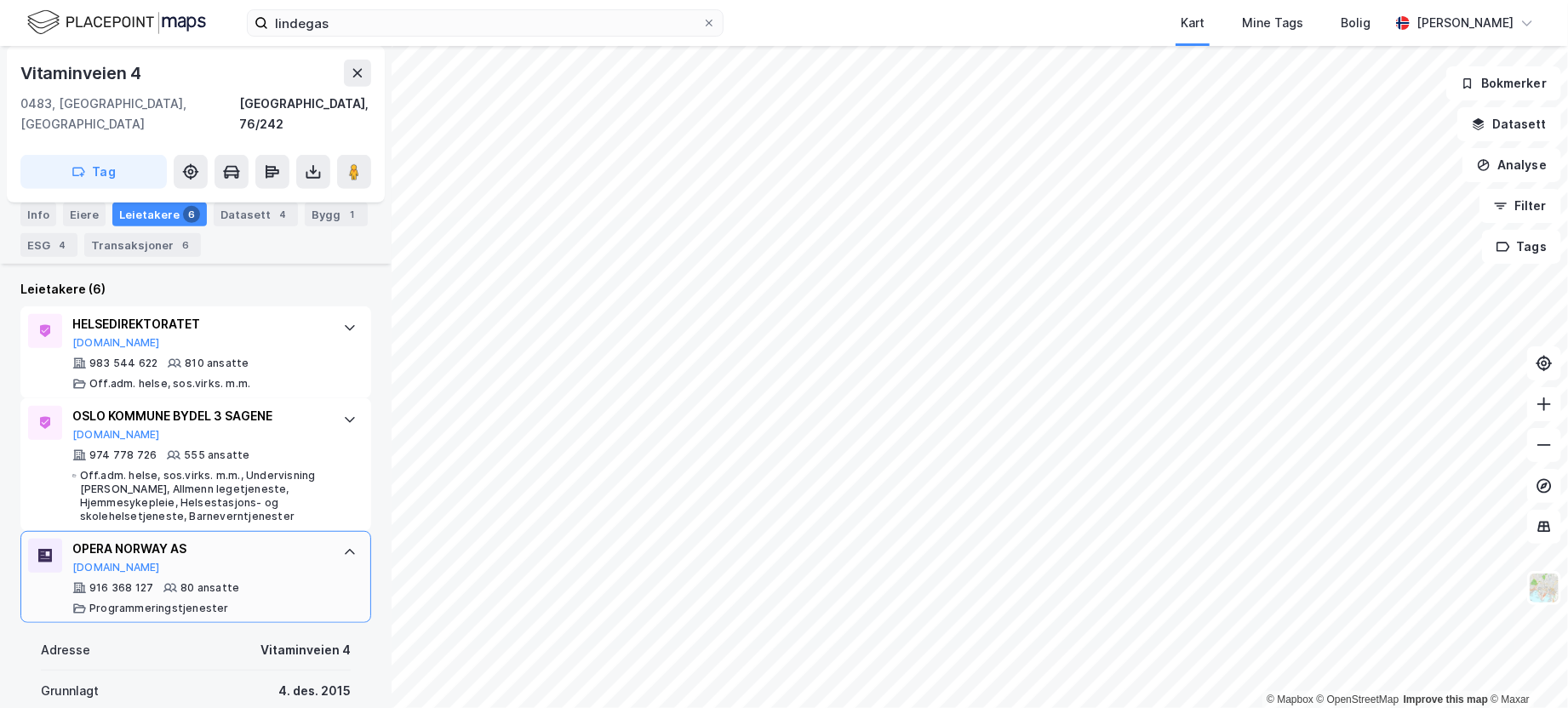
scroll to position [567, 0]
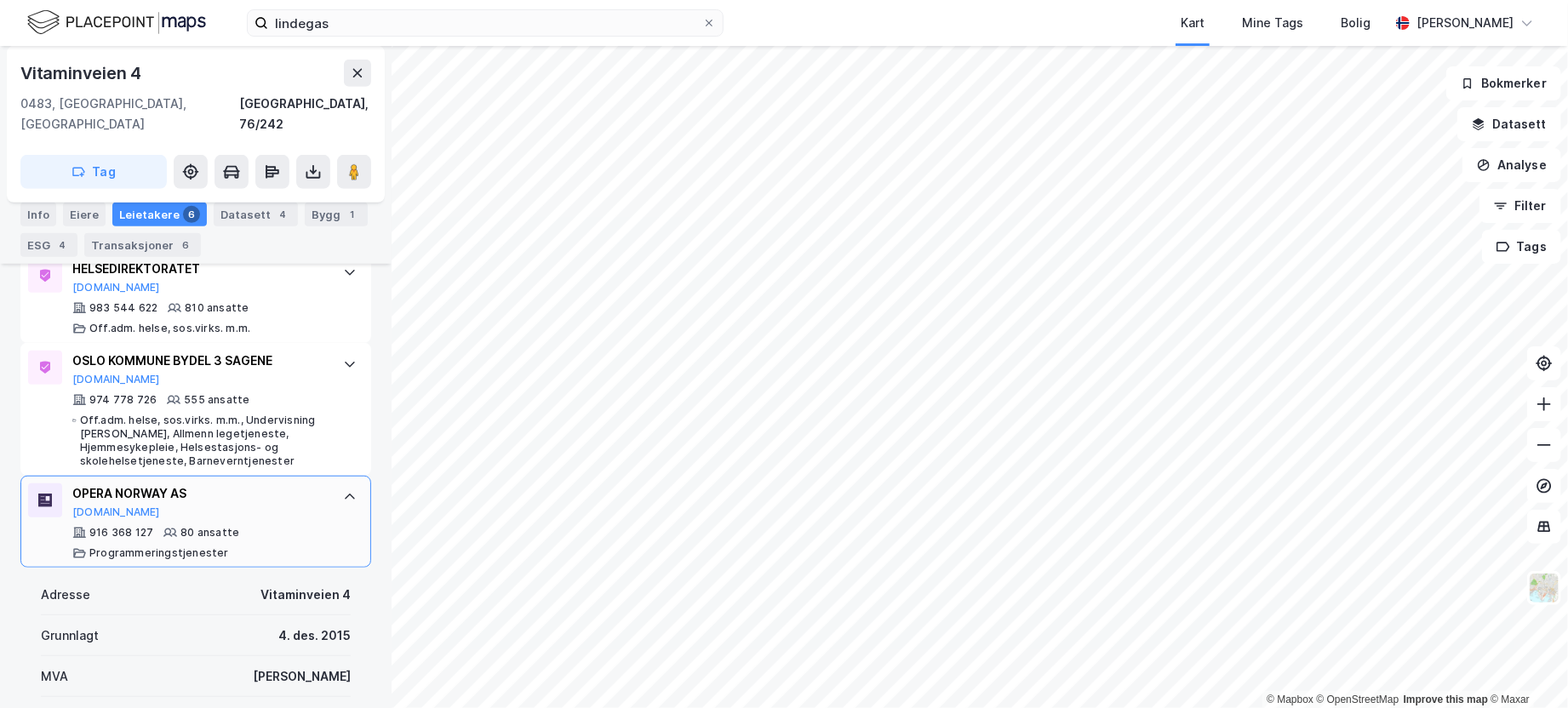
click at [300, 500] on div "OPERA NORWAY AS [DOMAIN_NAME] 916 368 127 80 ansatte Programmeringstjenester" at bounding box center [199, 522] width 254 height 77
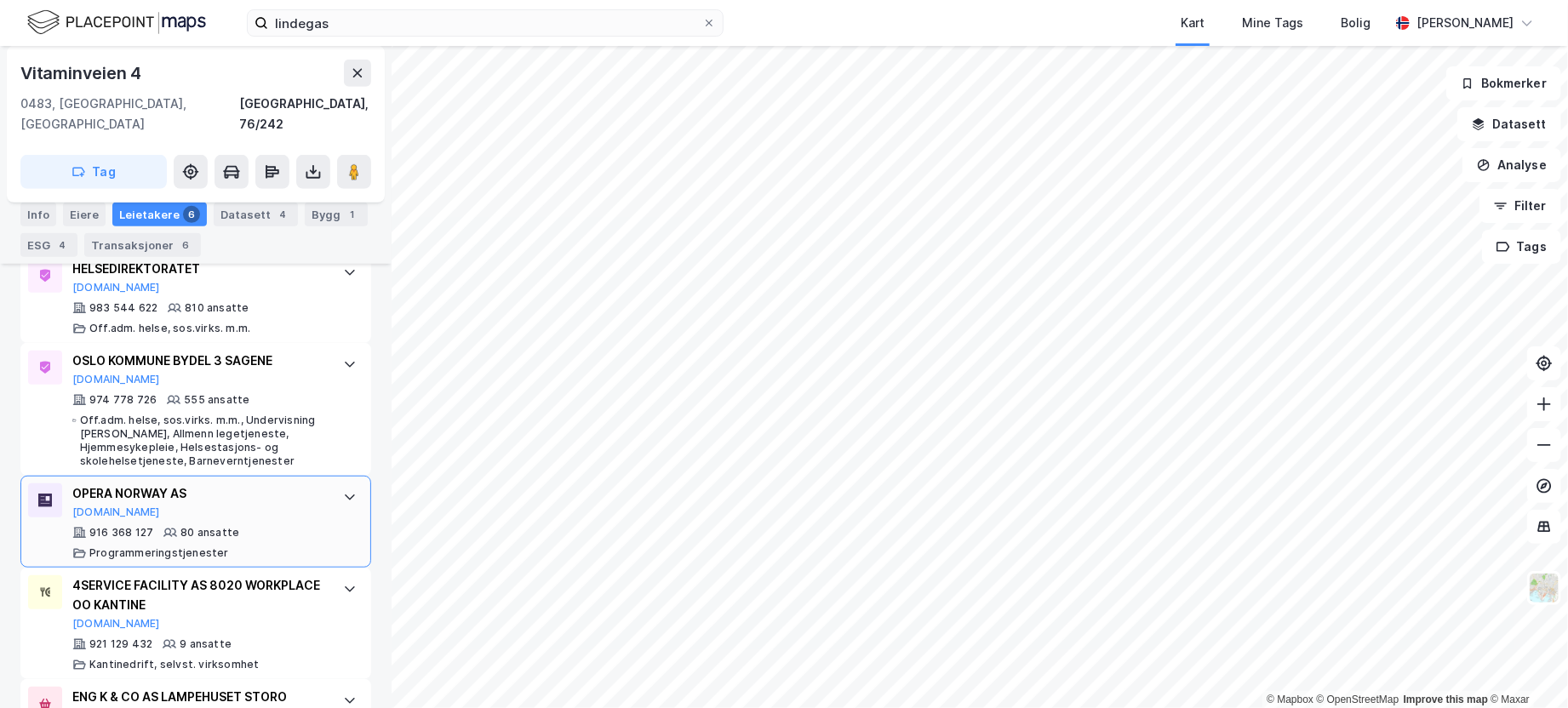
click at [300, 500] on div "OPERA NORWAY AS [DOMAIN_NAME] 916 368 127 80 ansatte Programmeringstjenester" at bounding box center [199, 522] width 254 height 77
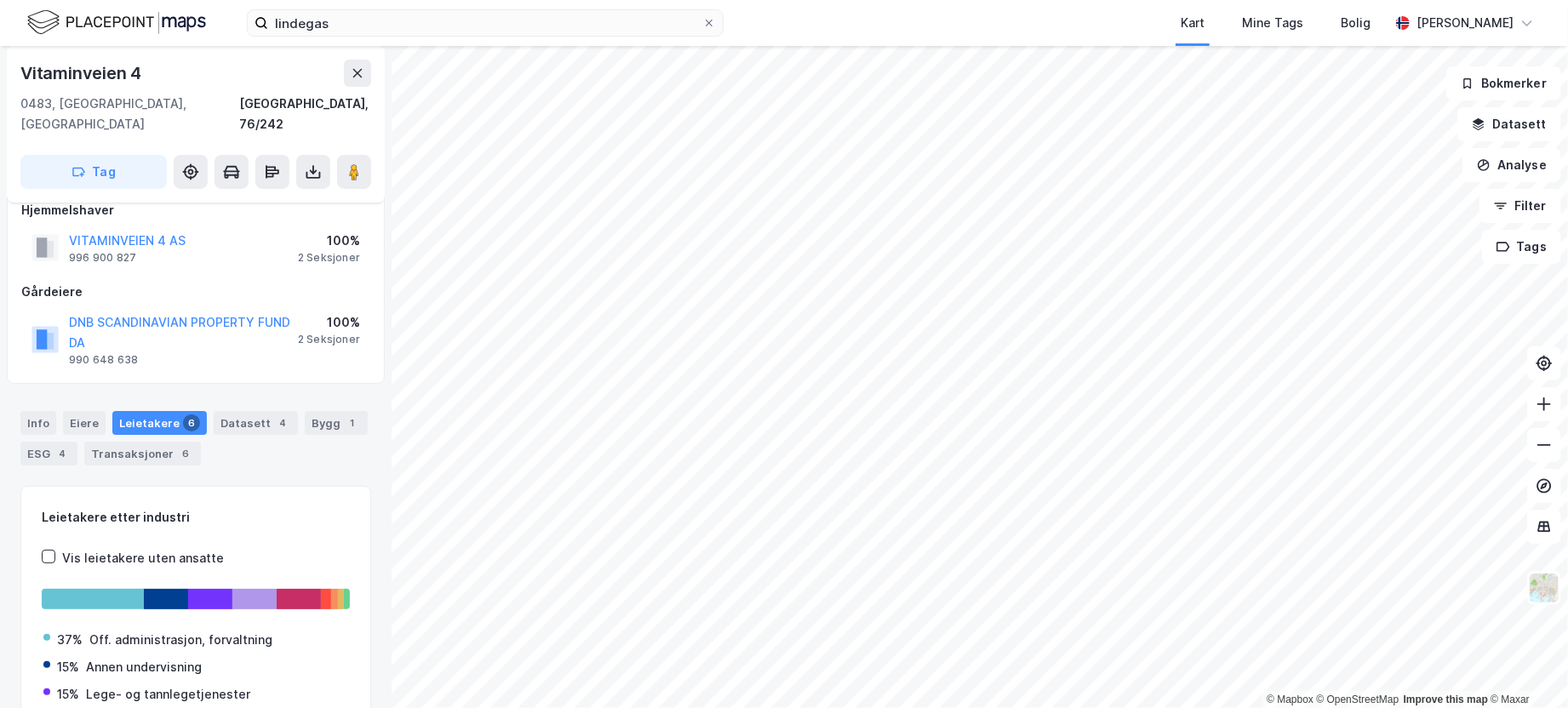
scroll to position [0, 0]
